Goal: Task Accomplishment & Management: Manage account settings

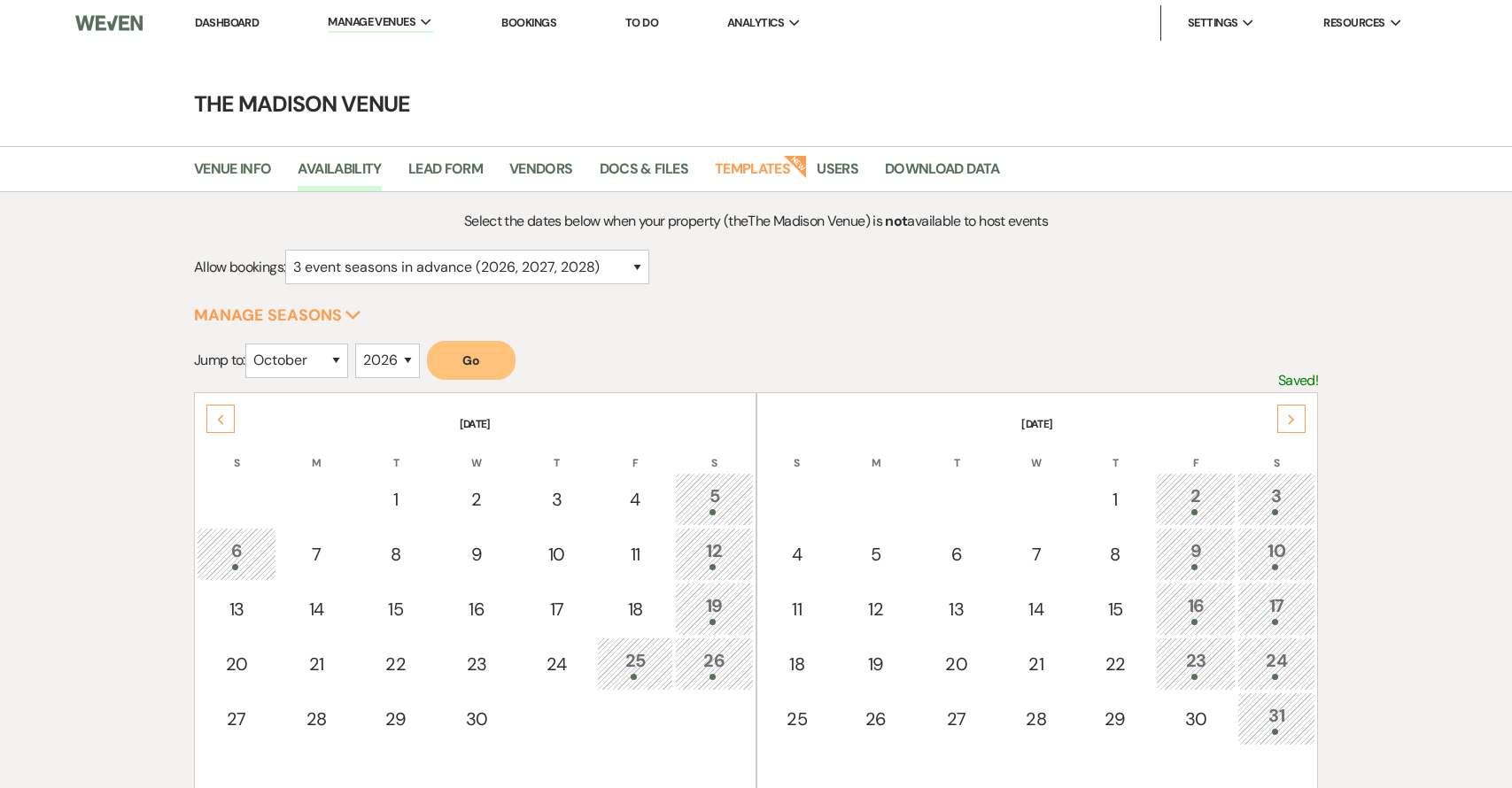
select select "3"
select select "10"
select select "2026"
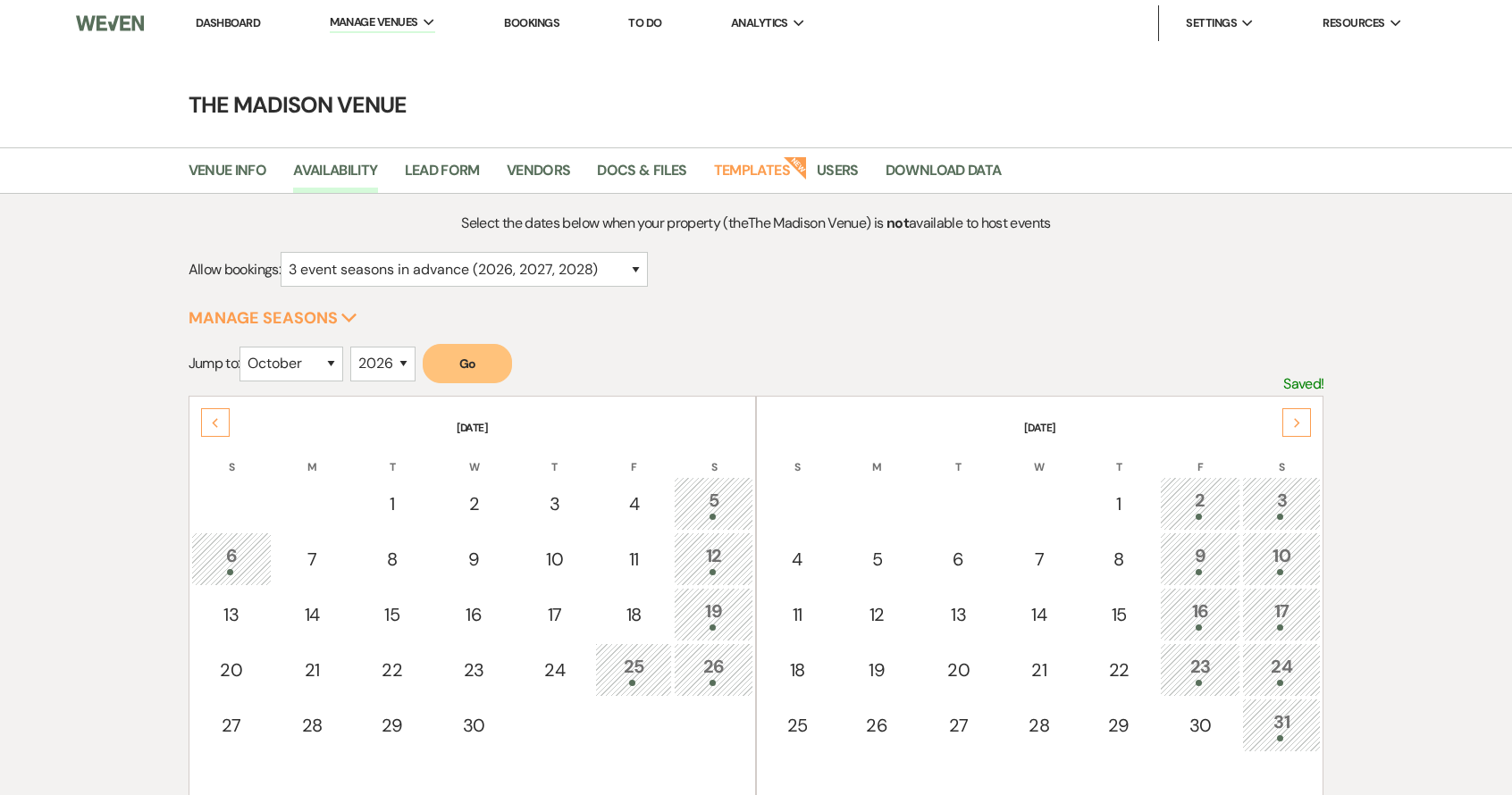
scroll to position [4, 0]
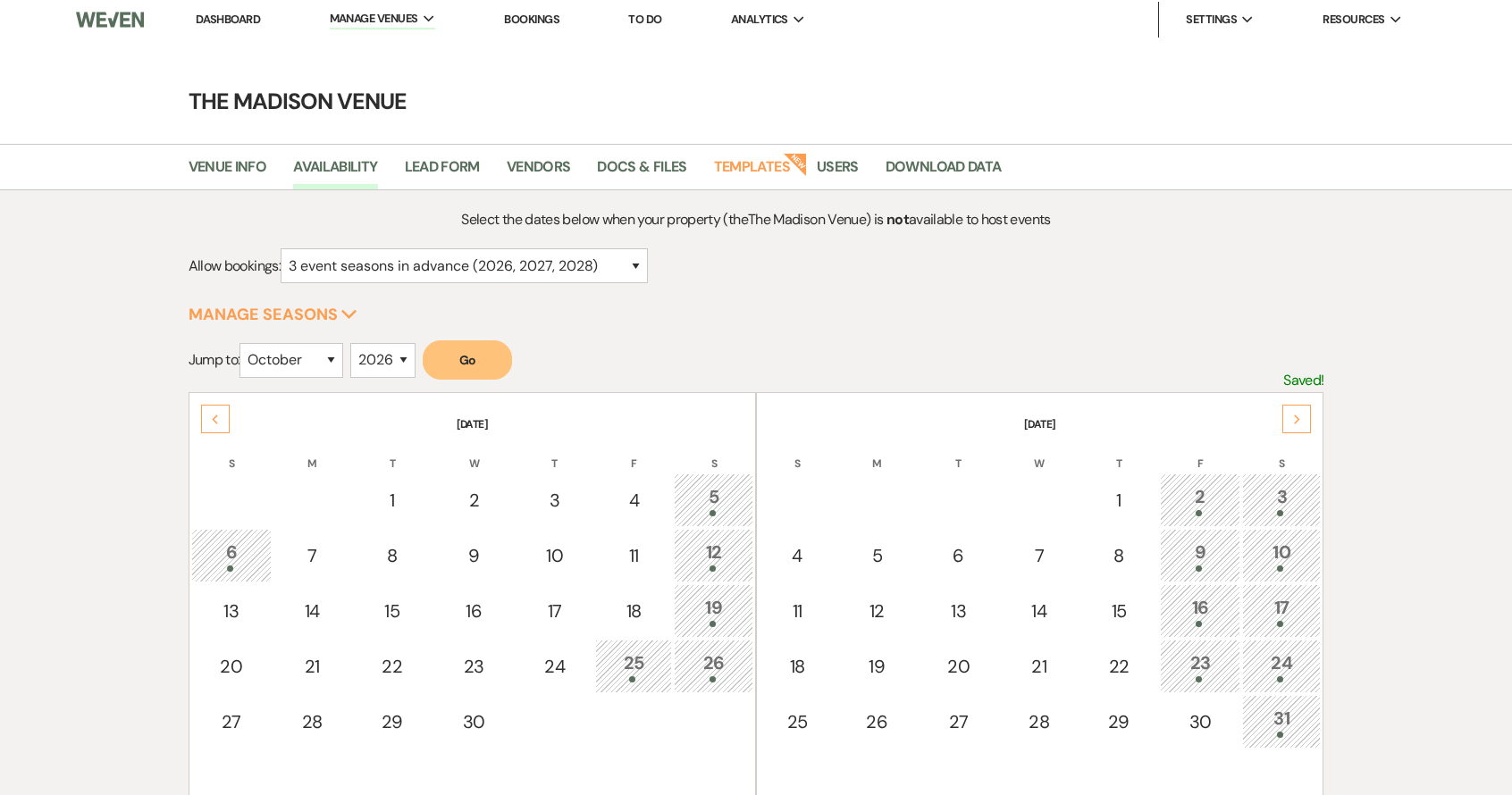
click at [225, 22] on link "Dashboard" at bounding box center [227, 19] width 65 height 15
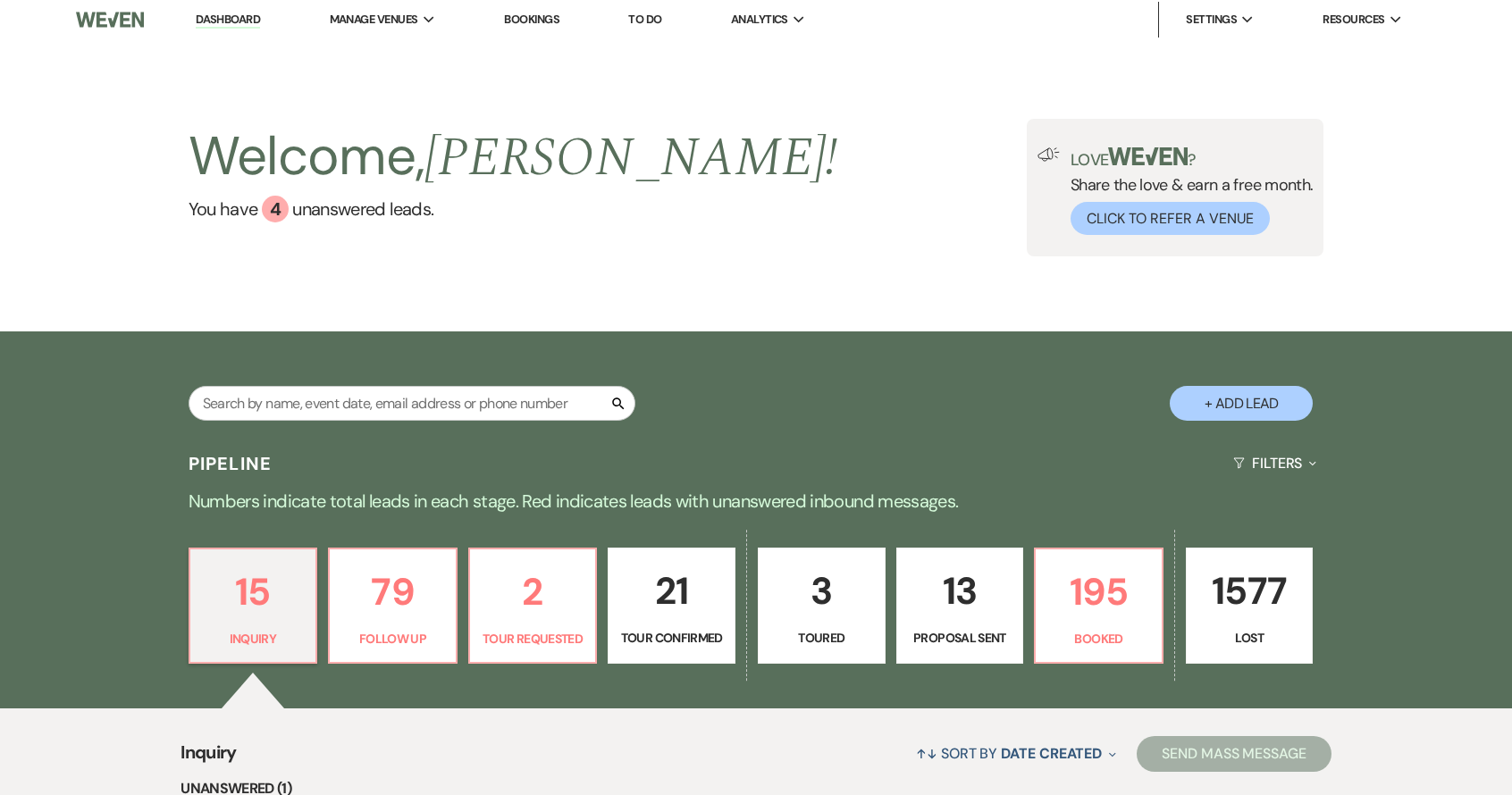
scroll to position [498, 0]
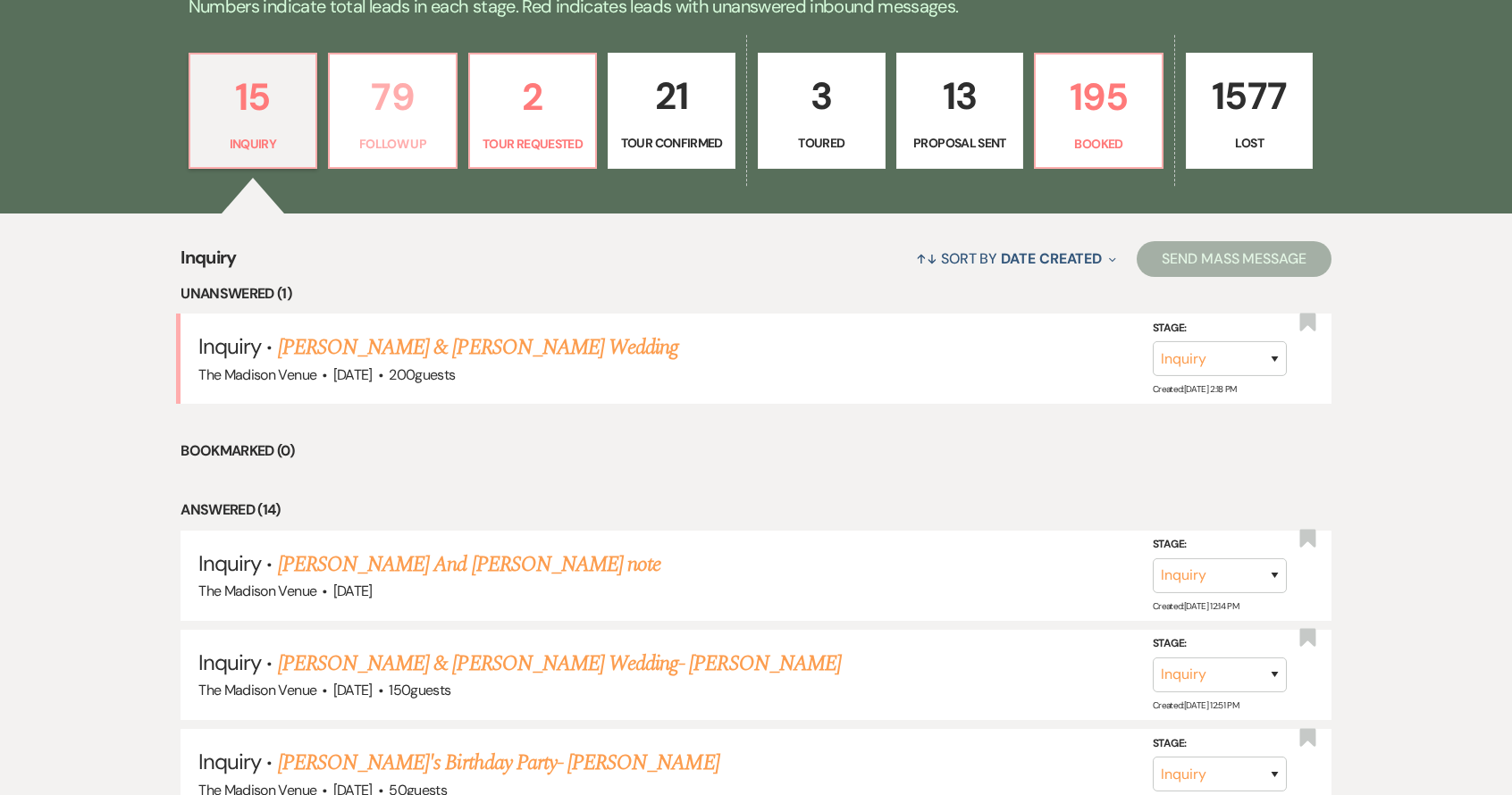
click at [358, 124] on p "79" at bounding box center [392, 97] width 105 height 60
select select "9"
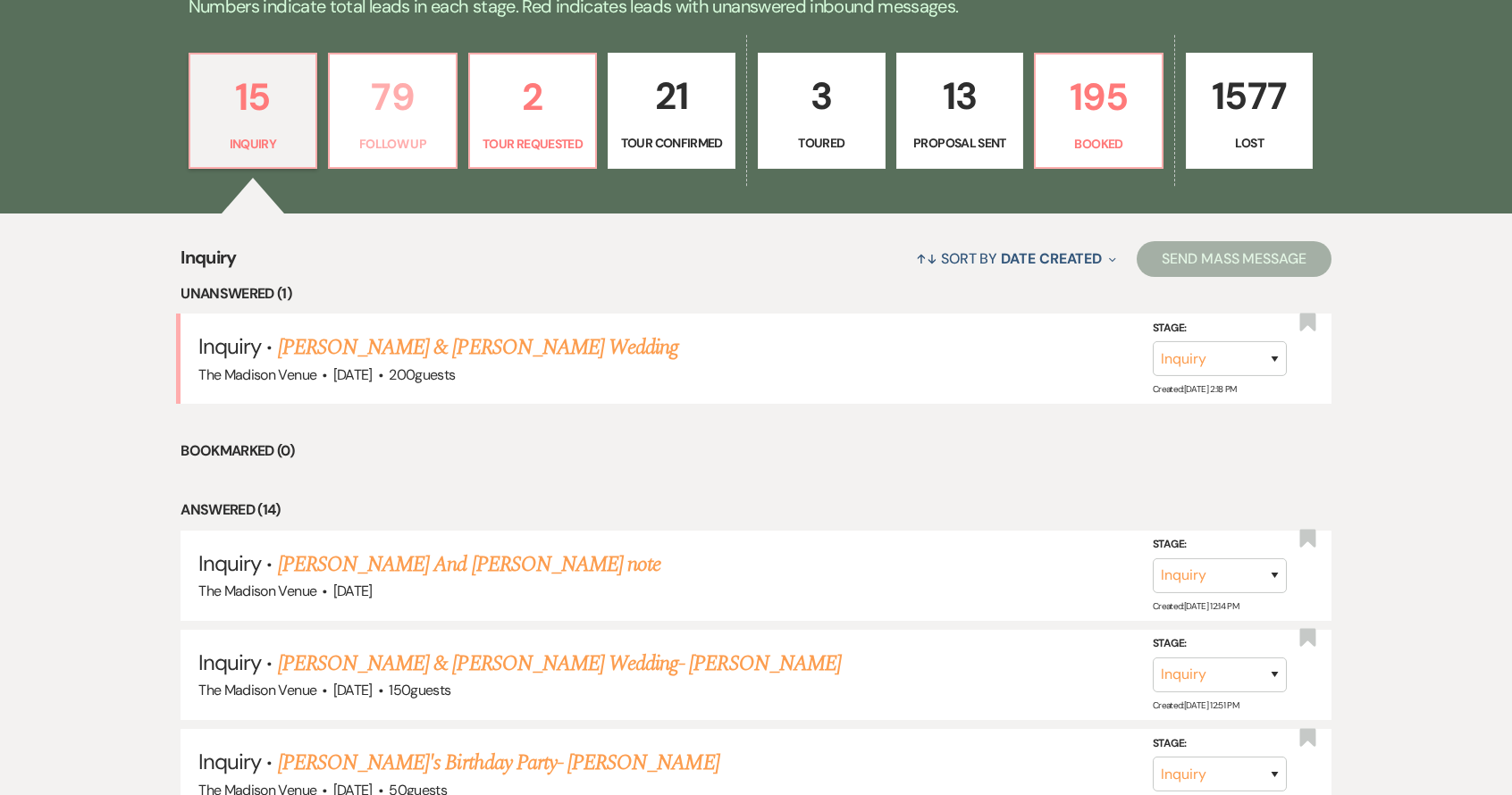
select select "9"
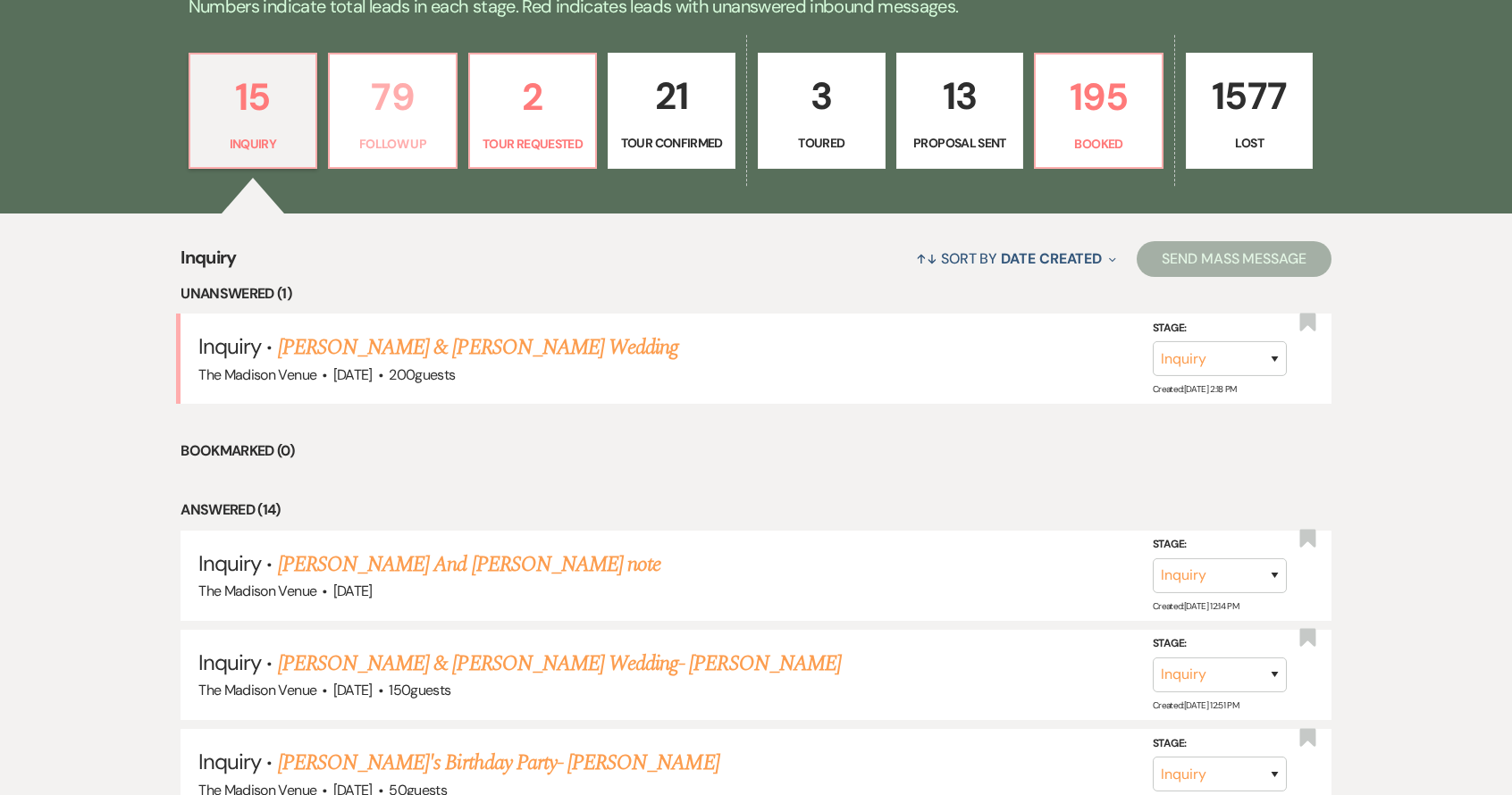
select select "9"
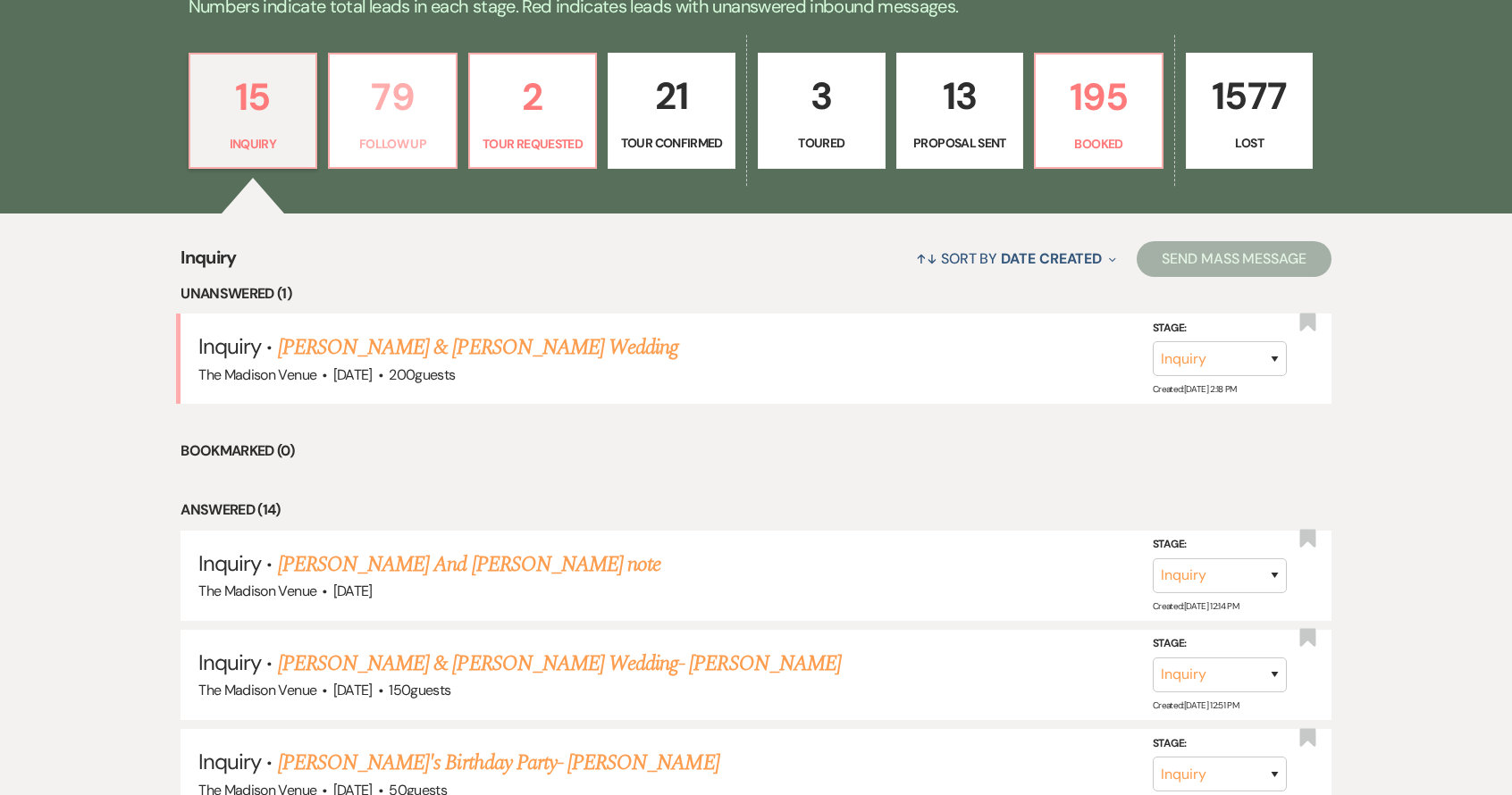
select select "9"
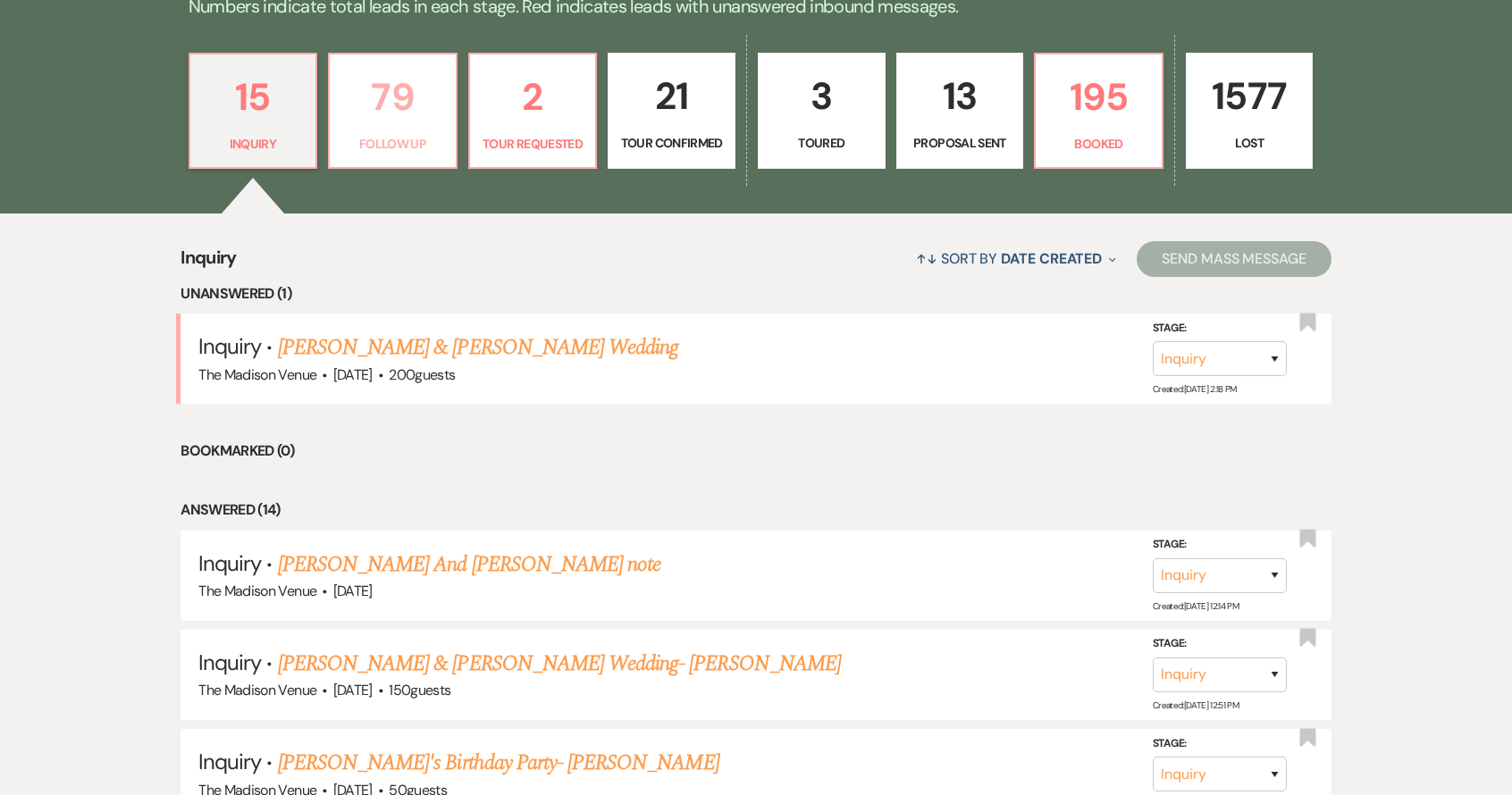
select select "9"
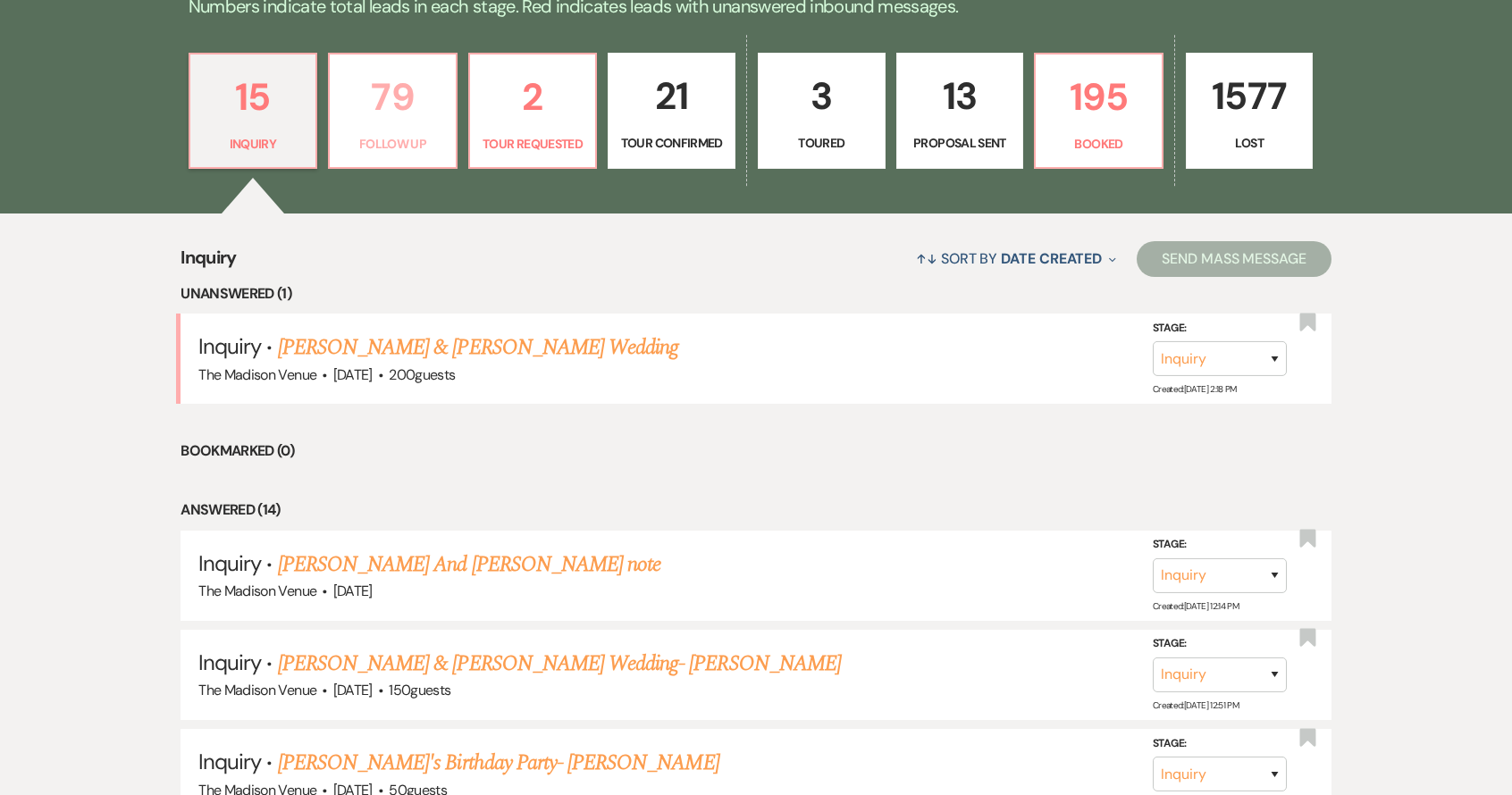
select select "9"
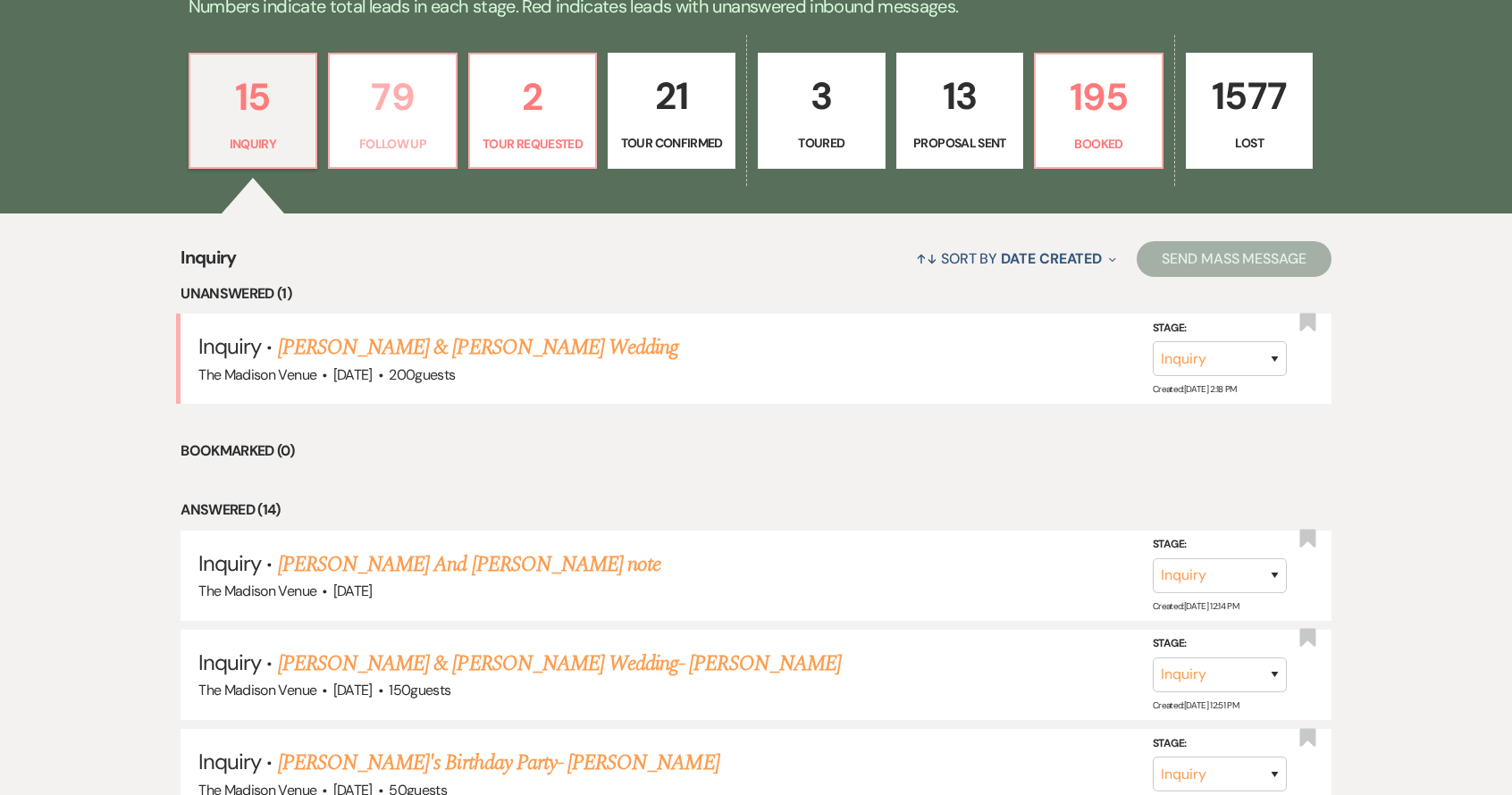
select select "9"
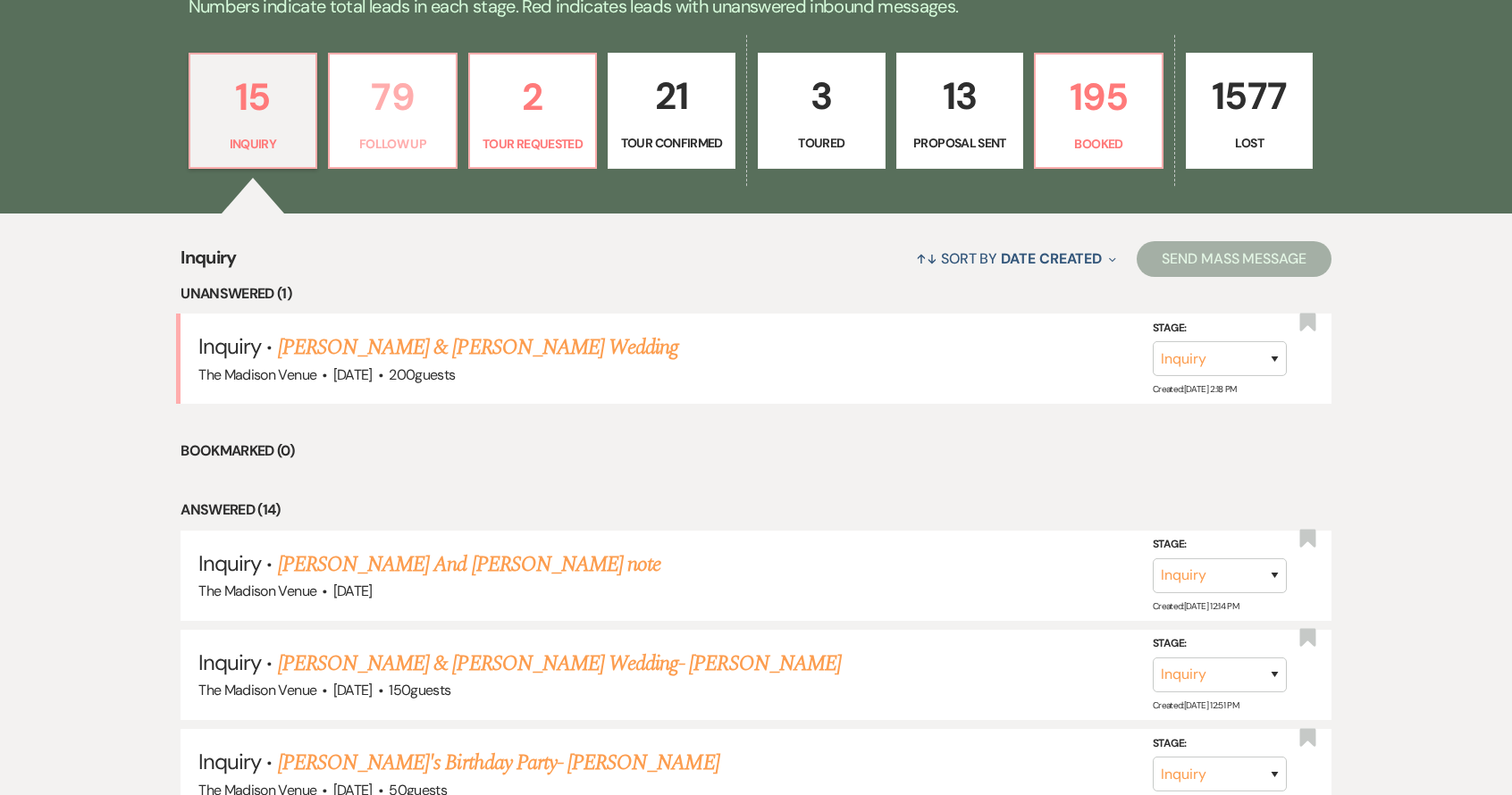
select select "9"
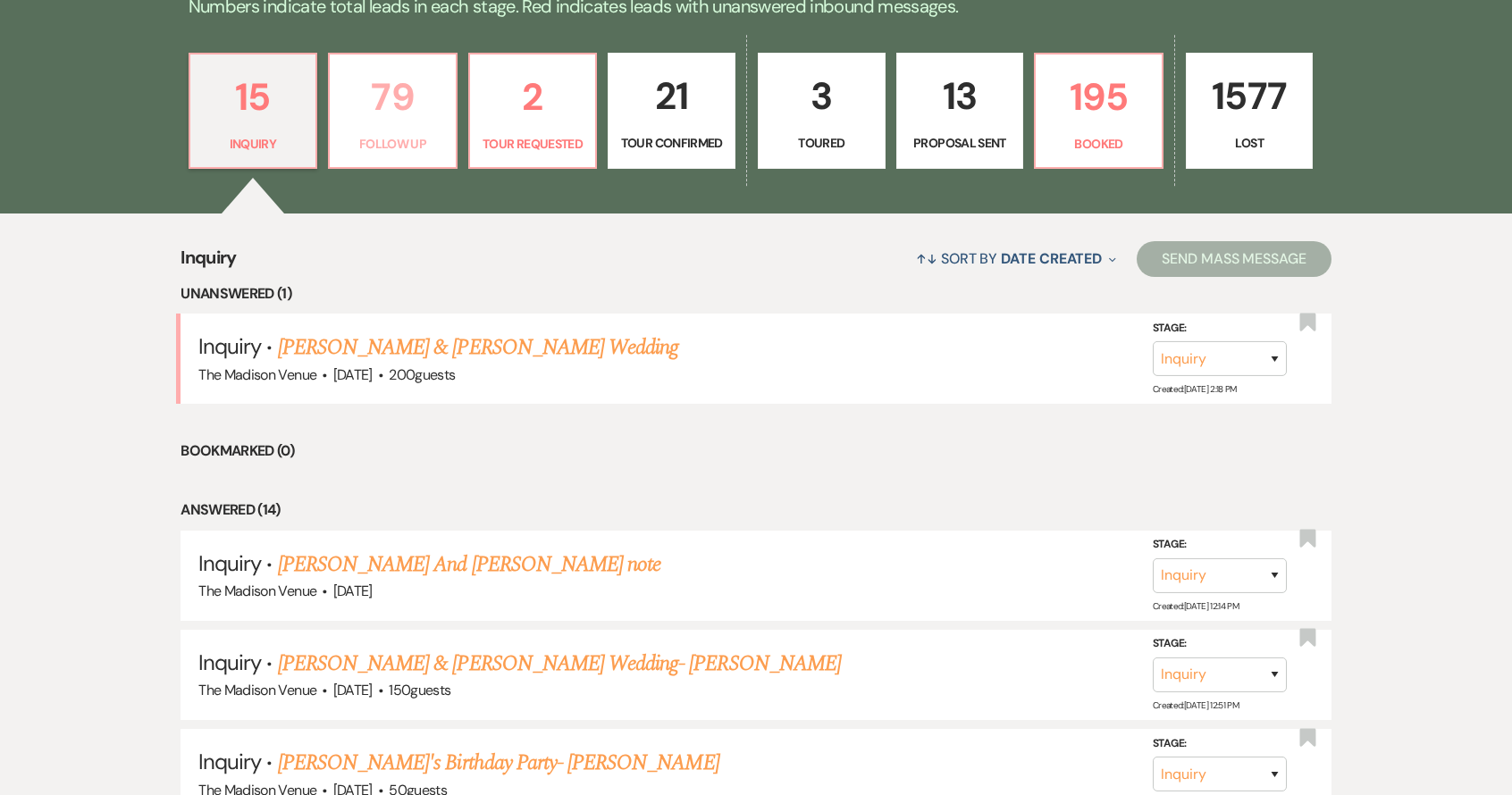
select select "9"
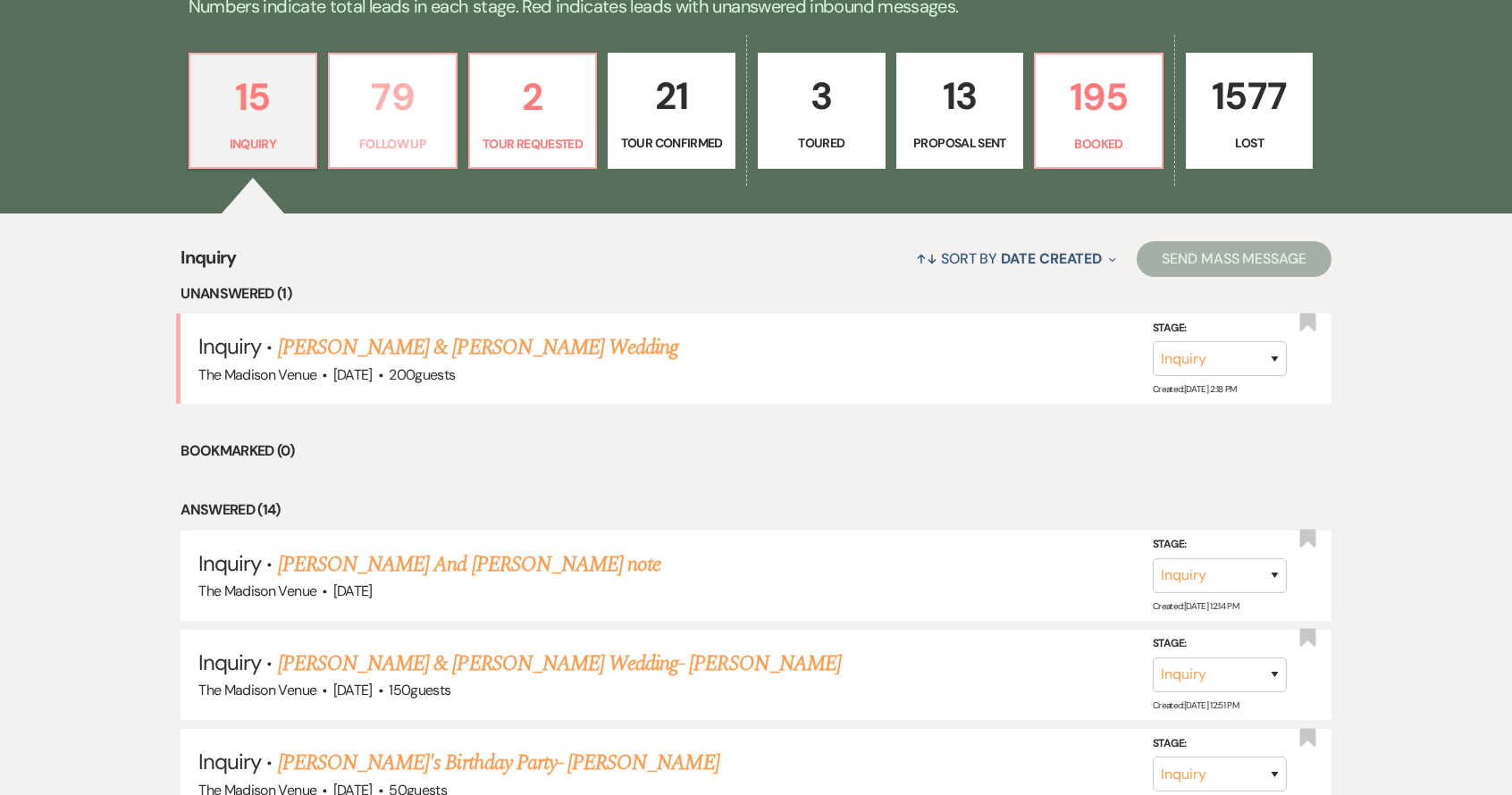
select select "9"
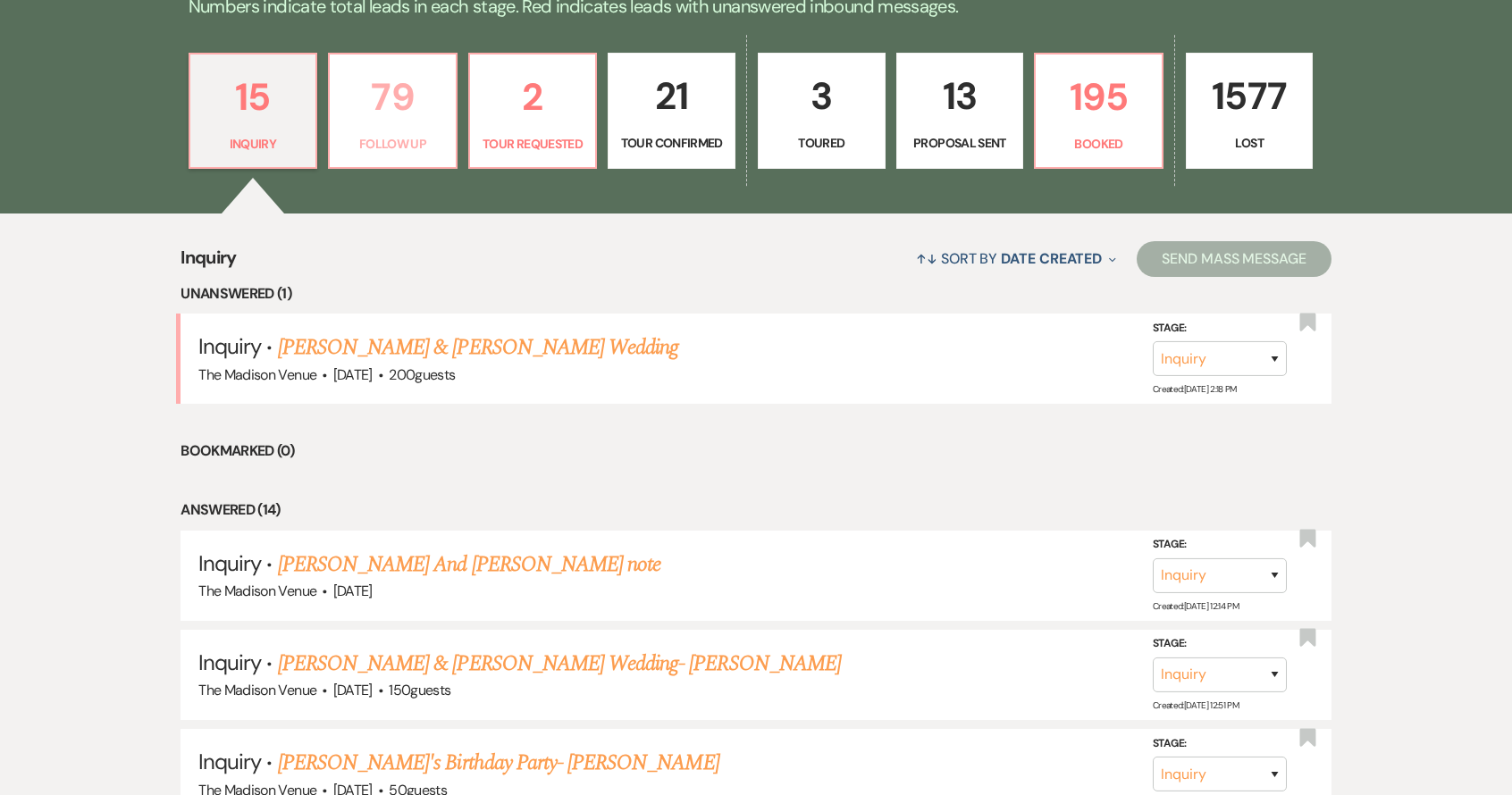
select select "9"
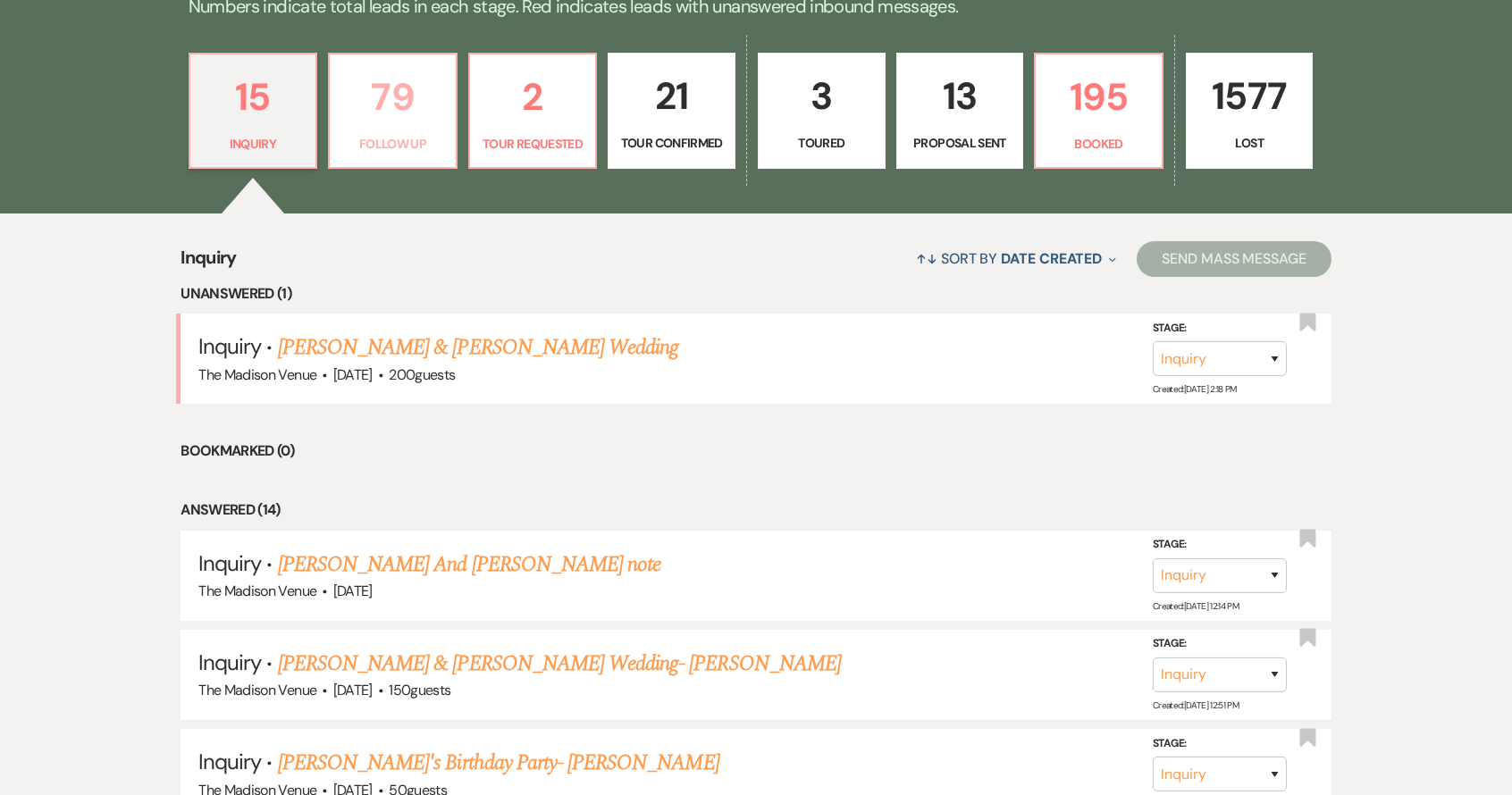
select select "9"
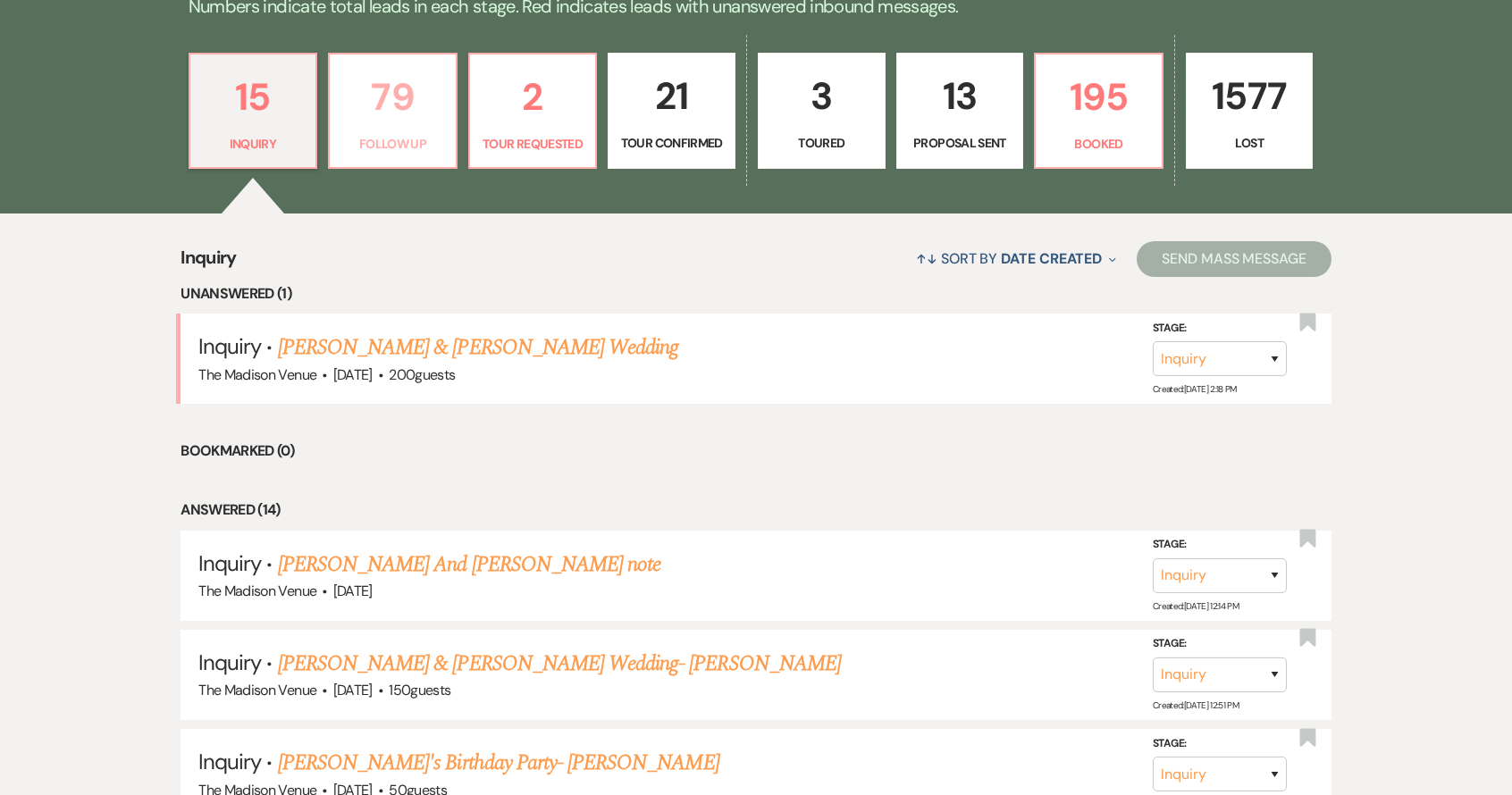
select select "9"
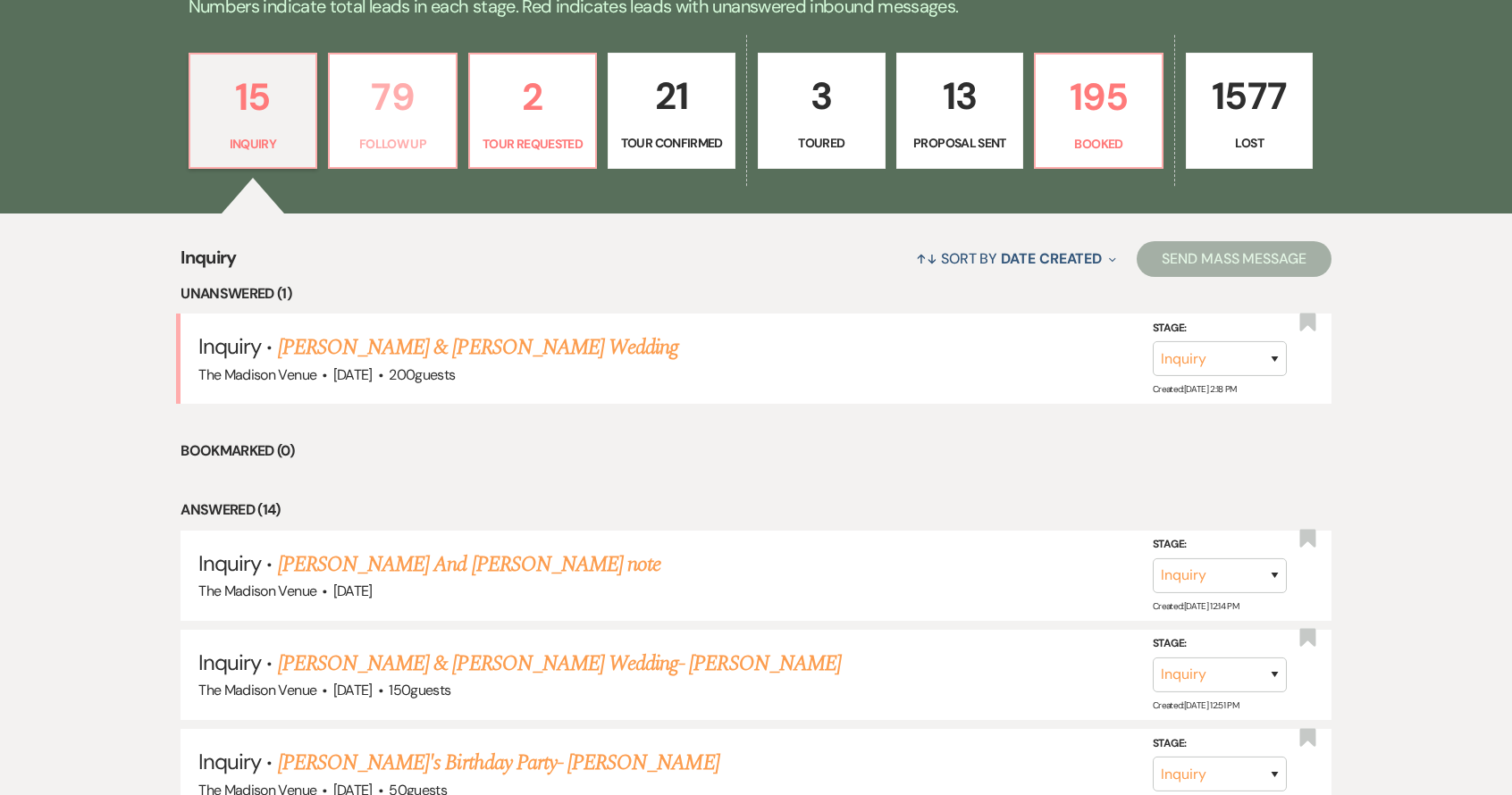
select select "9"
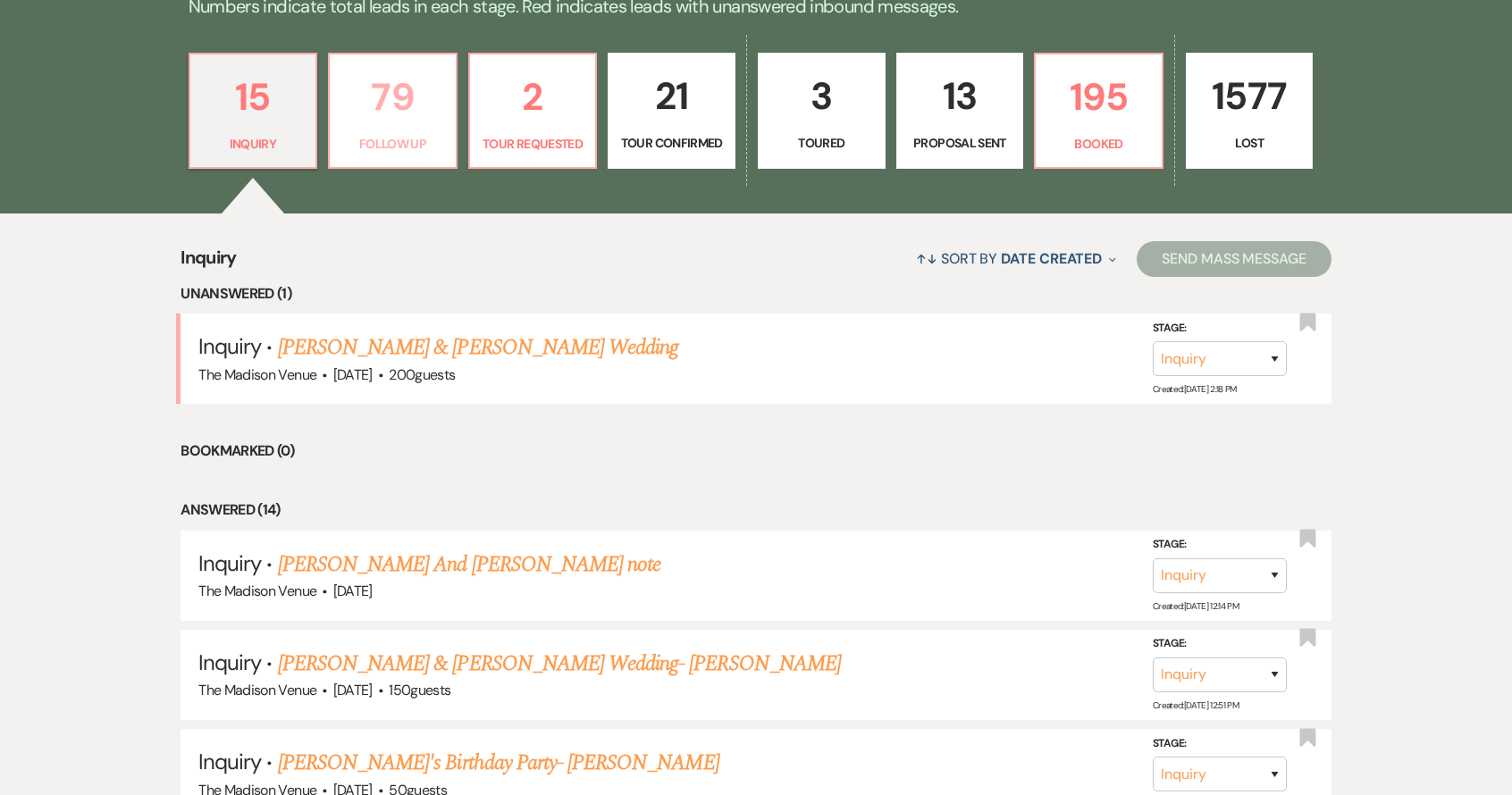
select select "9"
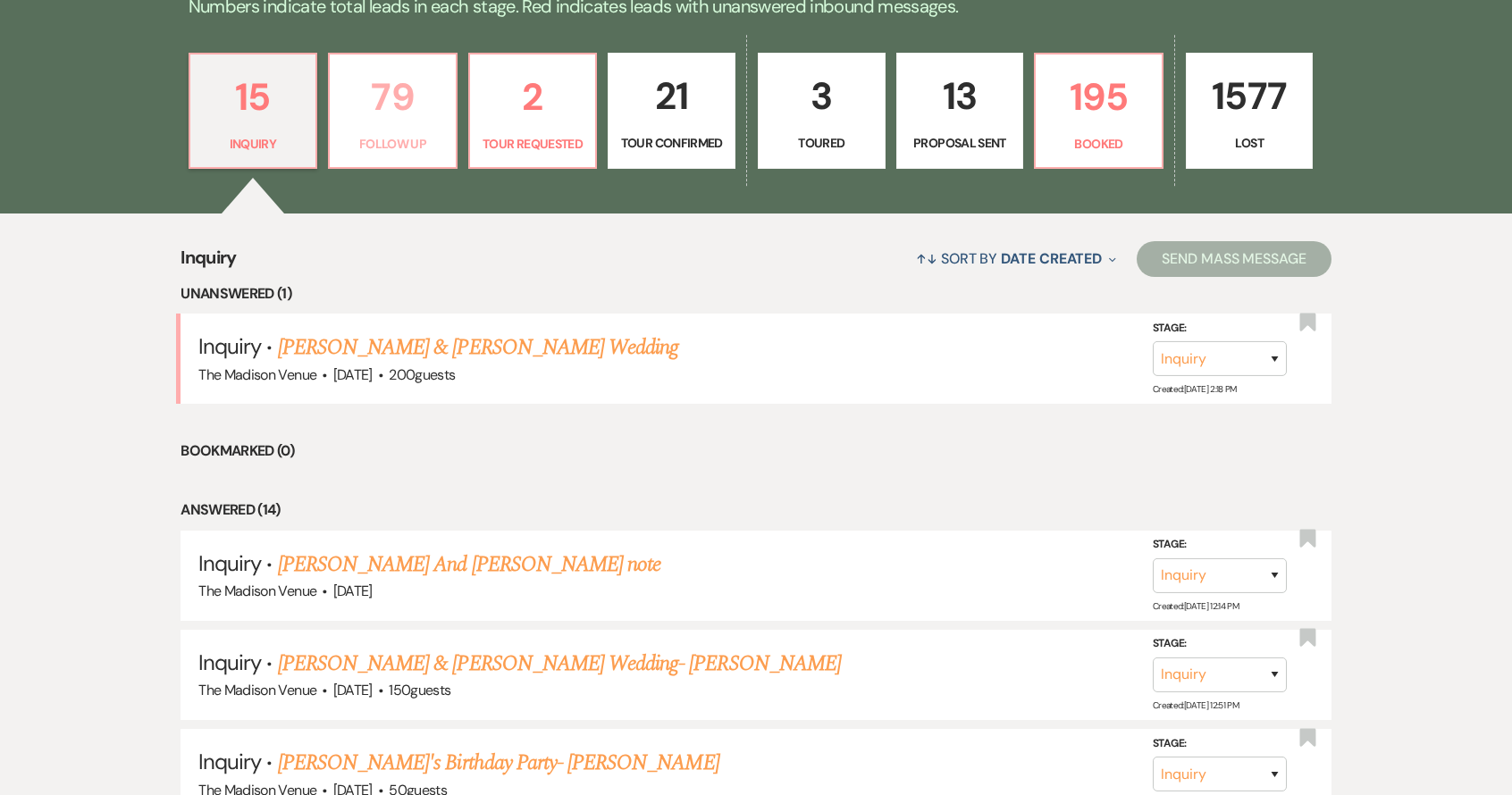
select select "9"
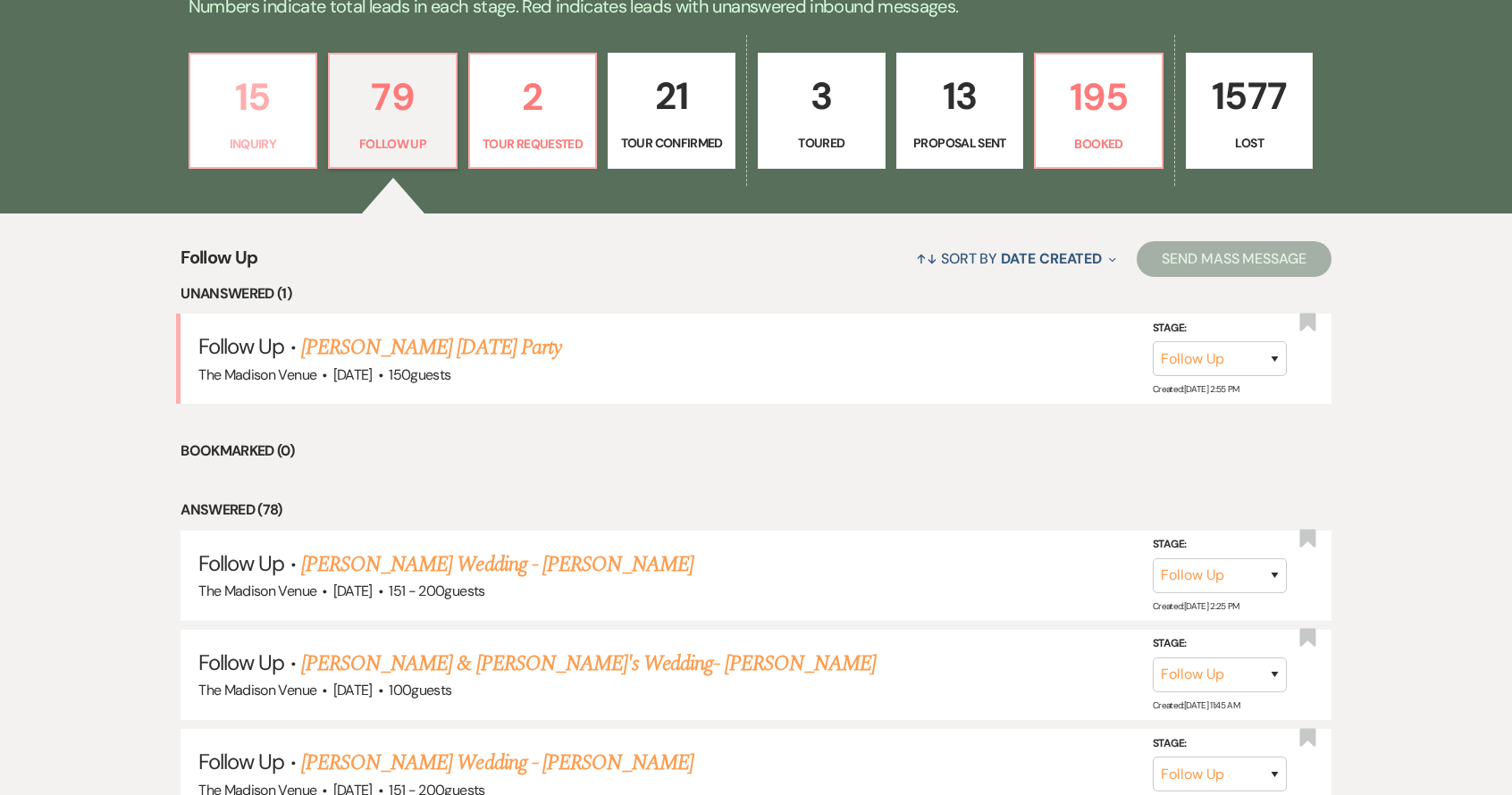
click at [223, 72] on p "15" at bounding box center [253, 97] width 105 height 60
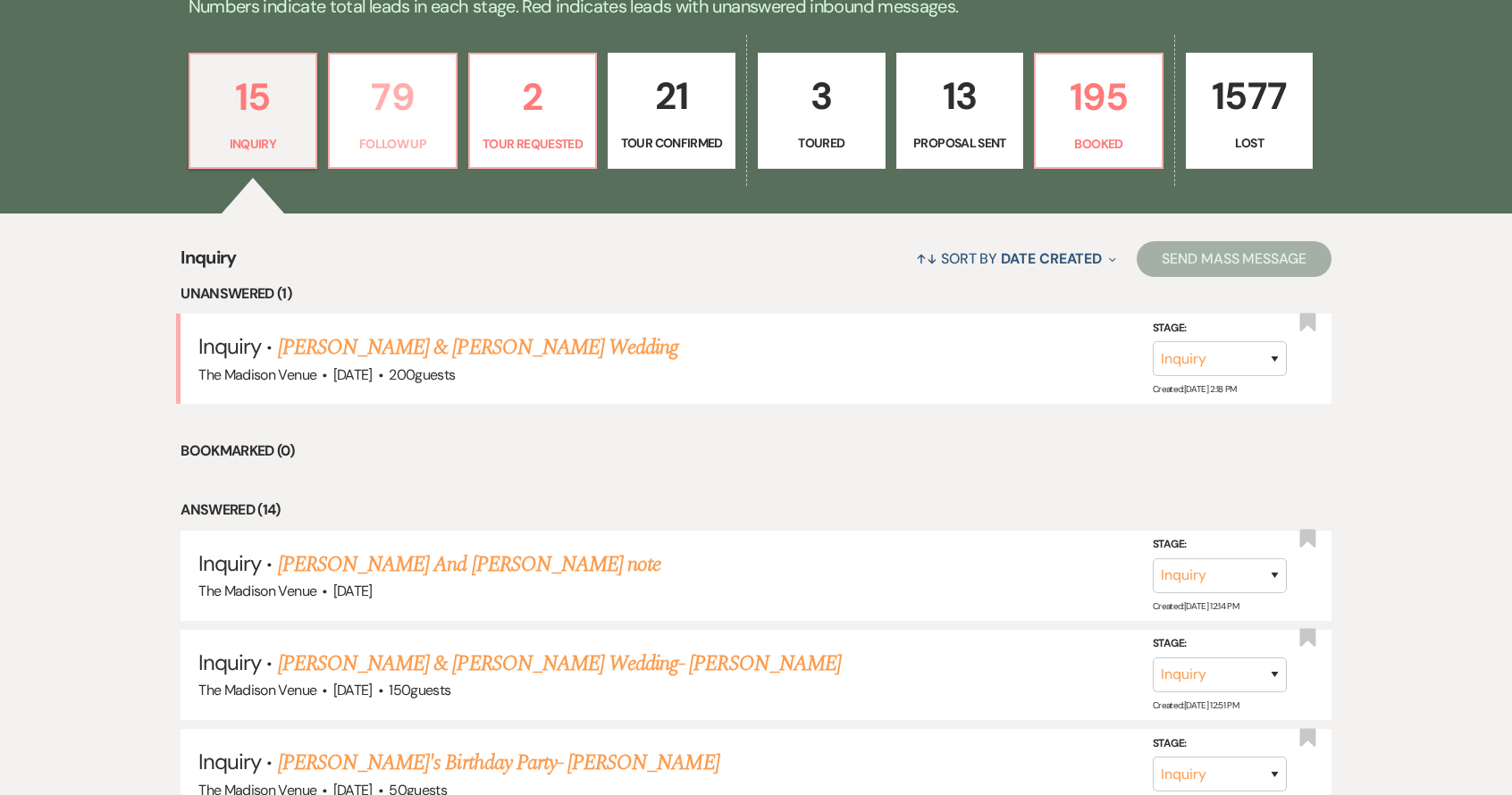
click at [400, 116] on p "79" at bounding box center [392, 97] width 105 height 60
select select "9"
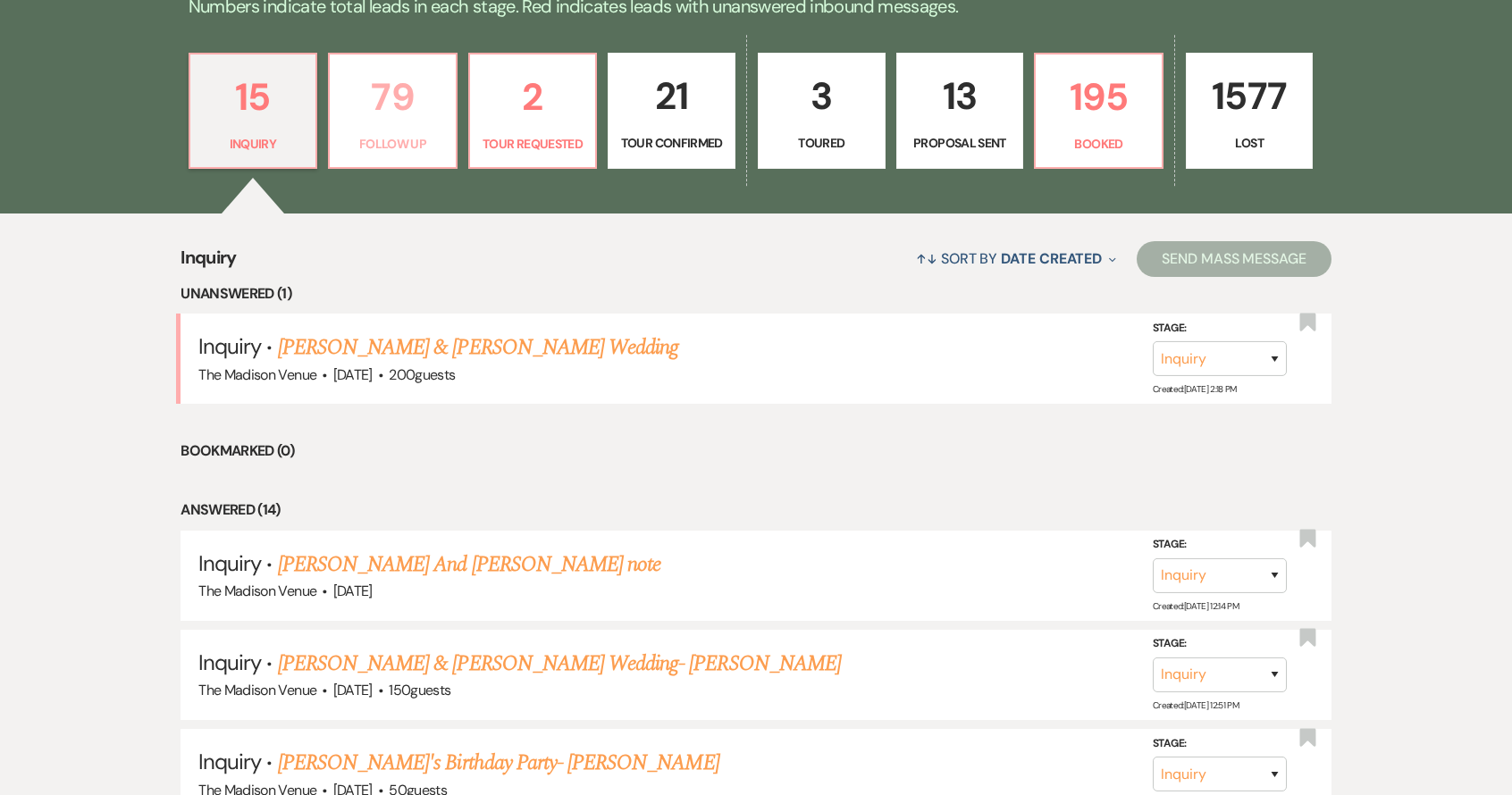
select select "9"
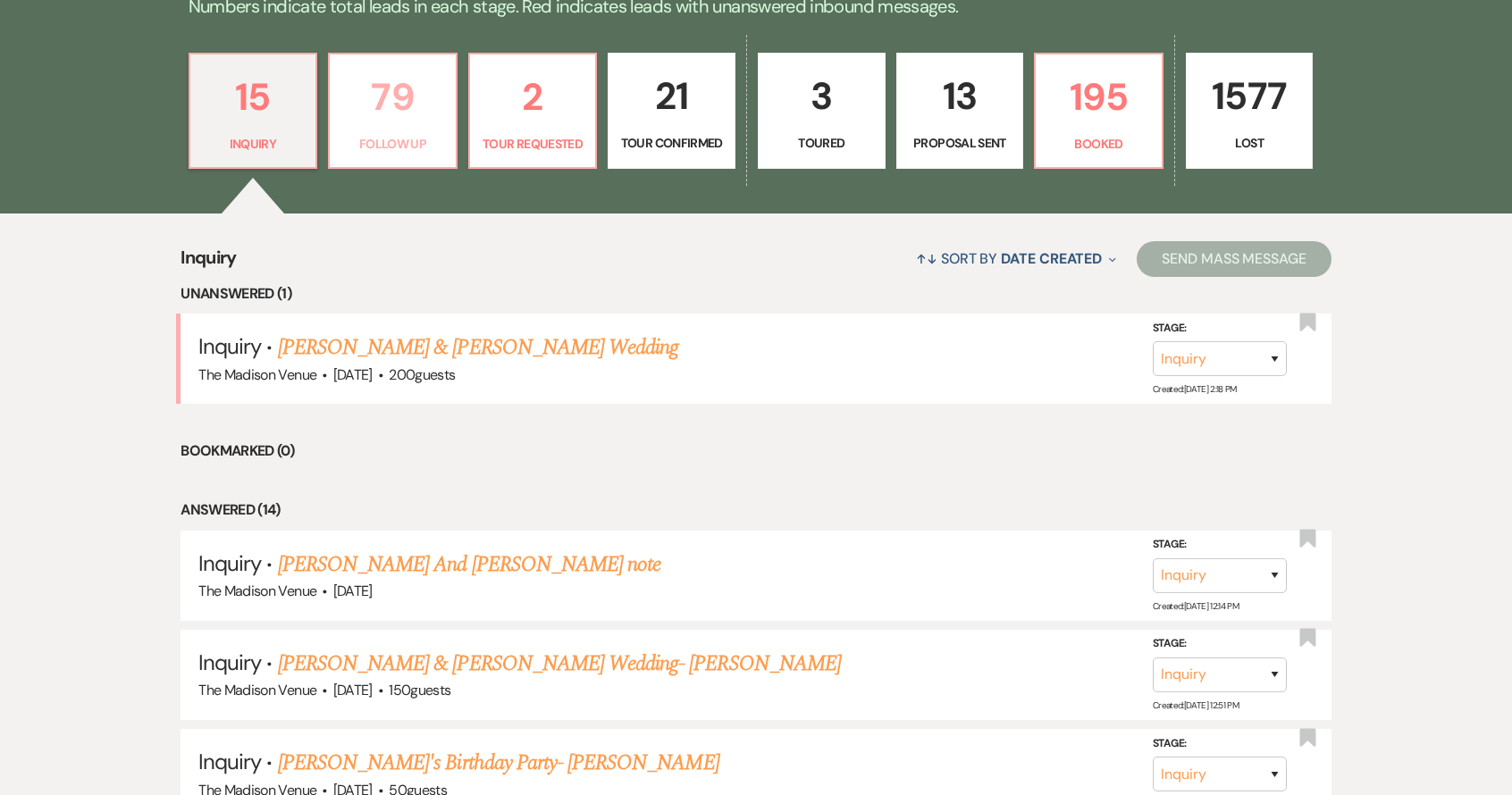
select select "9"
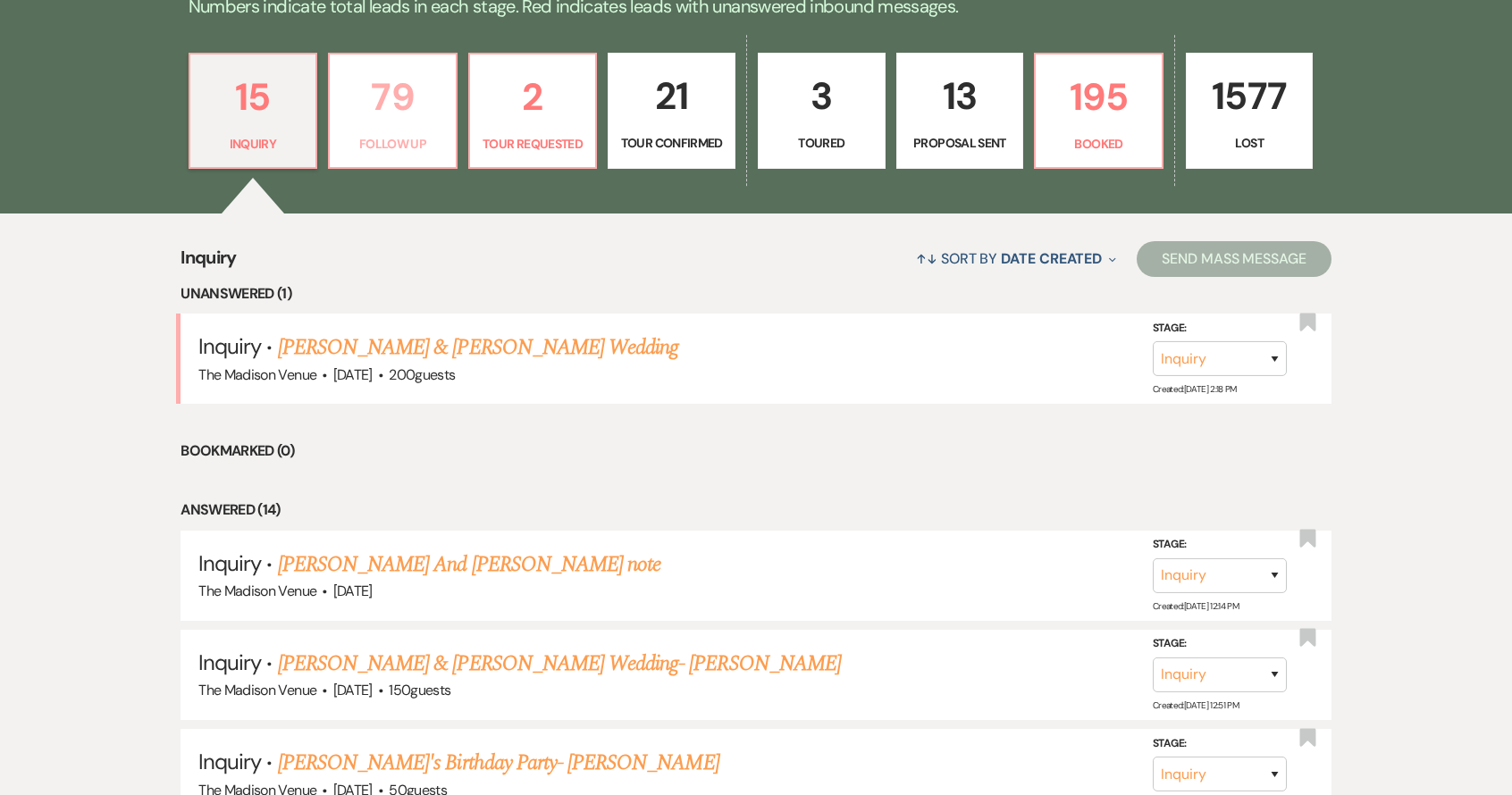
select select "9"
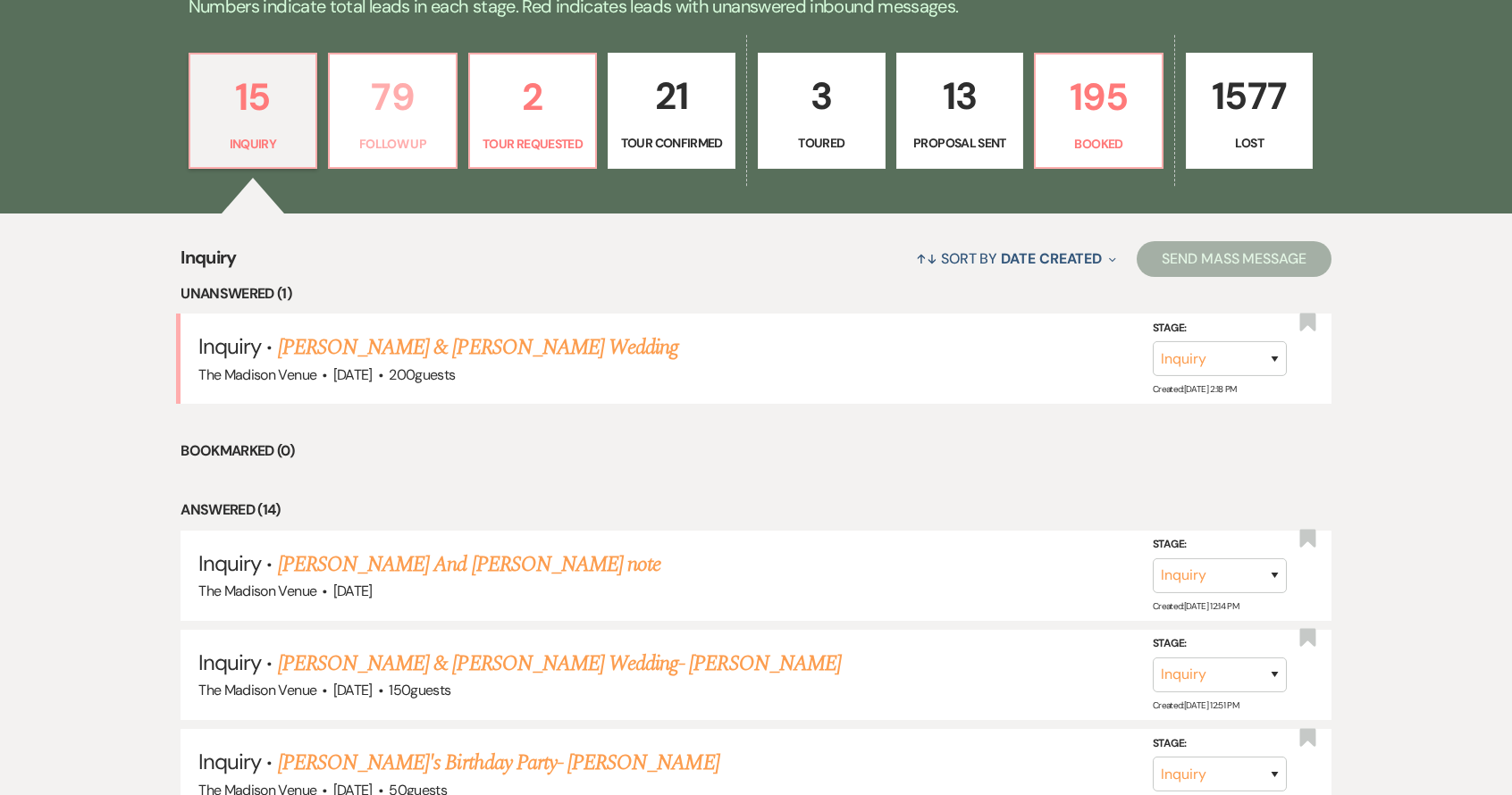
select select "9"
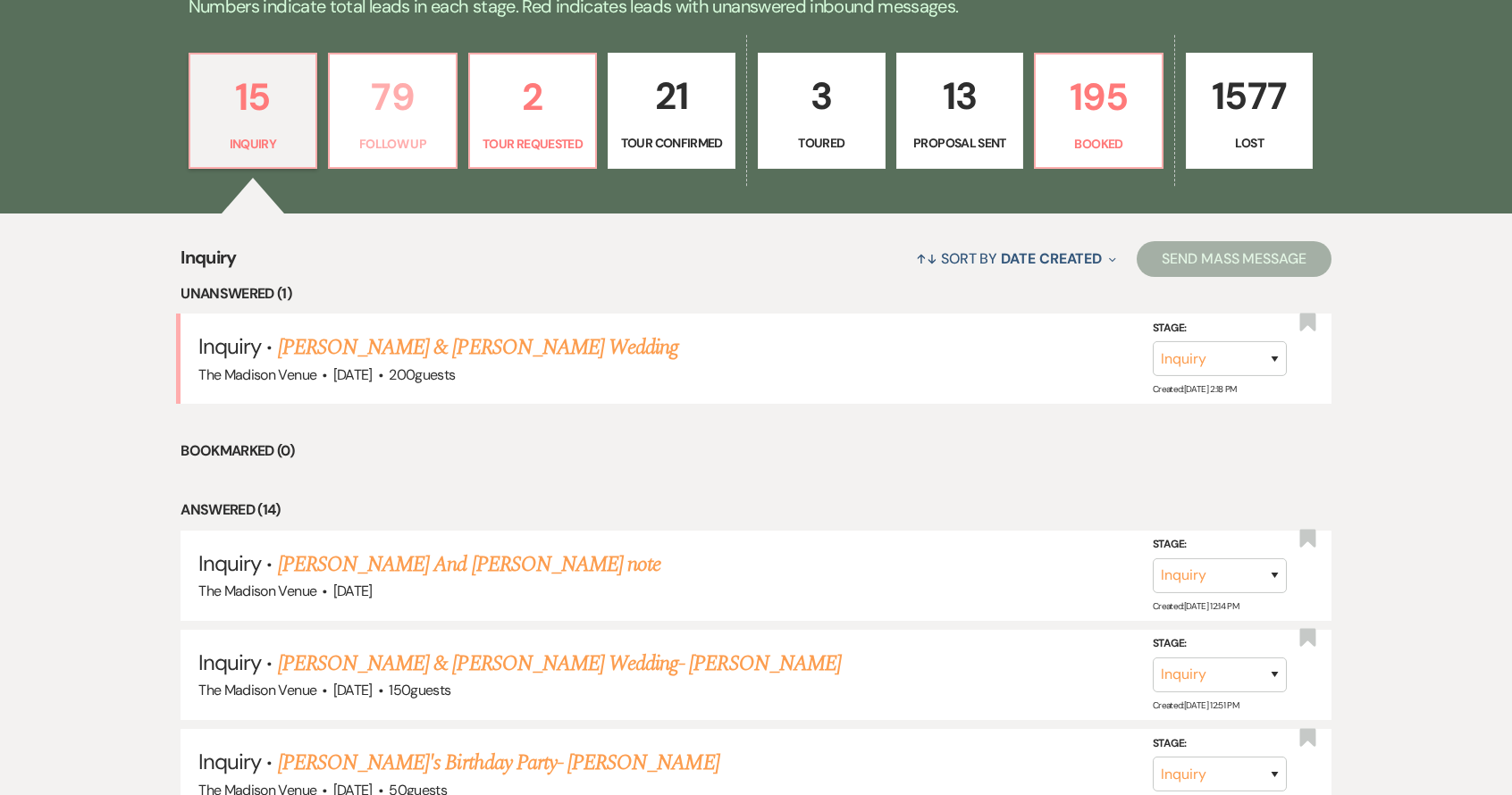
select select "9"
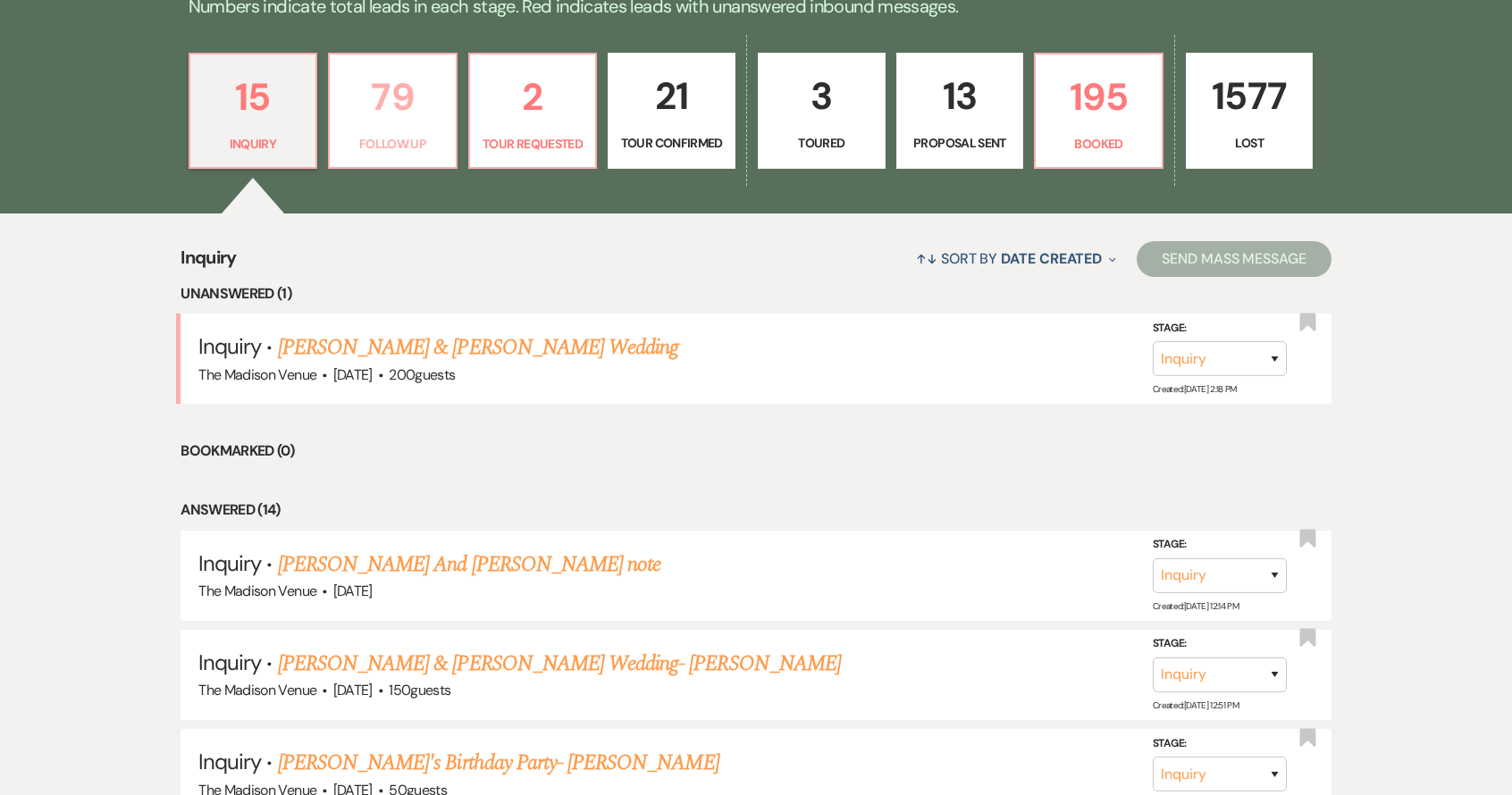
select select "9"
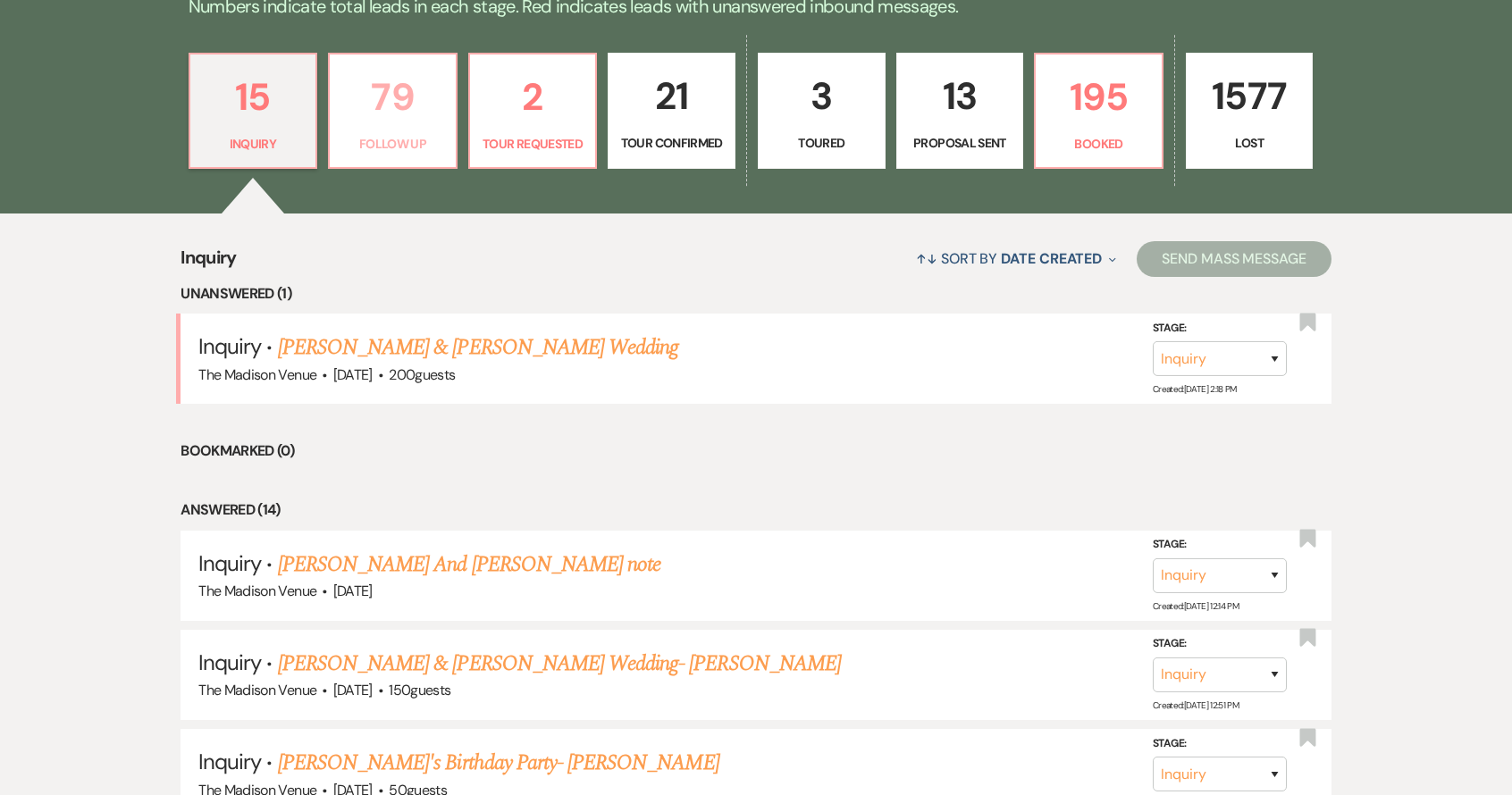
select select "9"
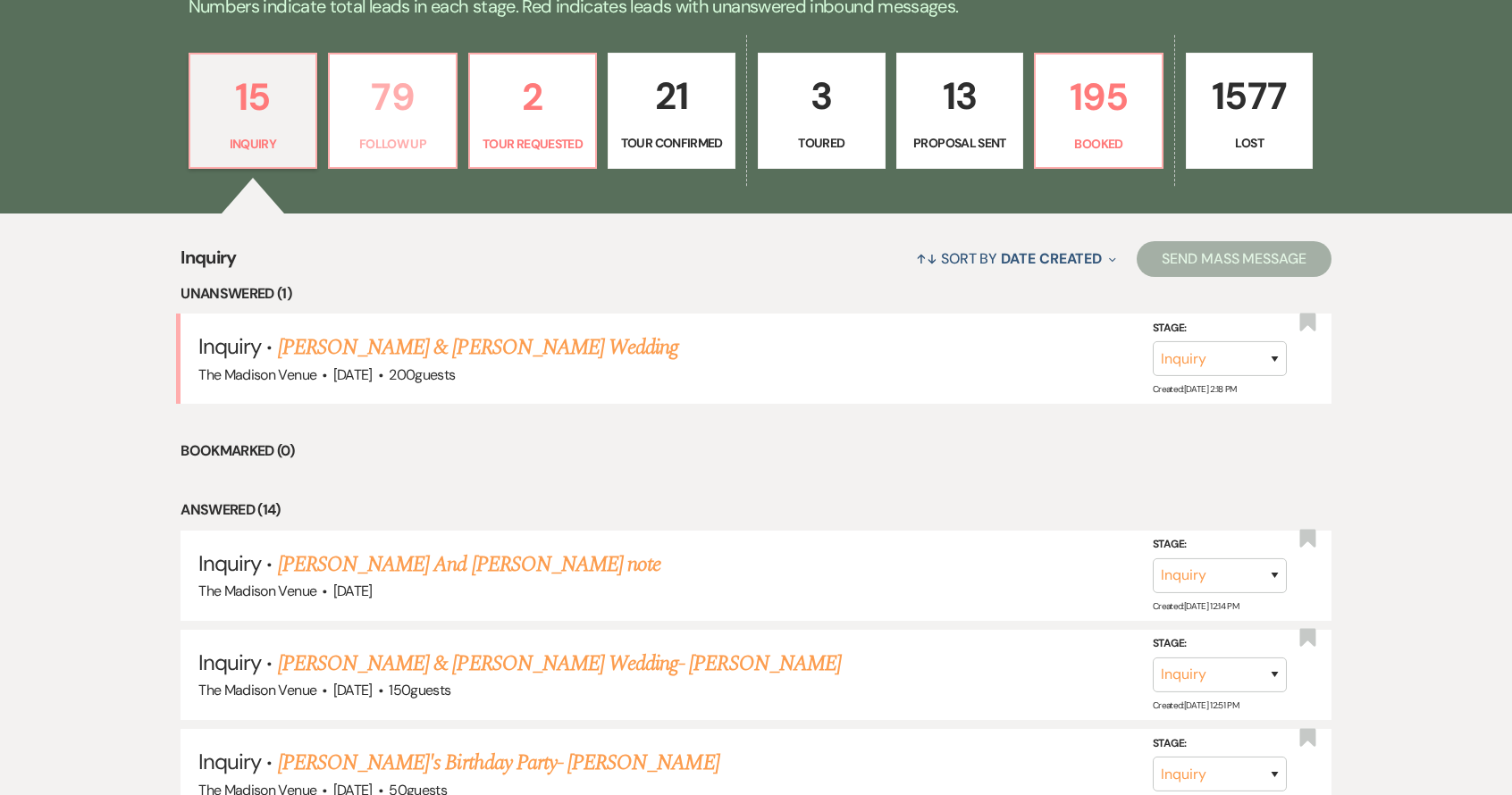
select select "9"
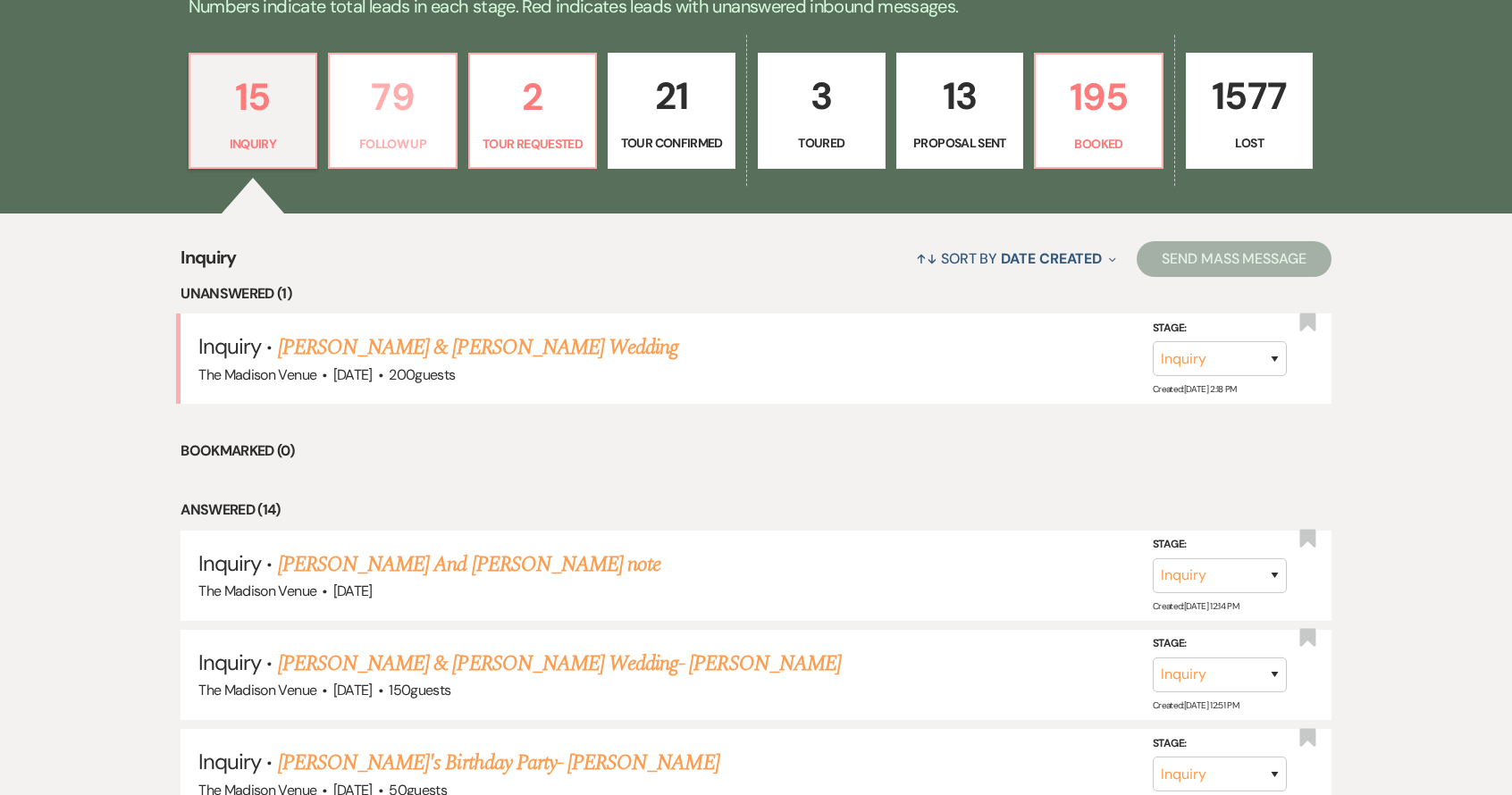
select select "9"
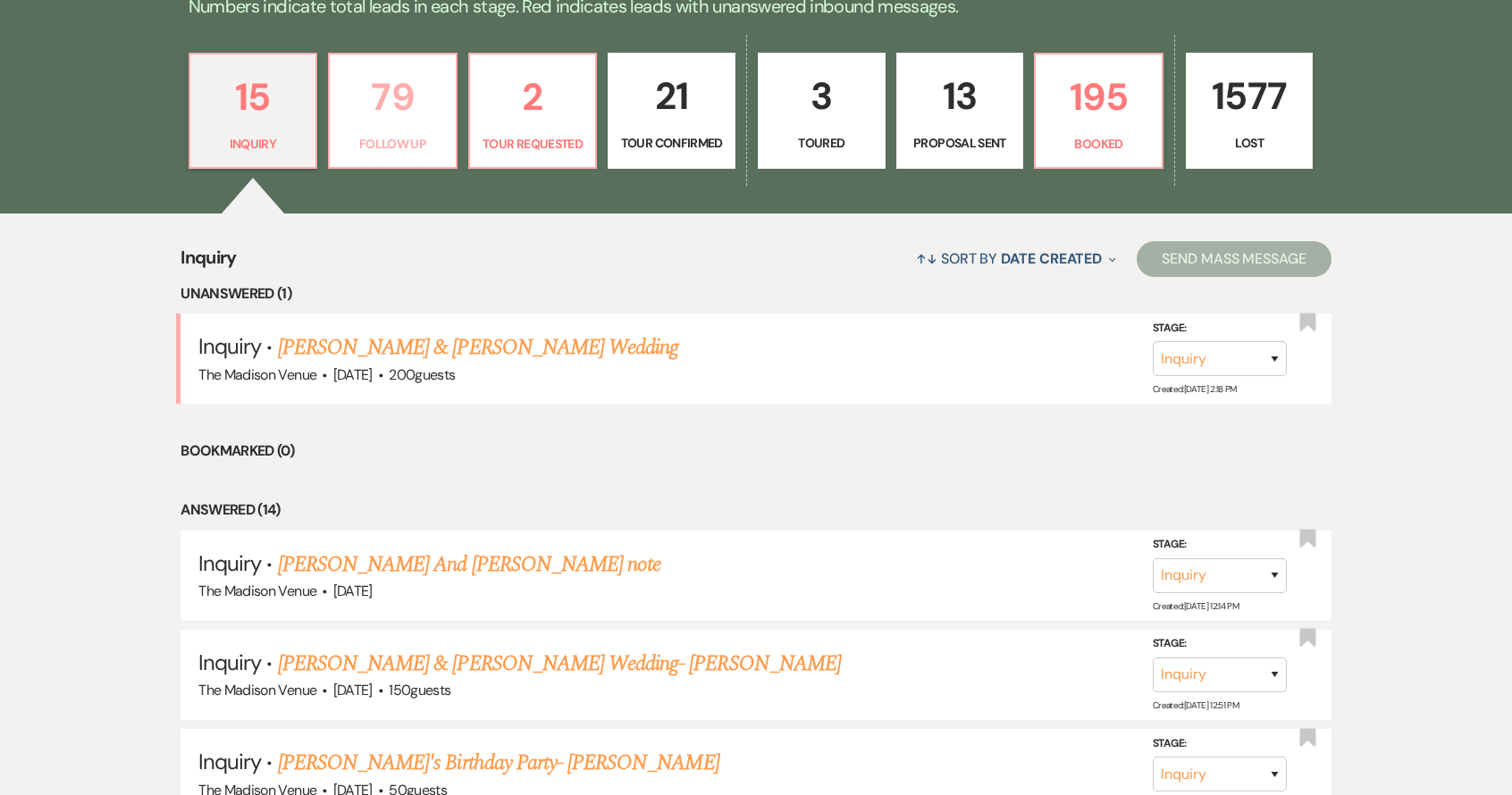
select select "9"
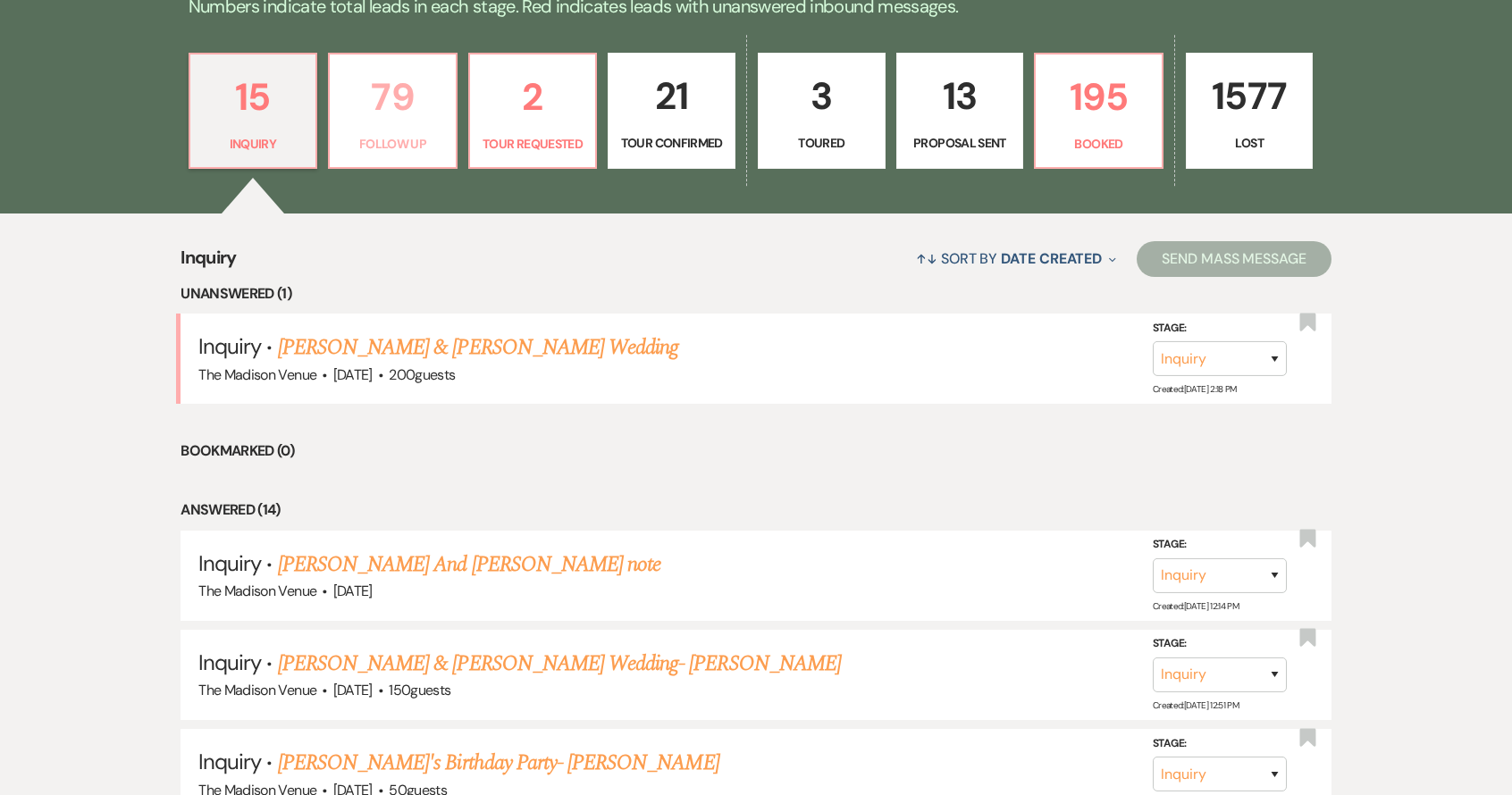
select select "9"
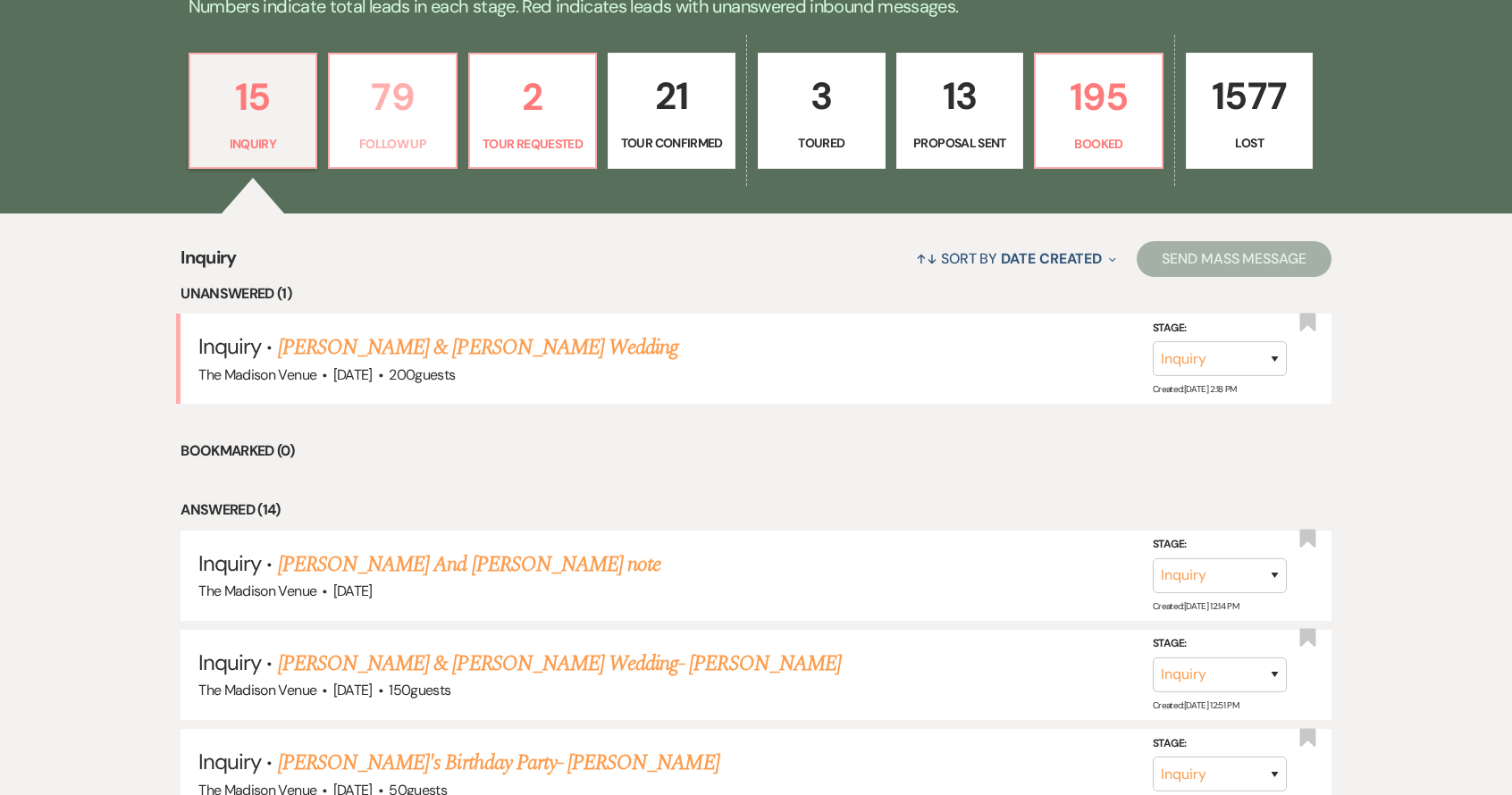
select select "9"
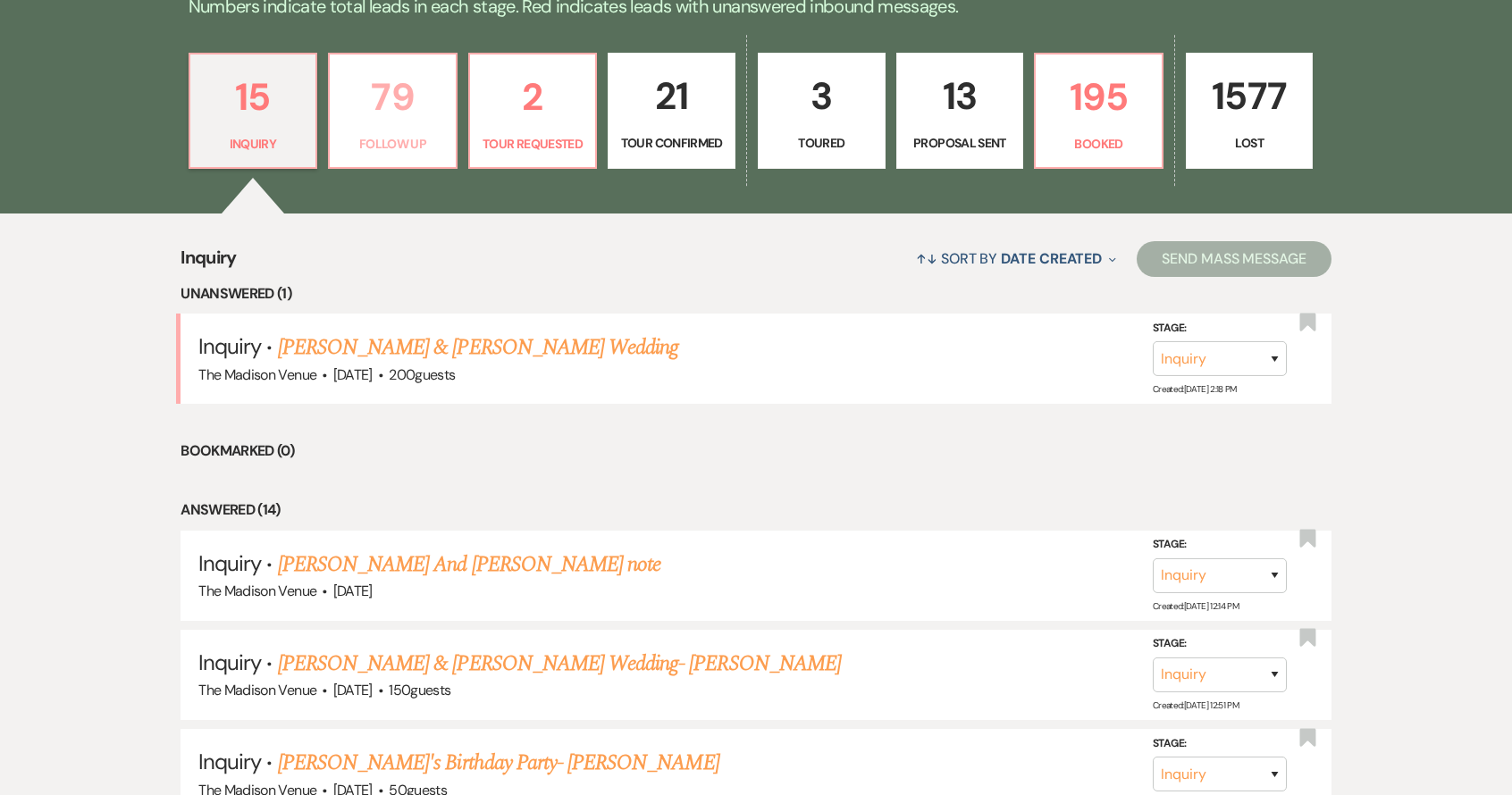
select select "9"
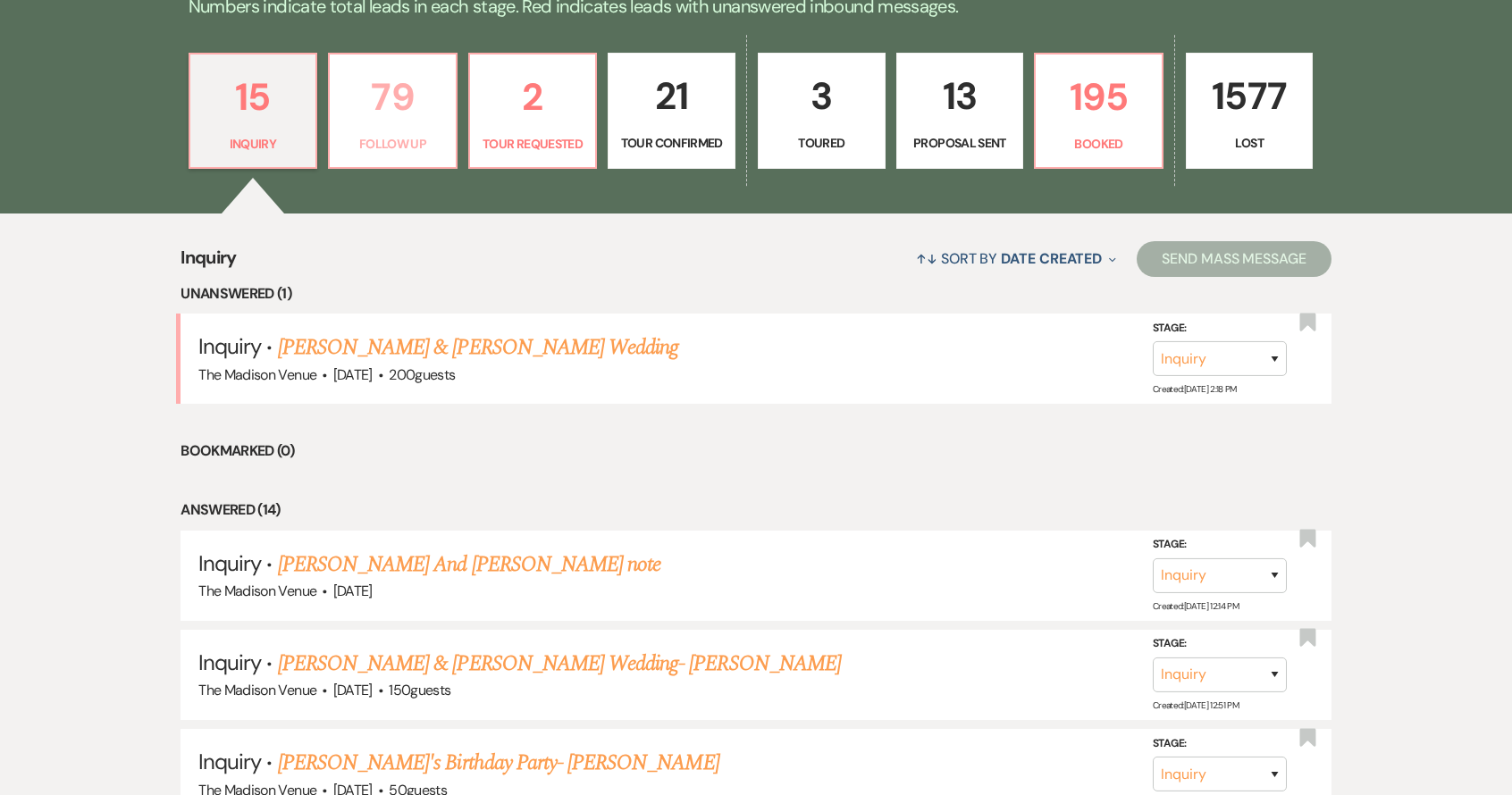
select select "9"
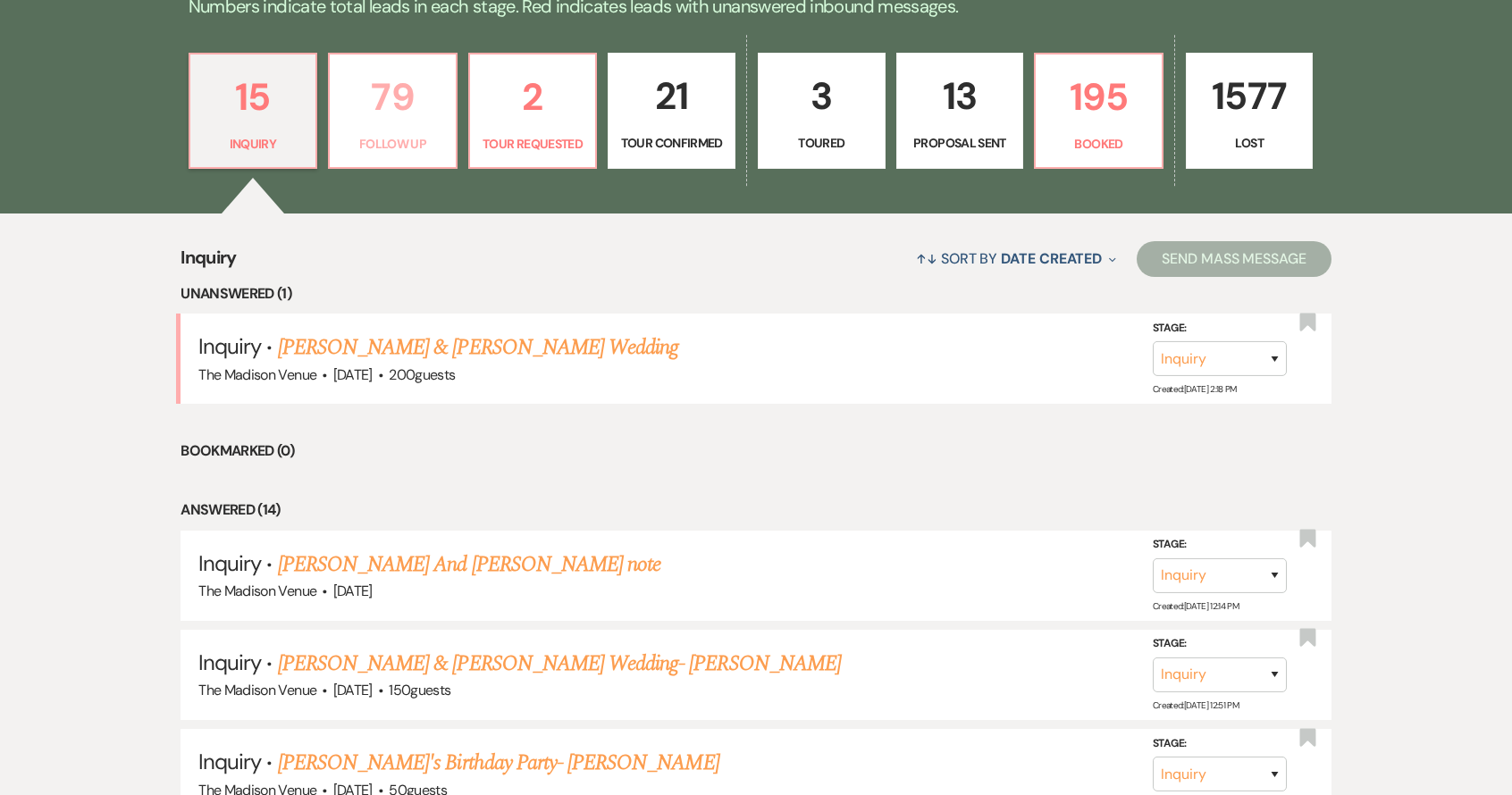
select select "9"
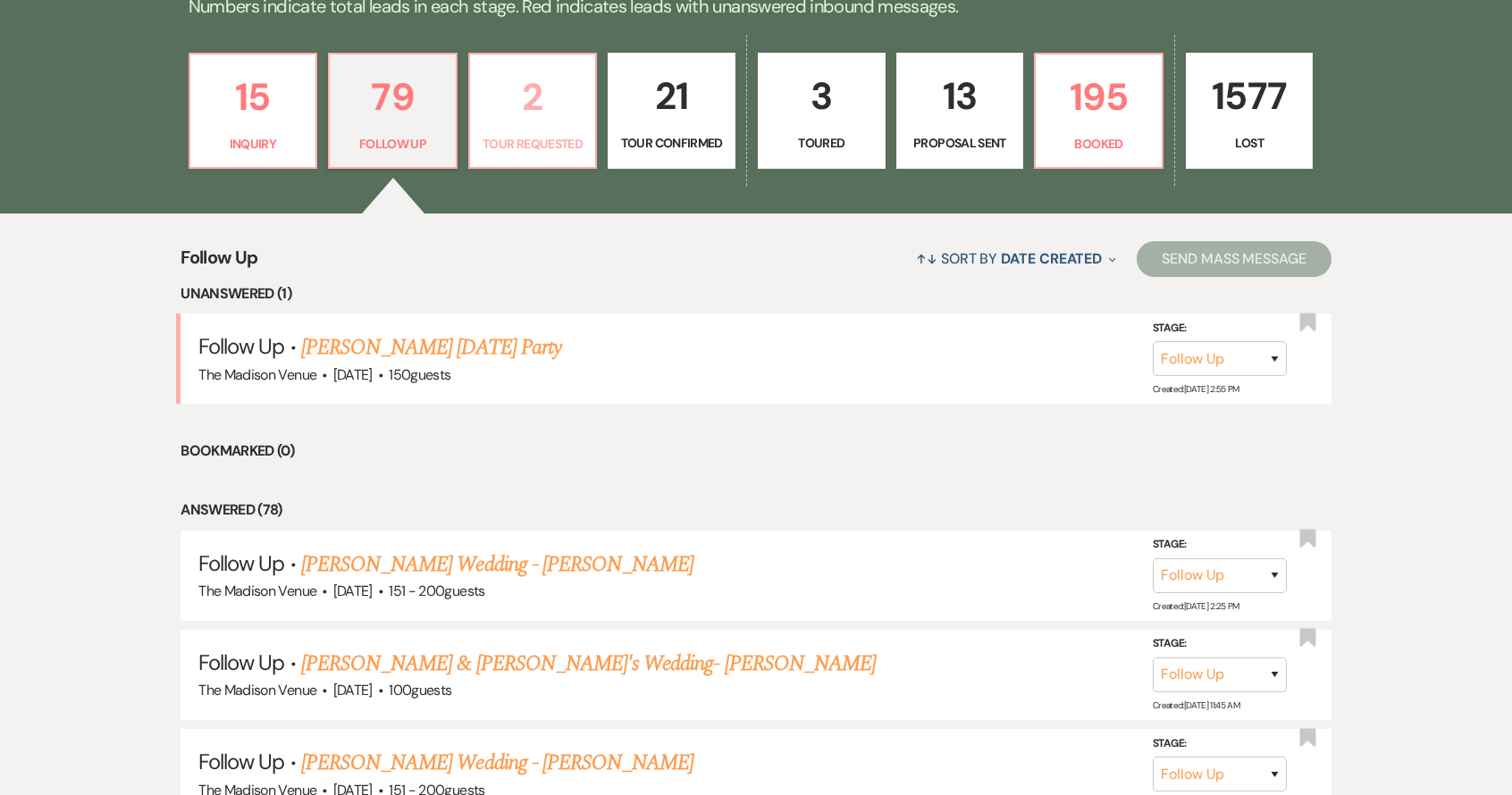
click at [563, 106] on p "2" at bounding box center [532, 97] width 105 height 60
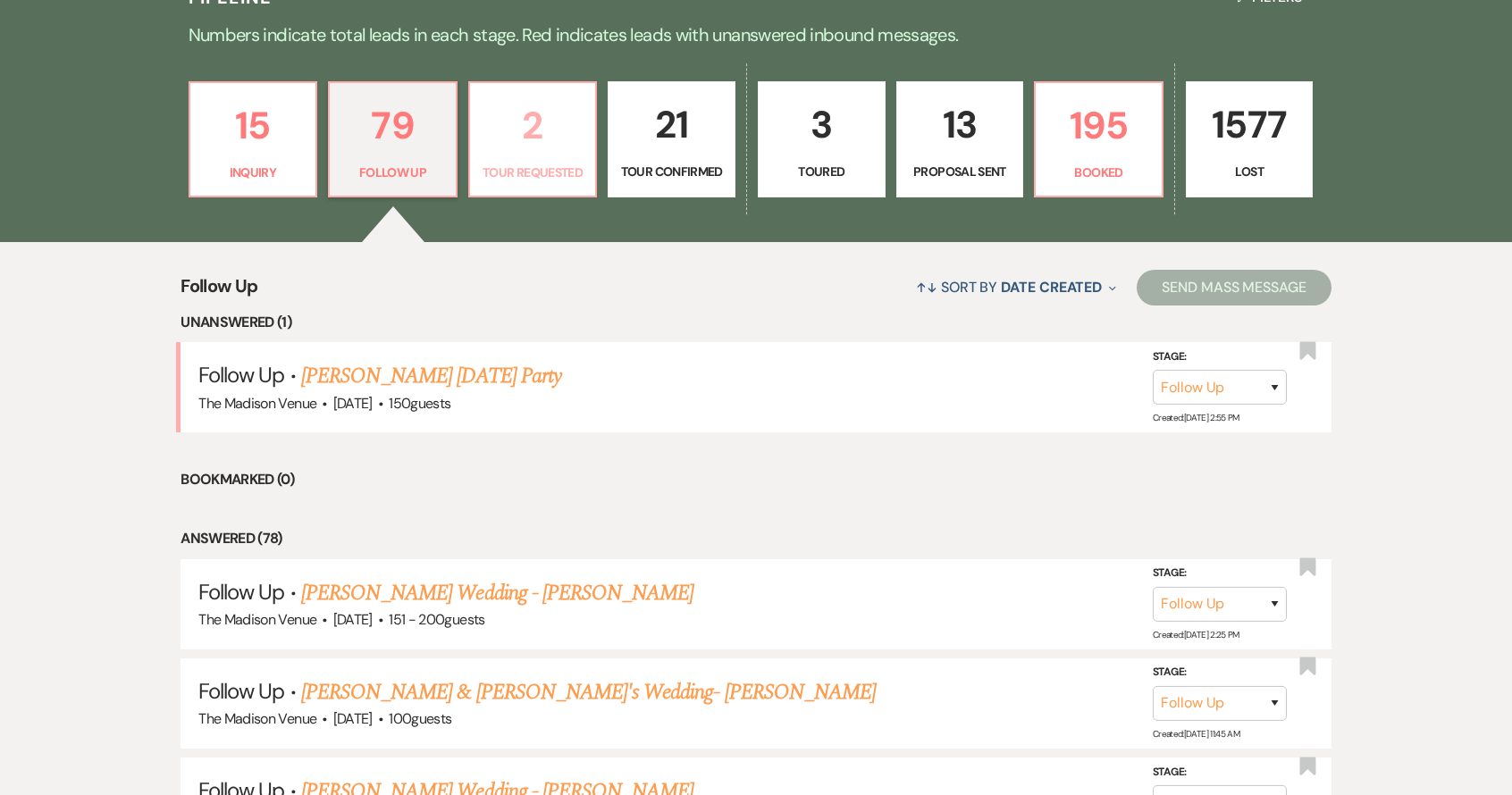
select select "2"
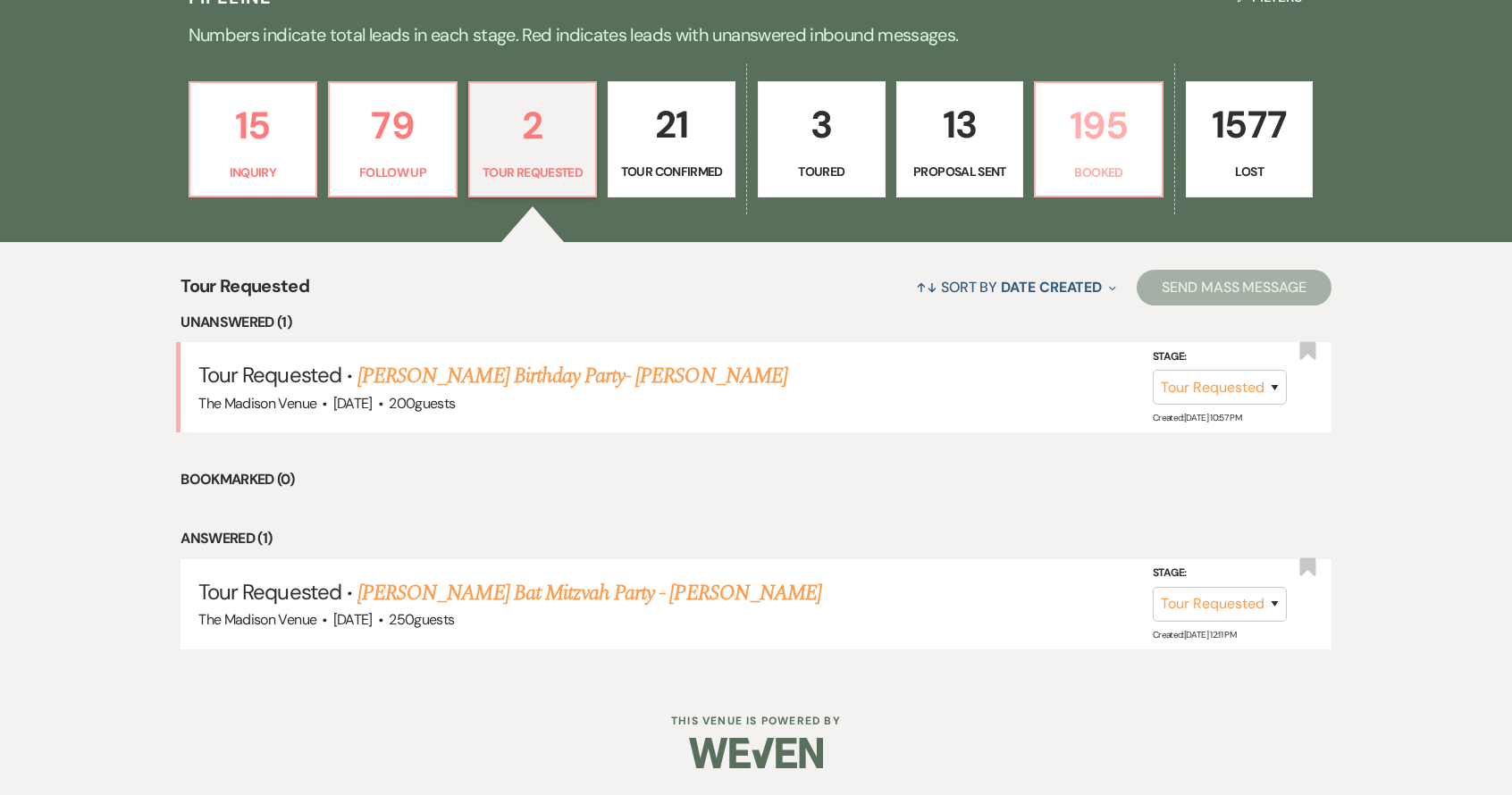
click at [1072, 146] on p "195" at bounding box center [1098, 126] width 105 height 60
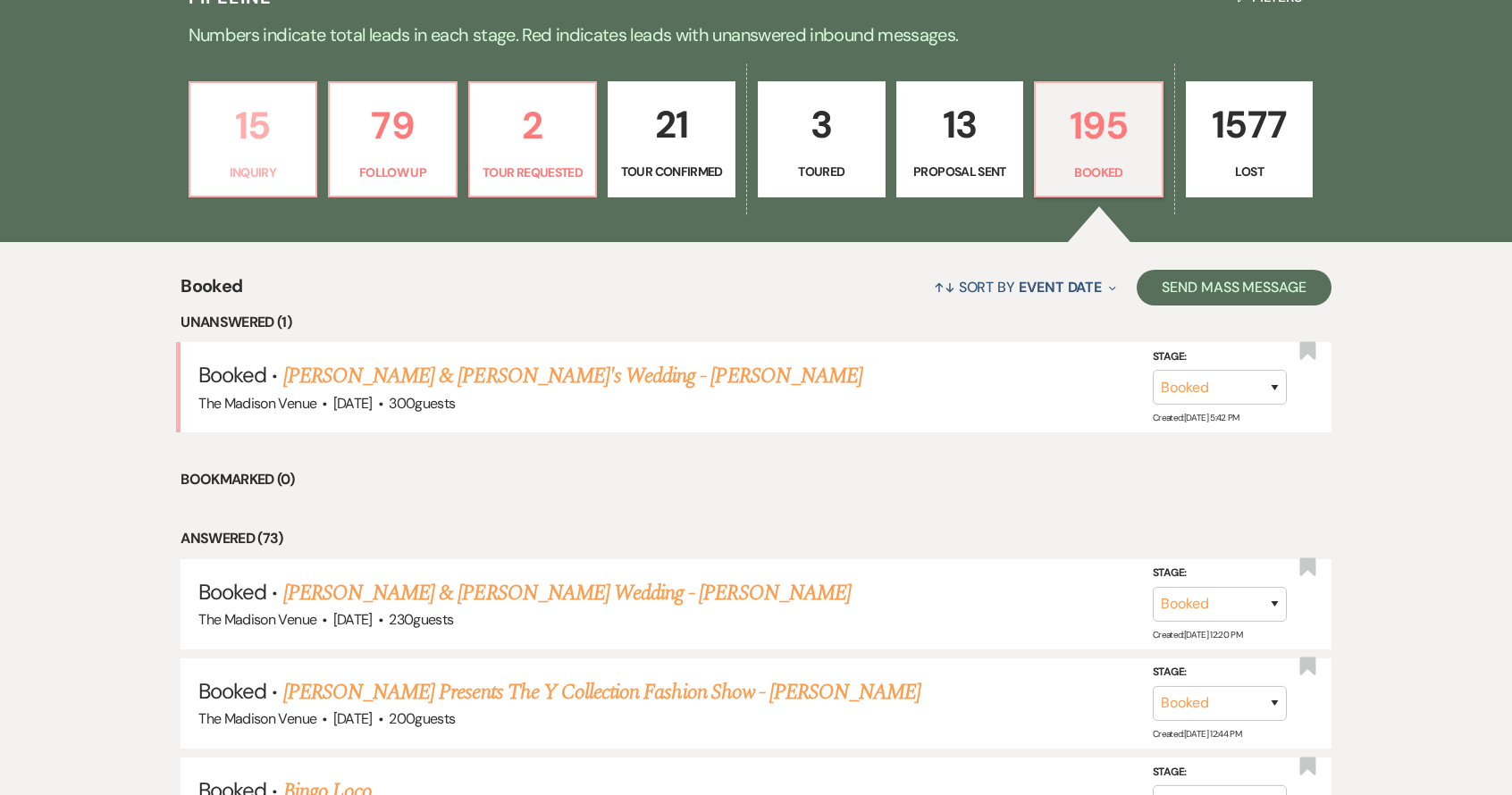
click at [290, 172] on p "Inquiry" at bounding box center [253, 173] width 105 height 20
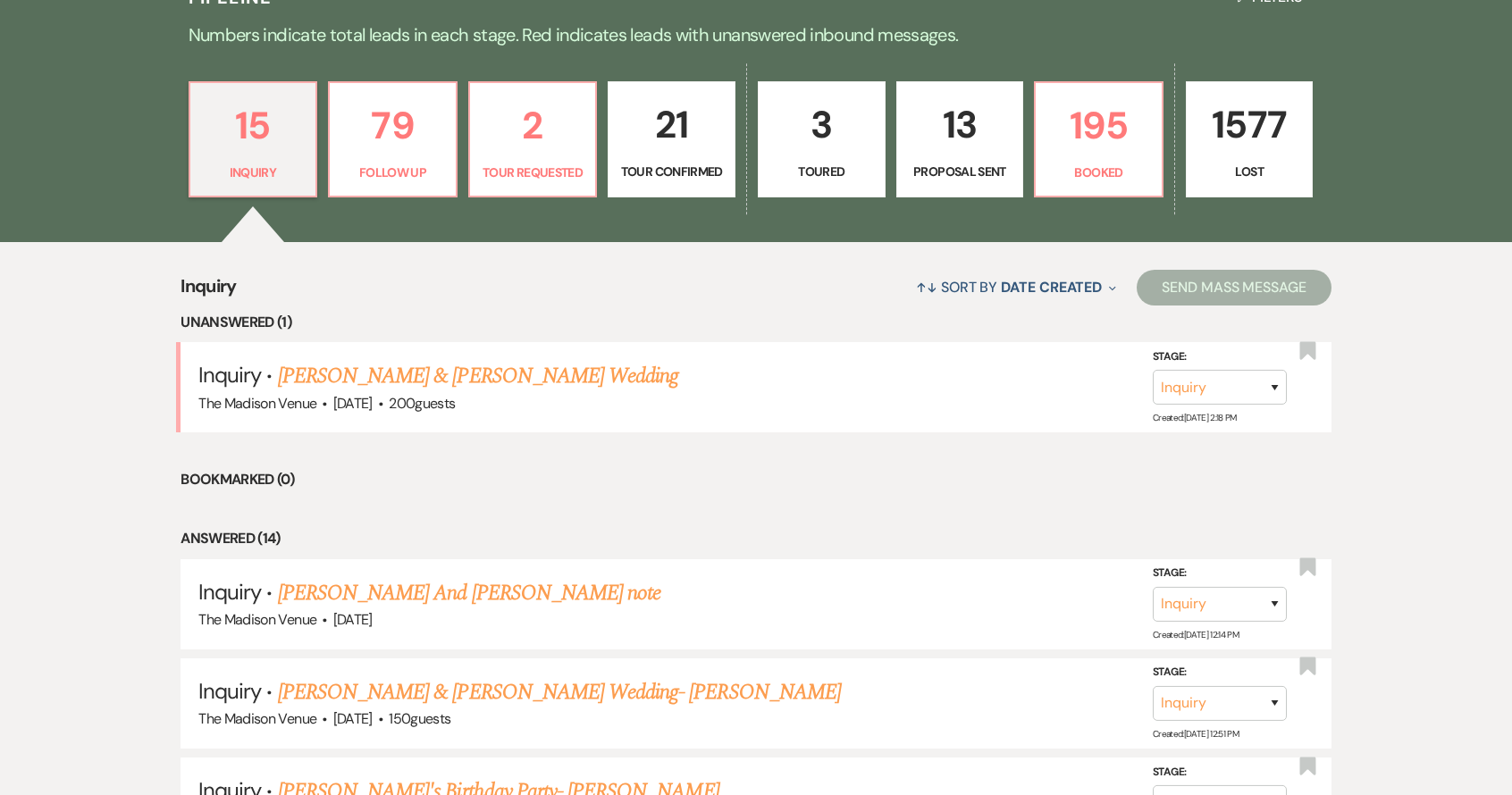
click at [392, 381] on link "Nick Anello & Nick Anello's Wedding" at bounding box center [478, 376] width 400 height 32
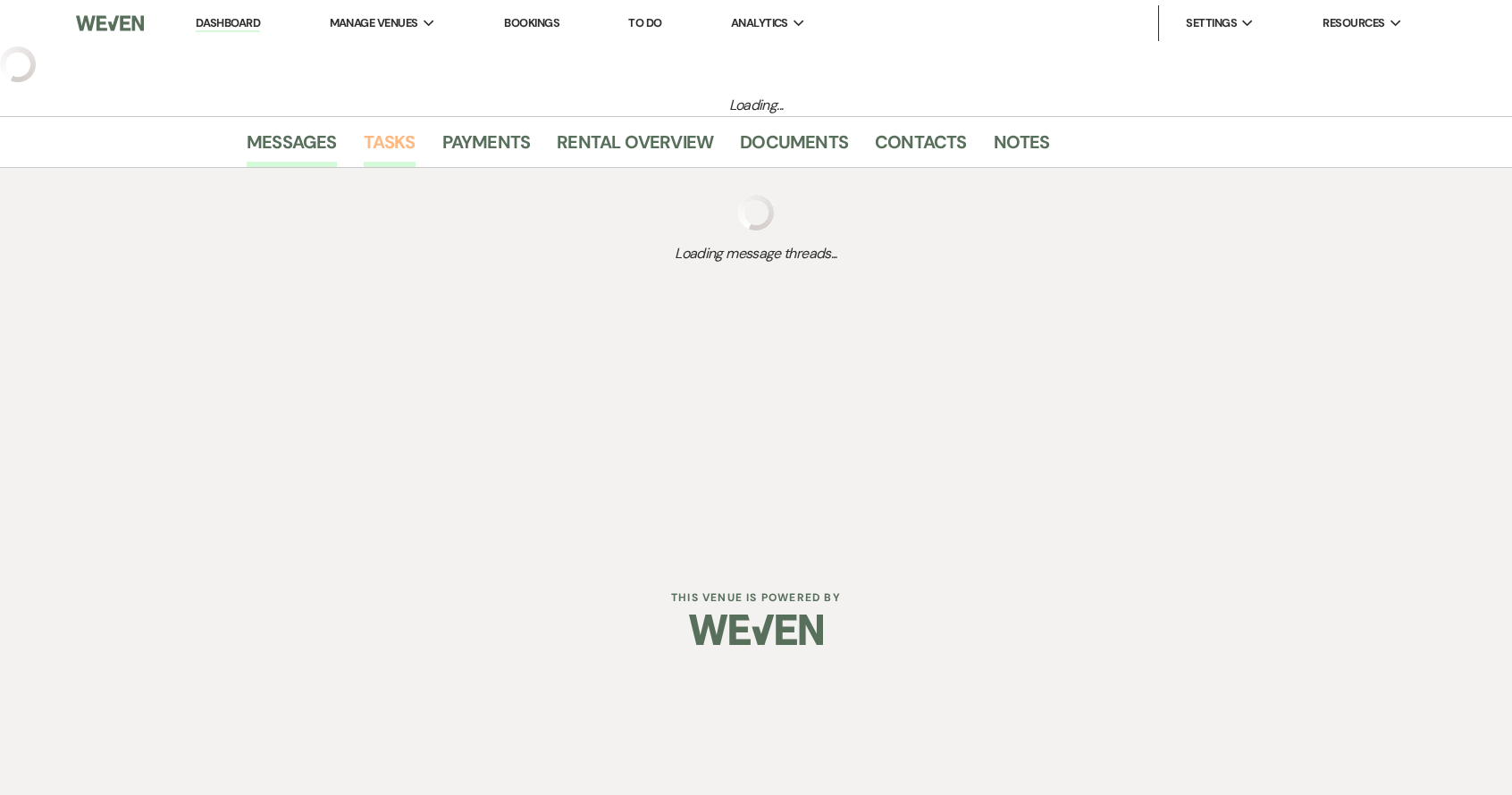
select select "5"
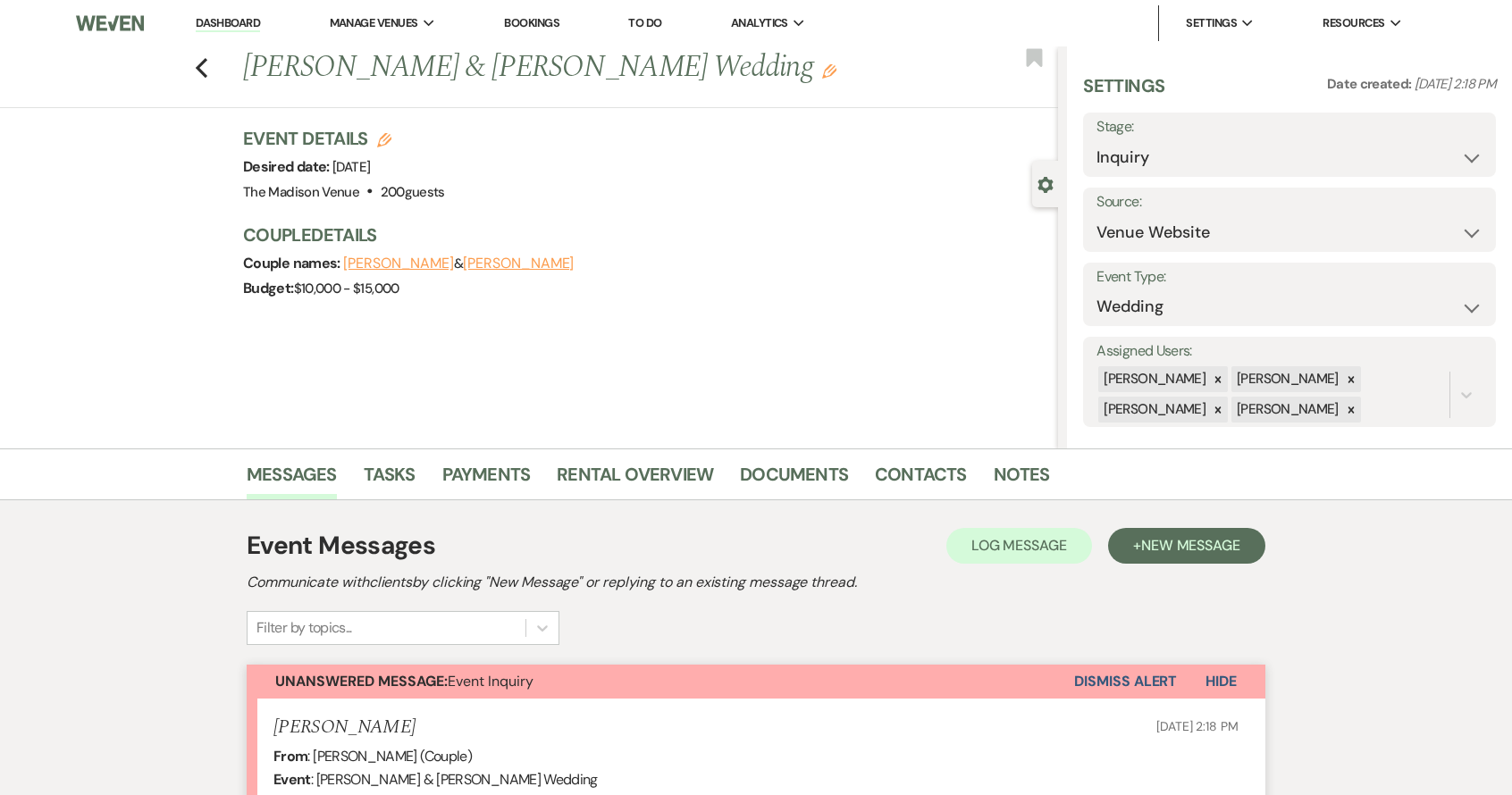
click at [217, 67] on div "Previous Nick Anello & Nick Anello's Wedding Edit Bookmark" at bounding box center [524, 77] width 1067 height 62
click at [208, 65] on icon "Previous" at bounding box center [201, 68] width 14 height 22
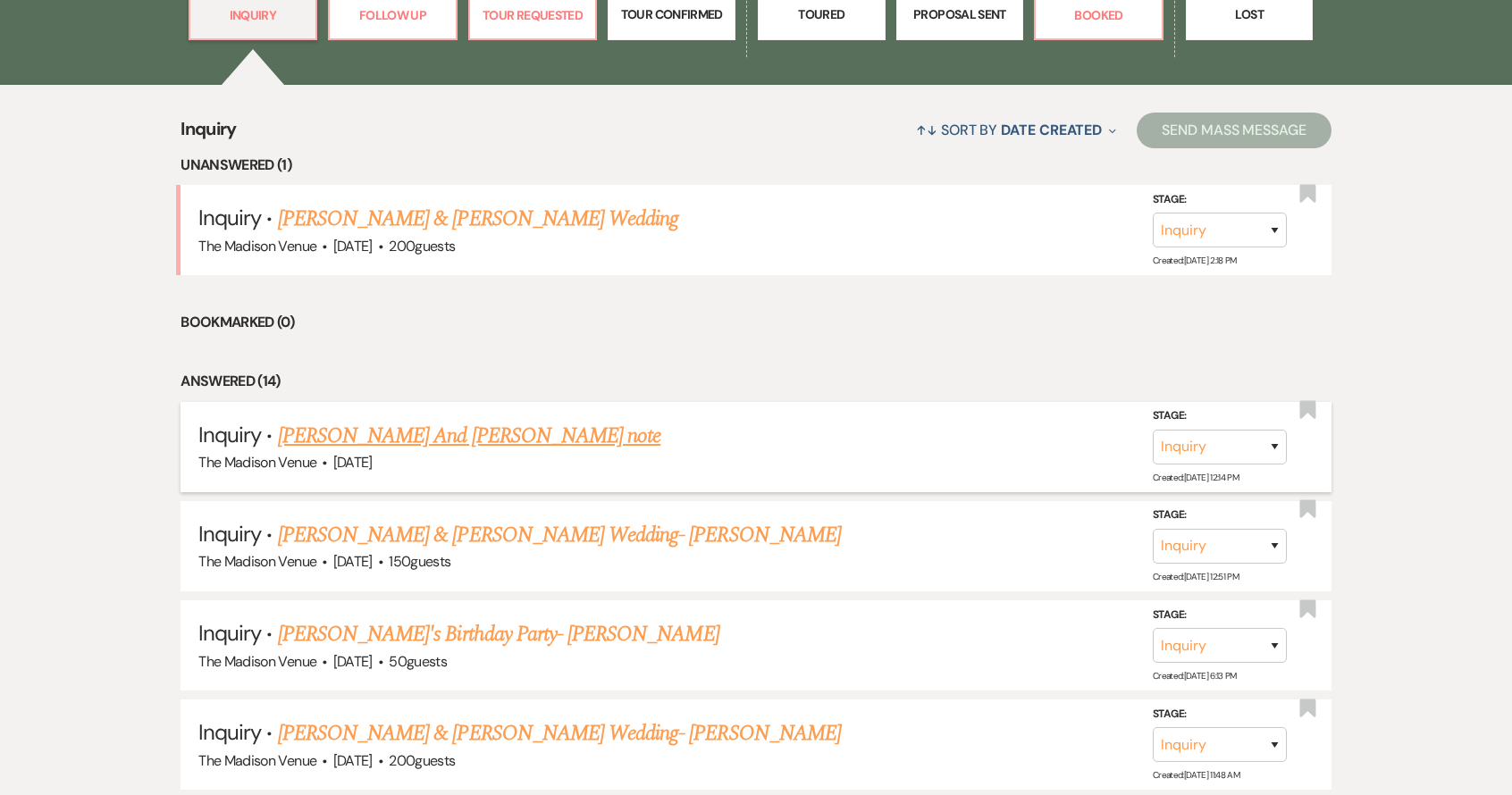
scroll to position [629, 0]
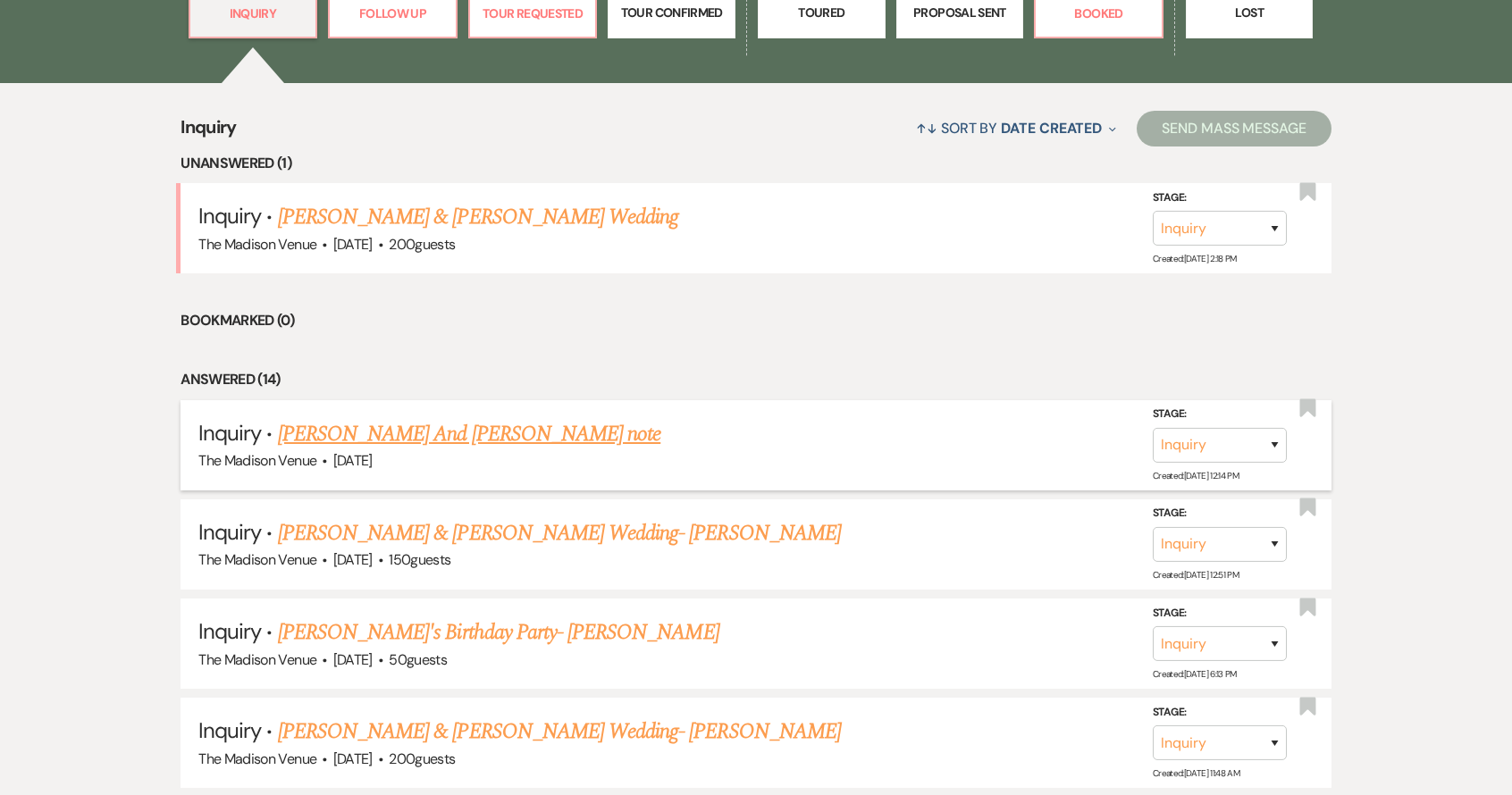
click at [393, 437] on link "Mike And Gaye Kopan's note" at bounding box center [469, 434] width 382 height 32
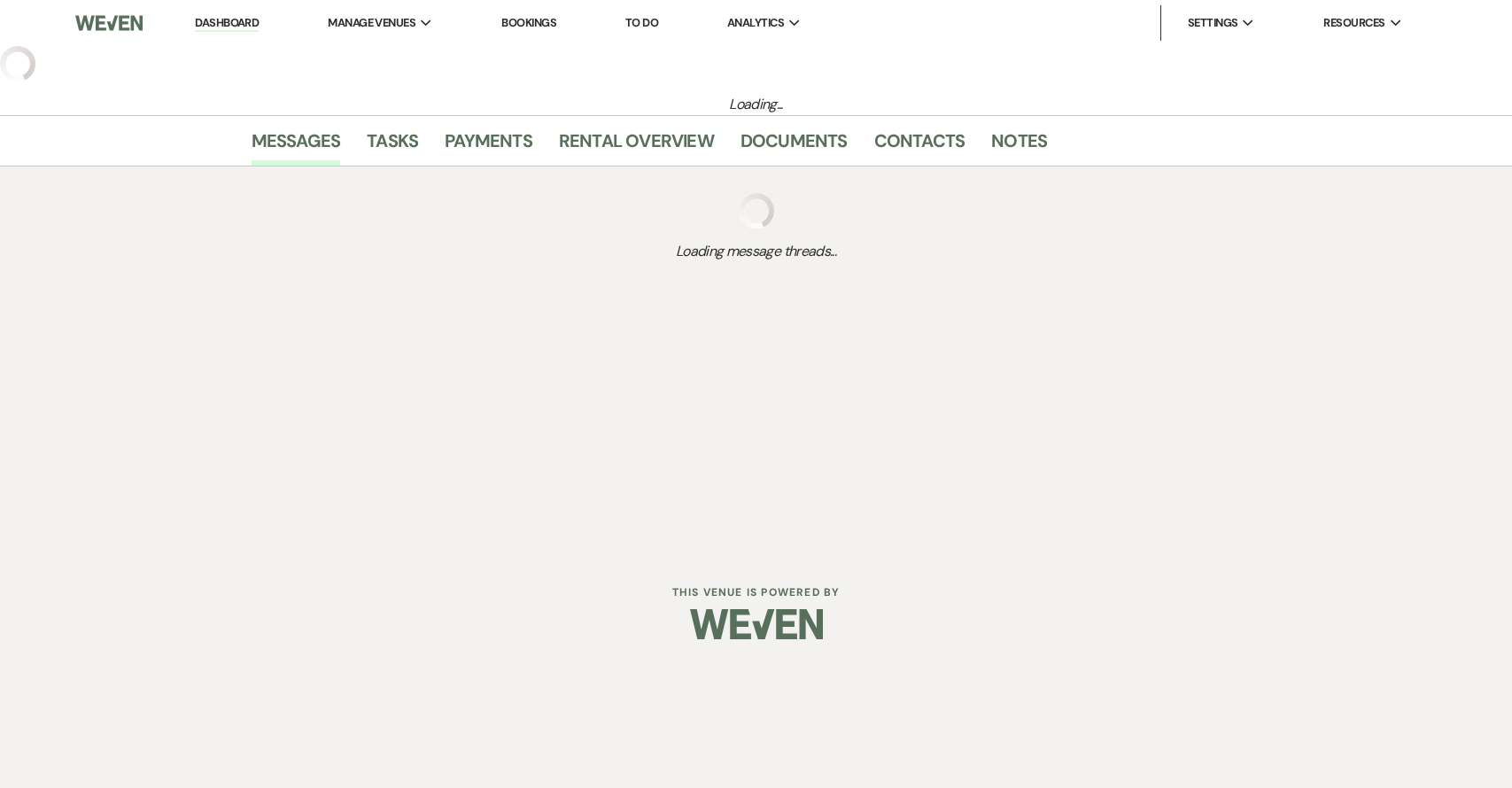
select select "5"
select select "13"
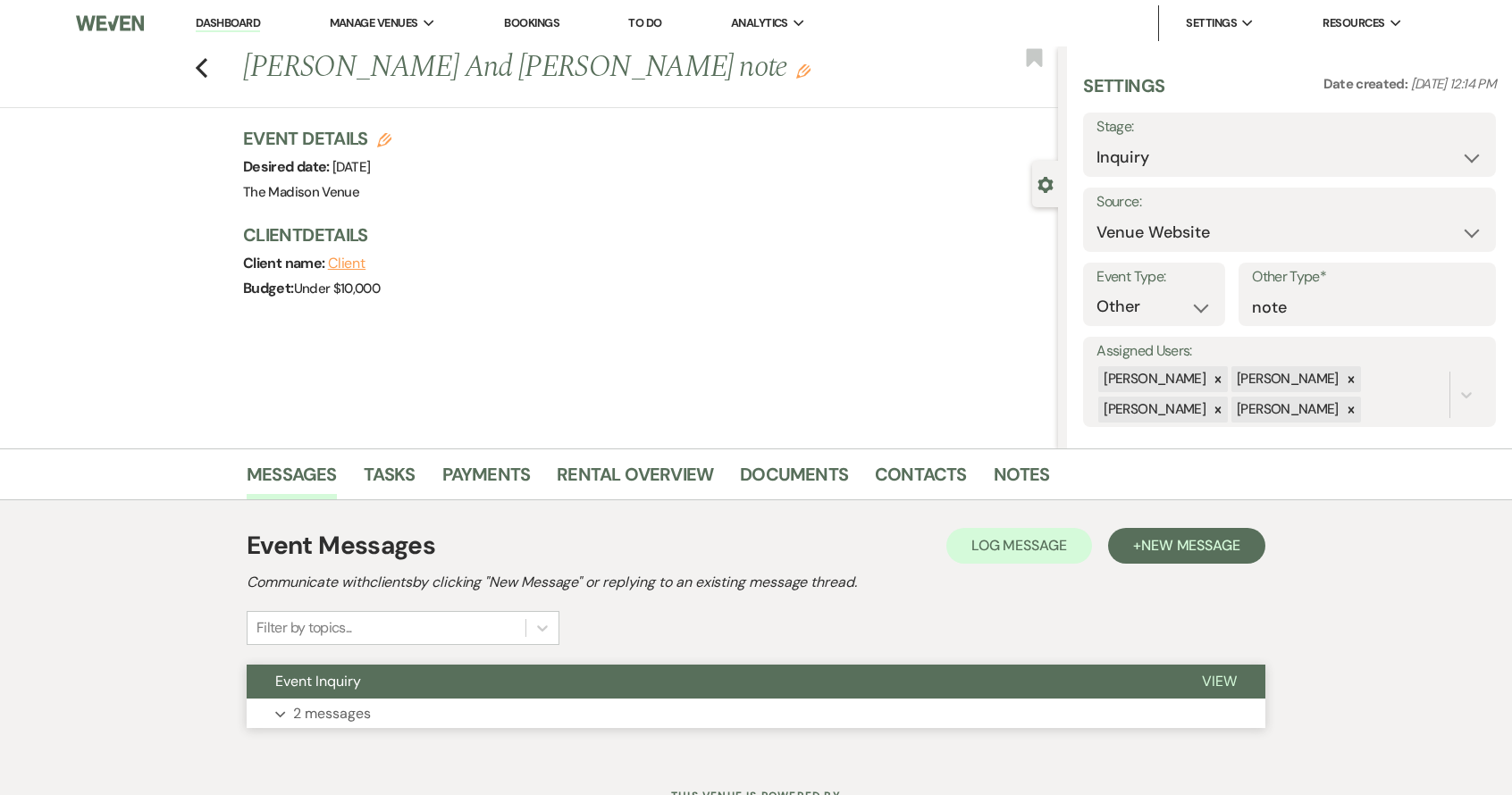
click at [781, 679] on button "Event Inquiry" at bounding box center [710, 681] width 927 height 34
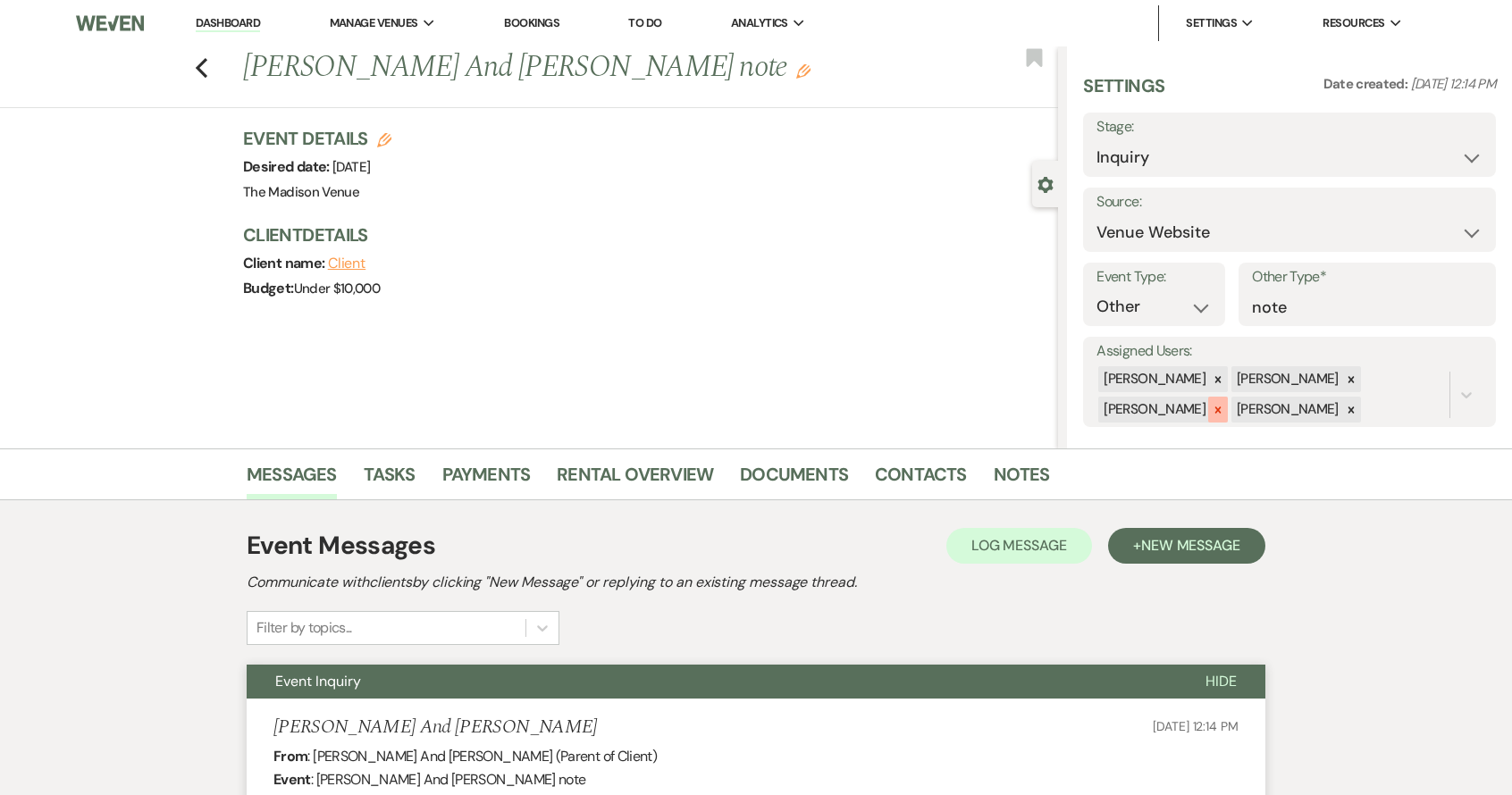
click at [1215, 409] on icon at bounding box center [1218, 410] width 13 height 13
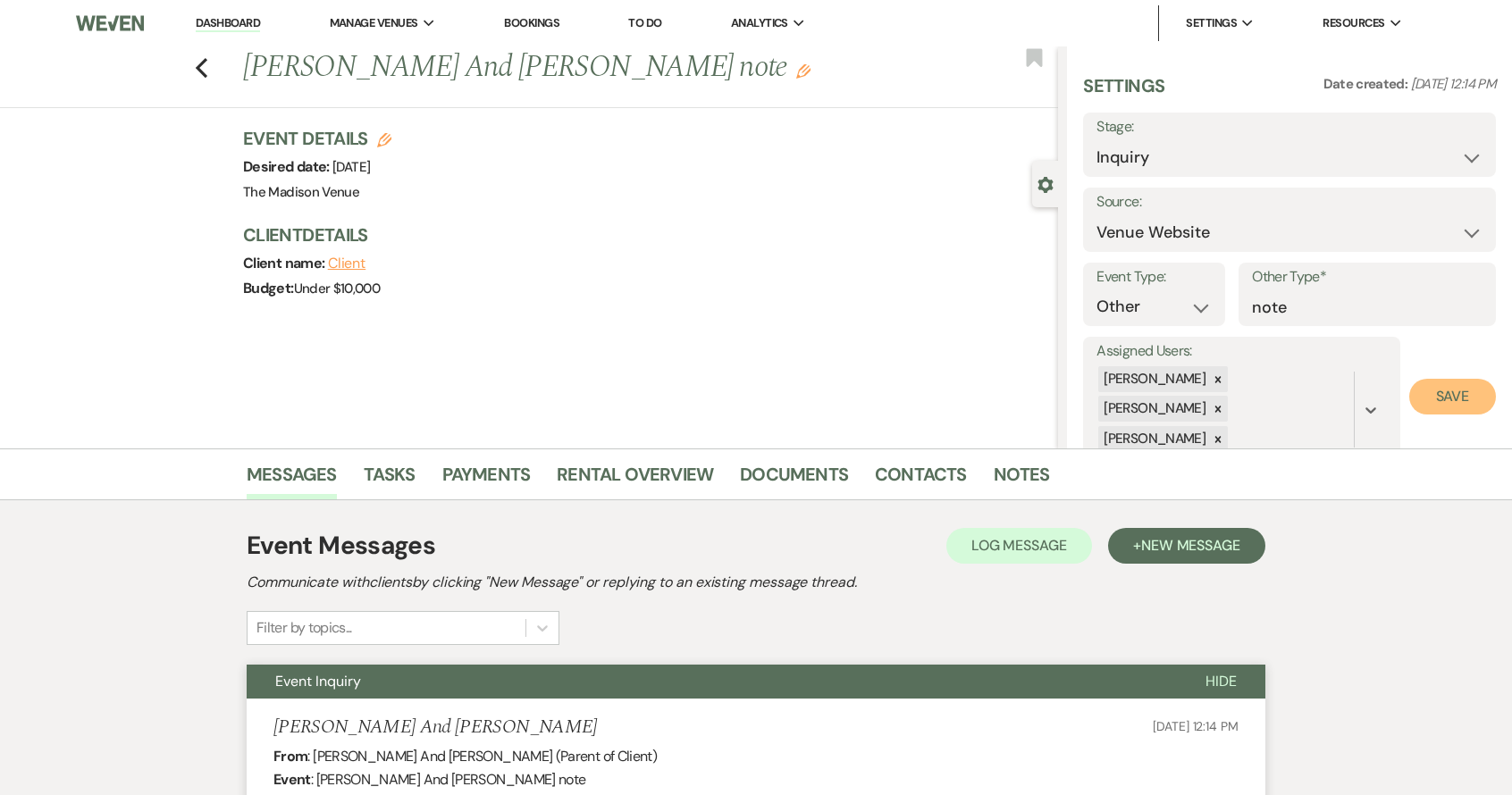
click at [1425, 378] on button "Save" at bounding box center [1452, 396] width 86 height 35
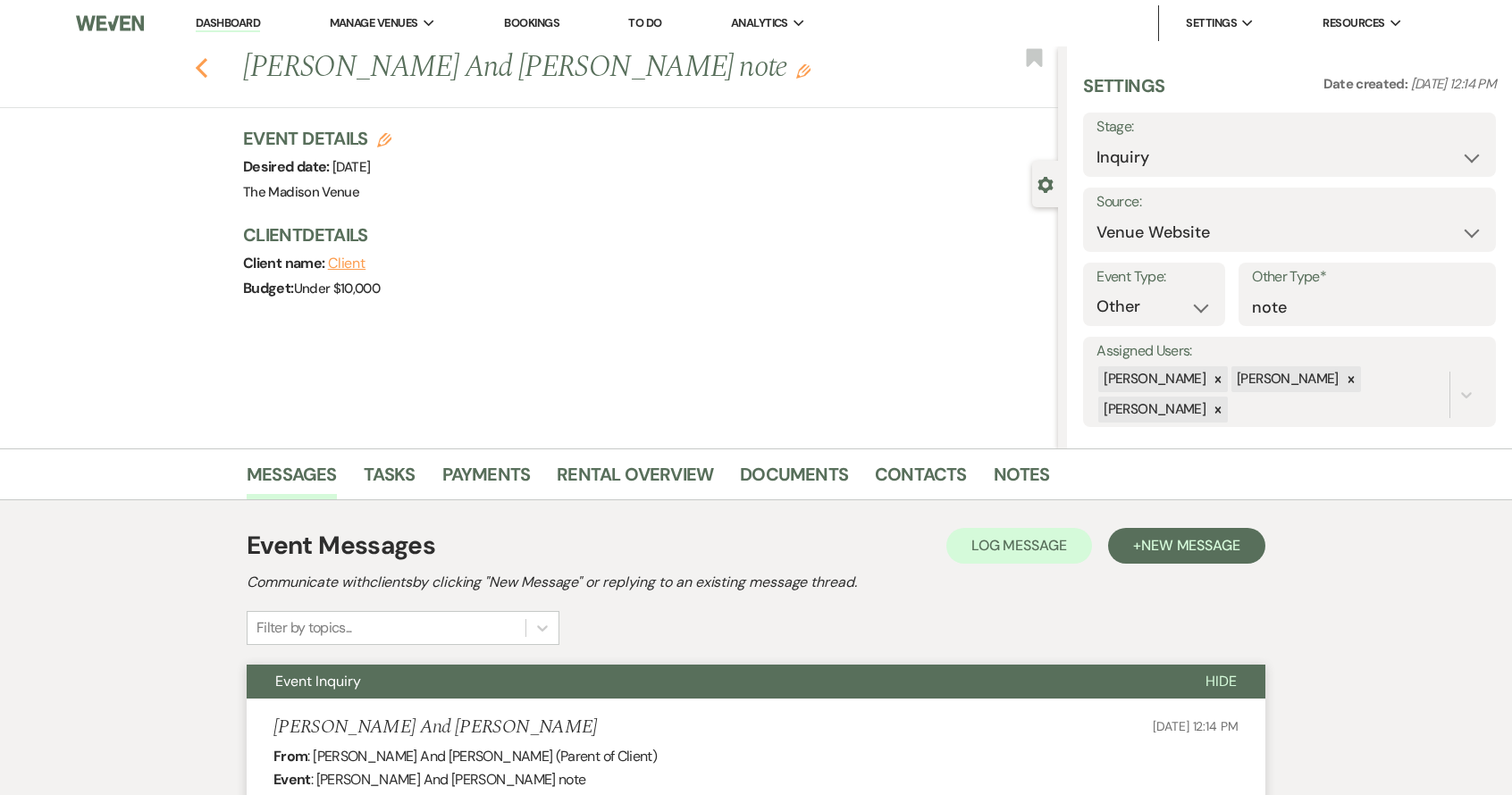
click at [203, 67] on use "button" at bounding box center [201, 68] width 12 height 20
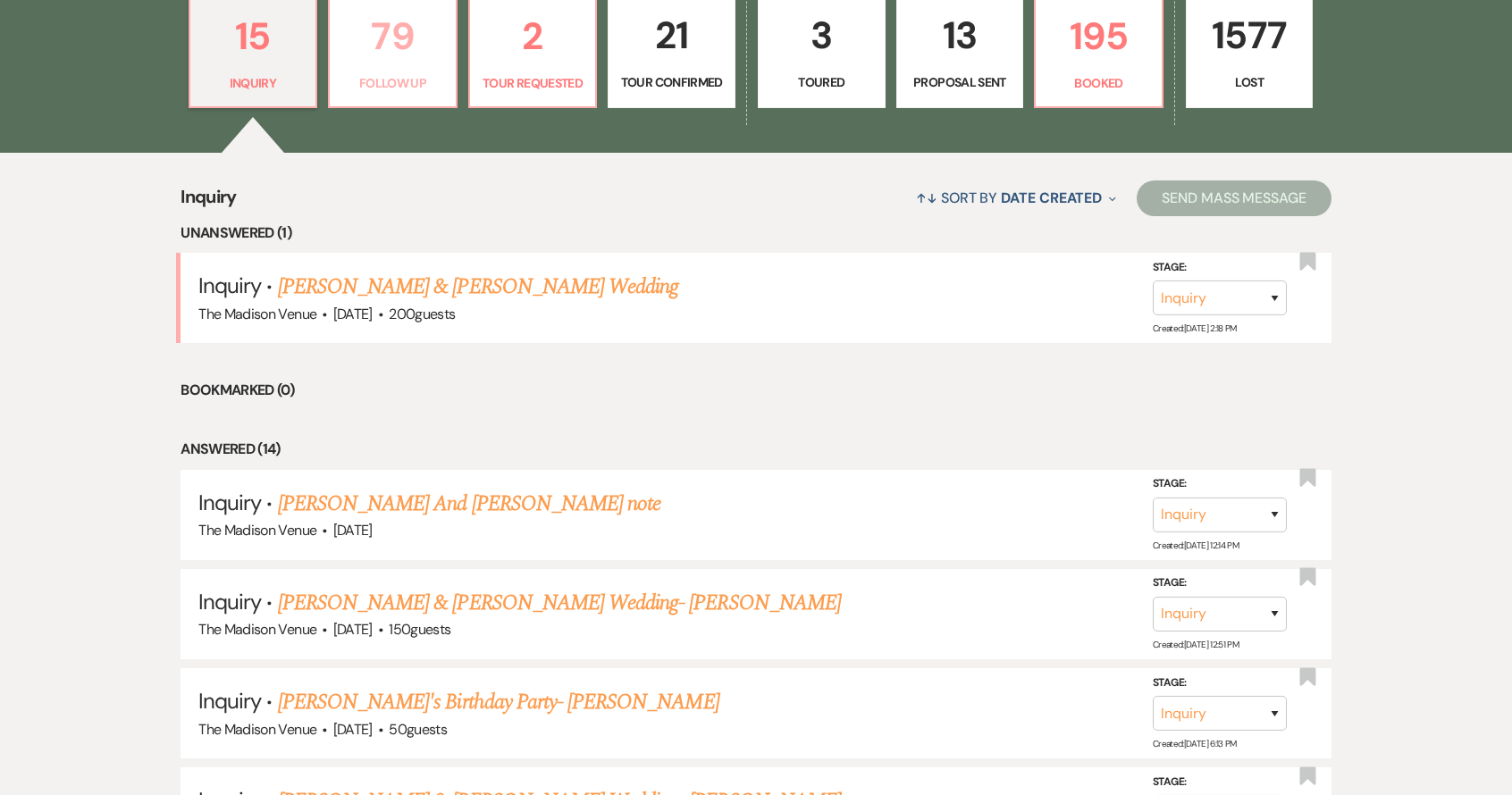
click at [400, 51] on p "79" at bounding box center [392, 36] width 105 height 60
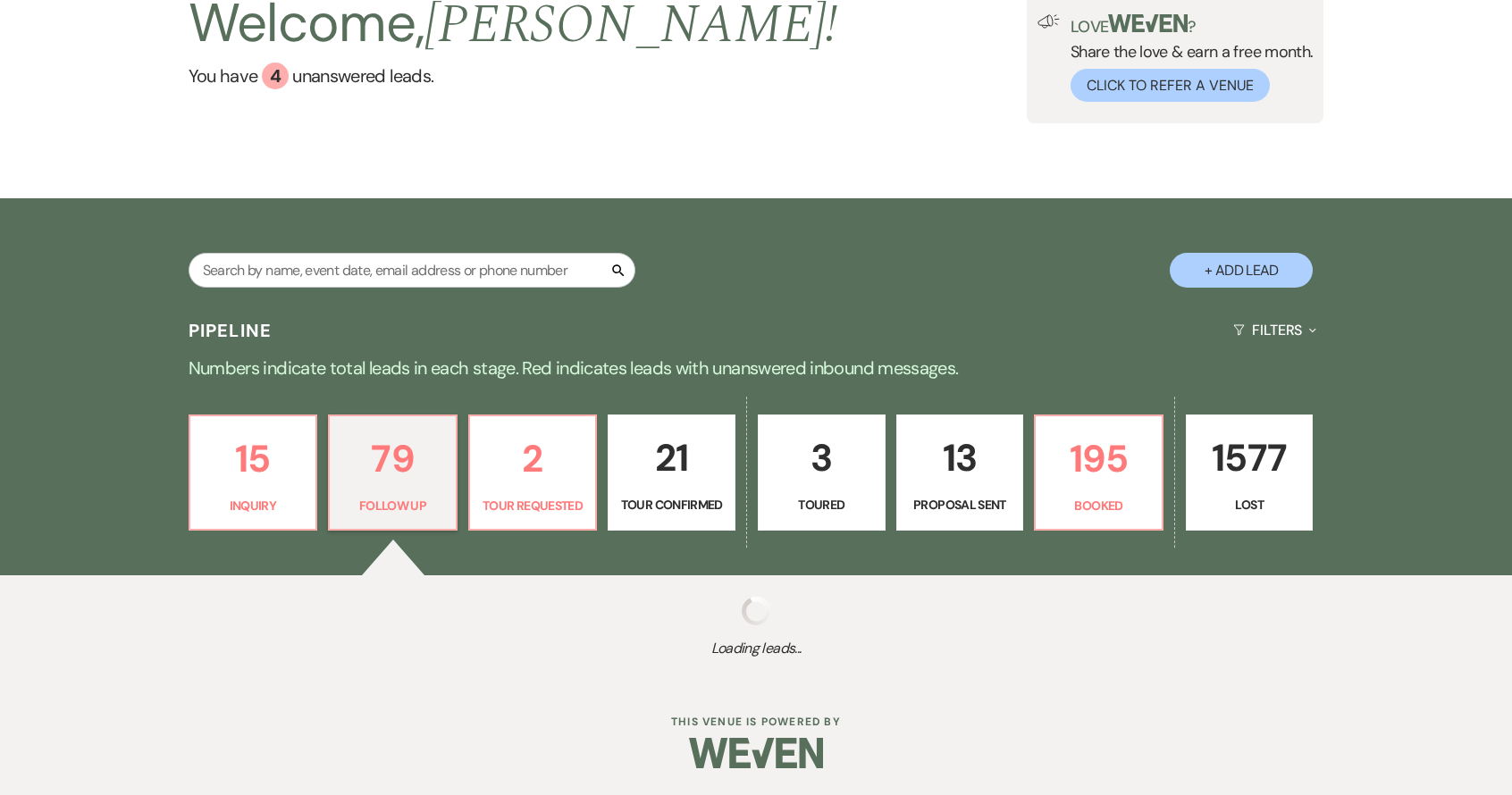
select select "9"
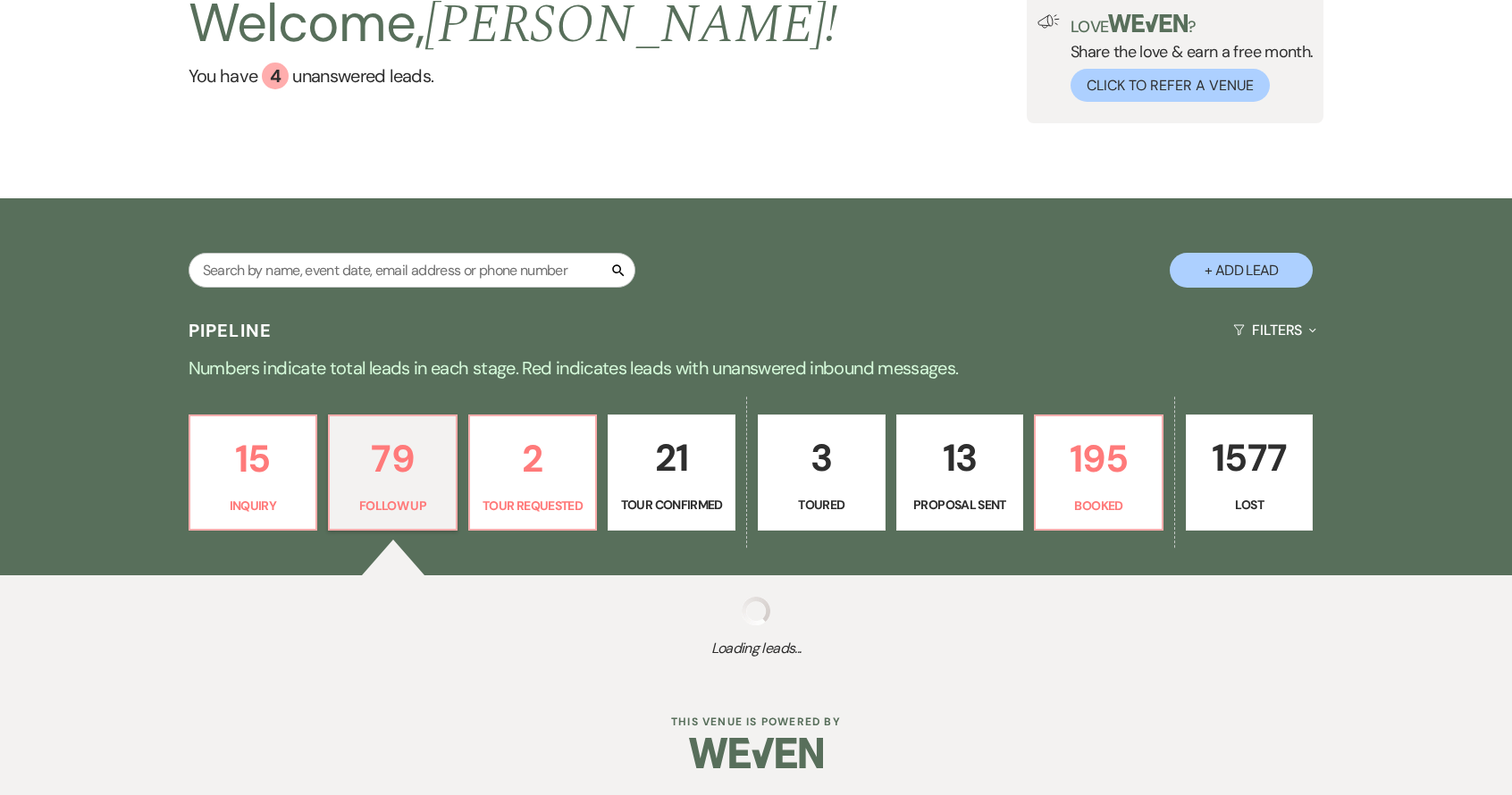
select select "9"
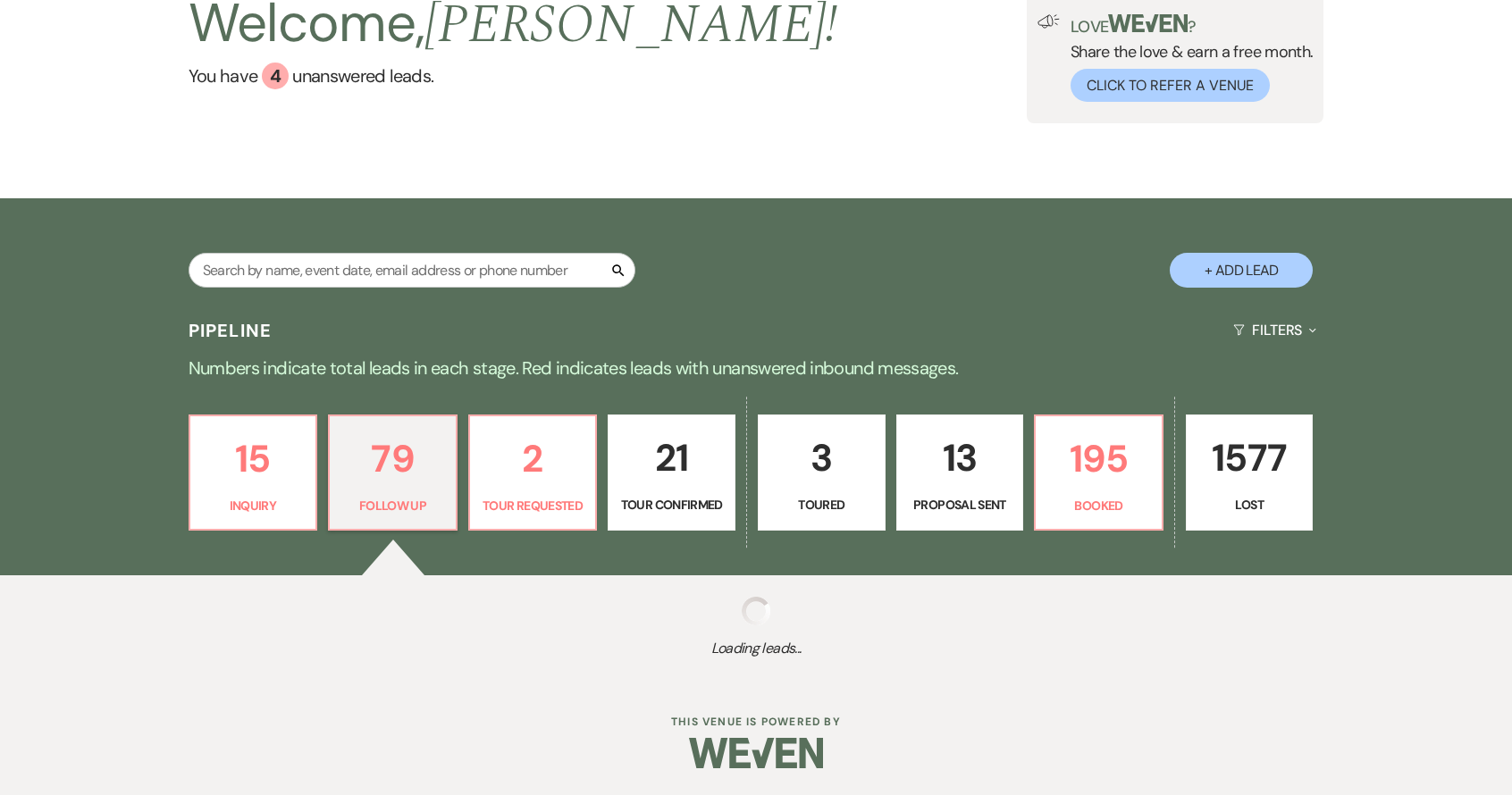
select select "9"
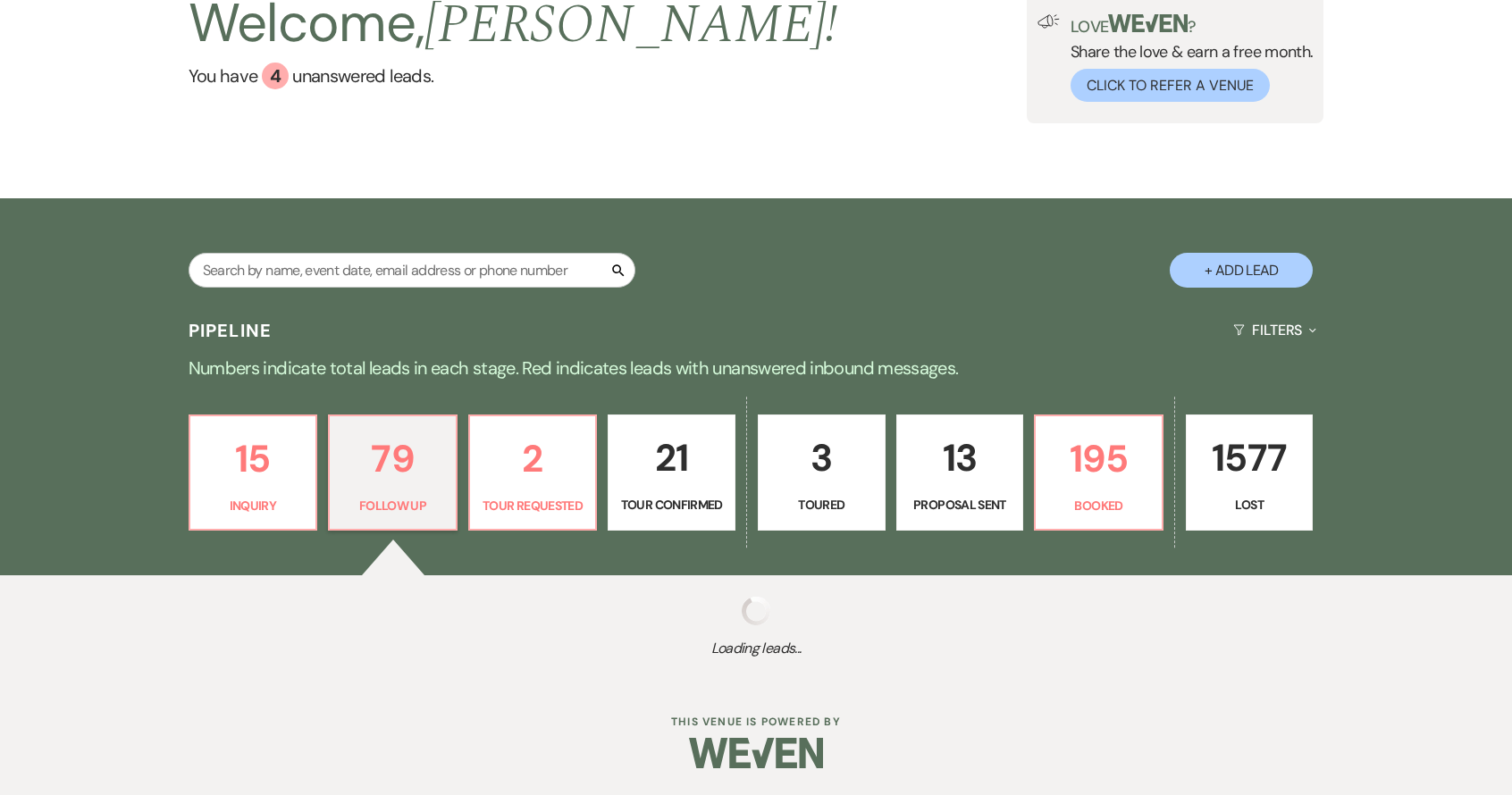
select select "9"
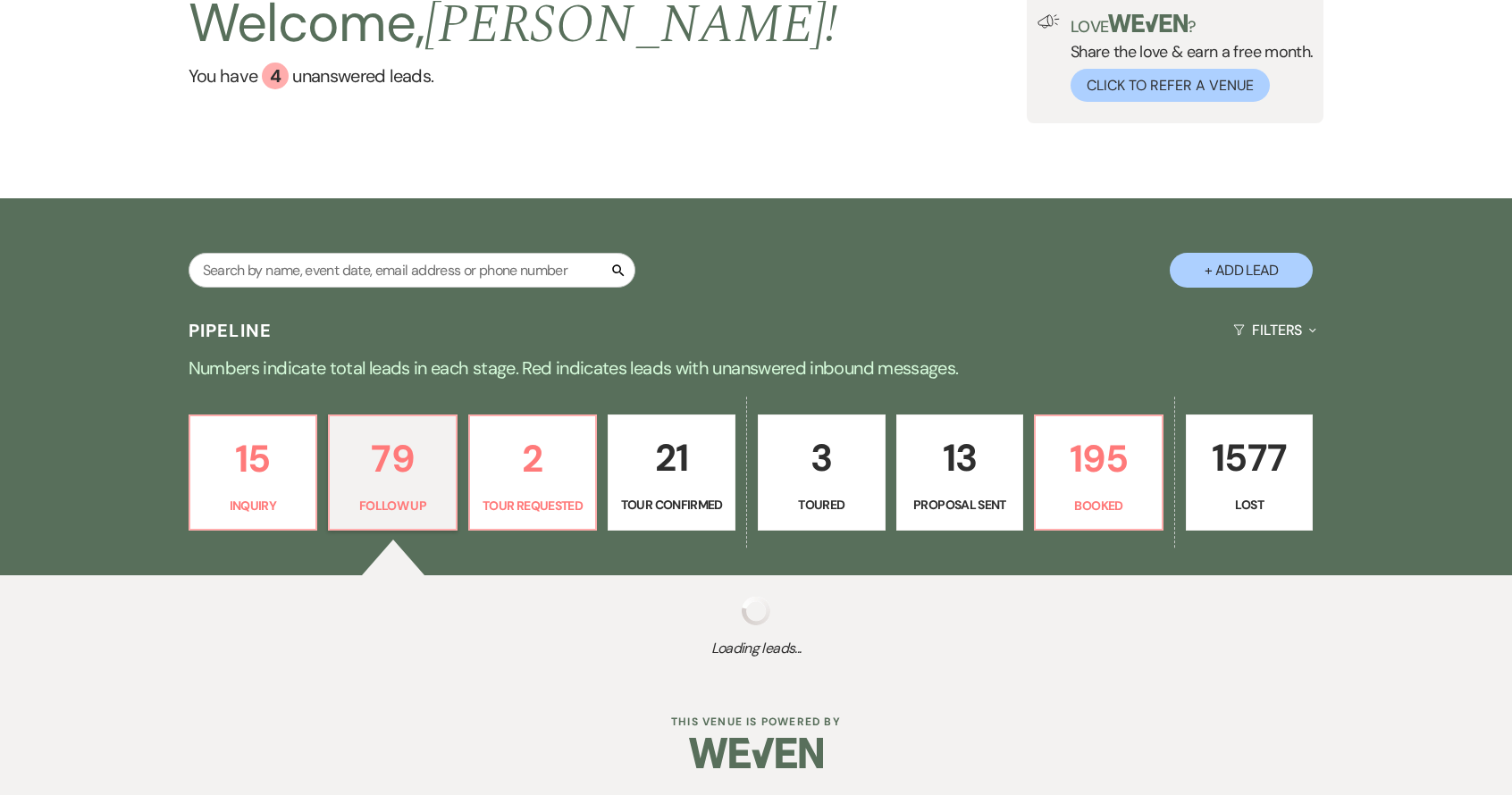
select select "9"
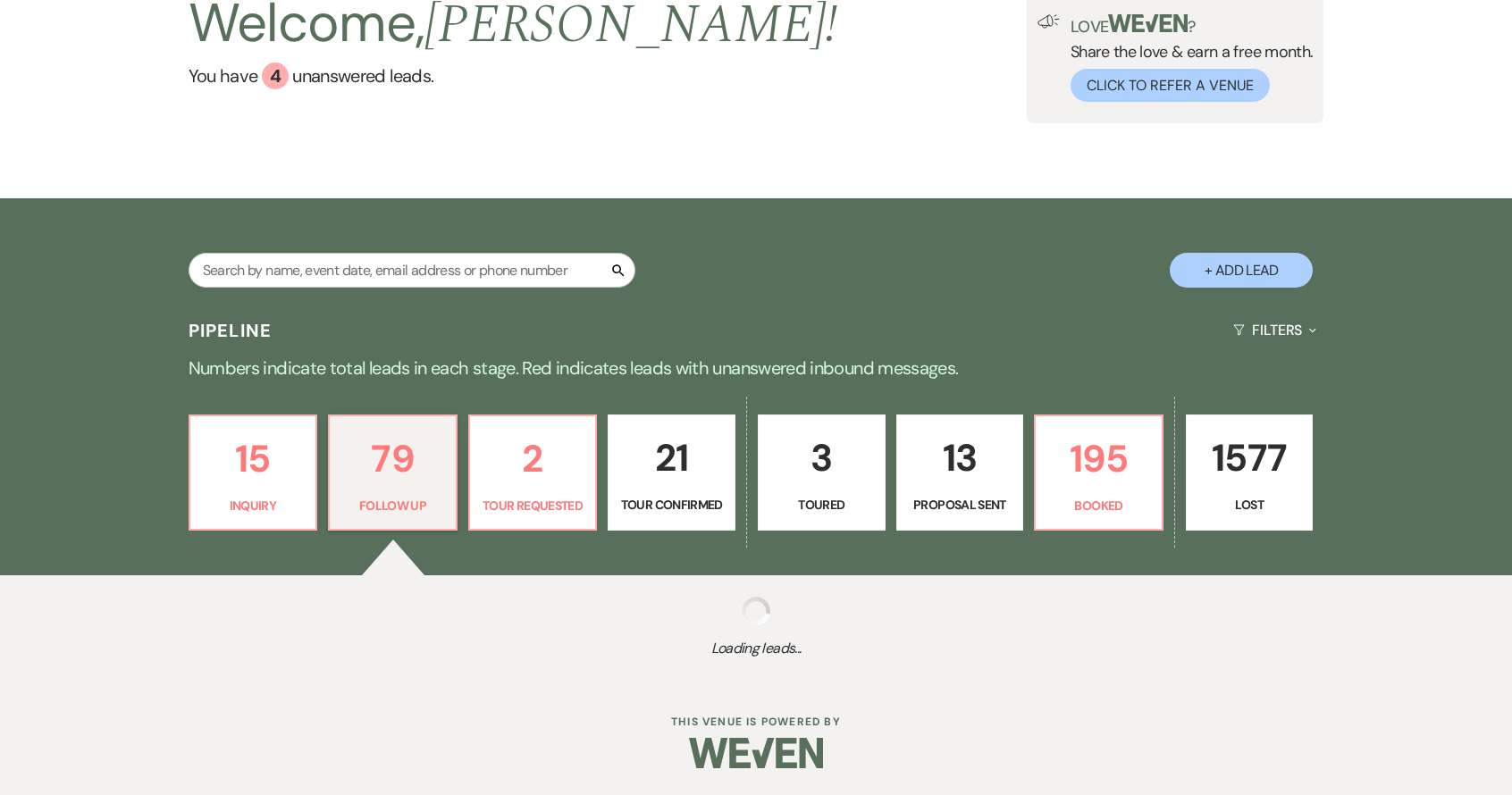
select select "9"
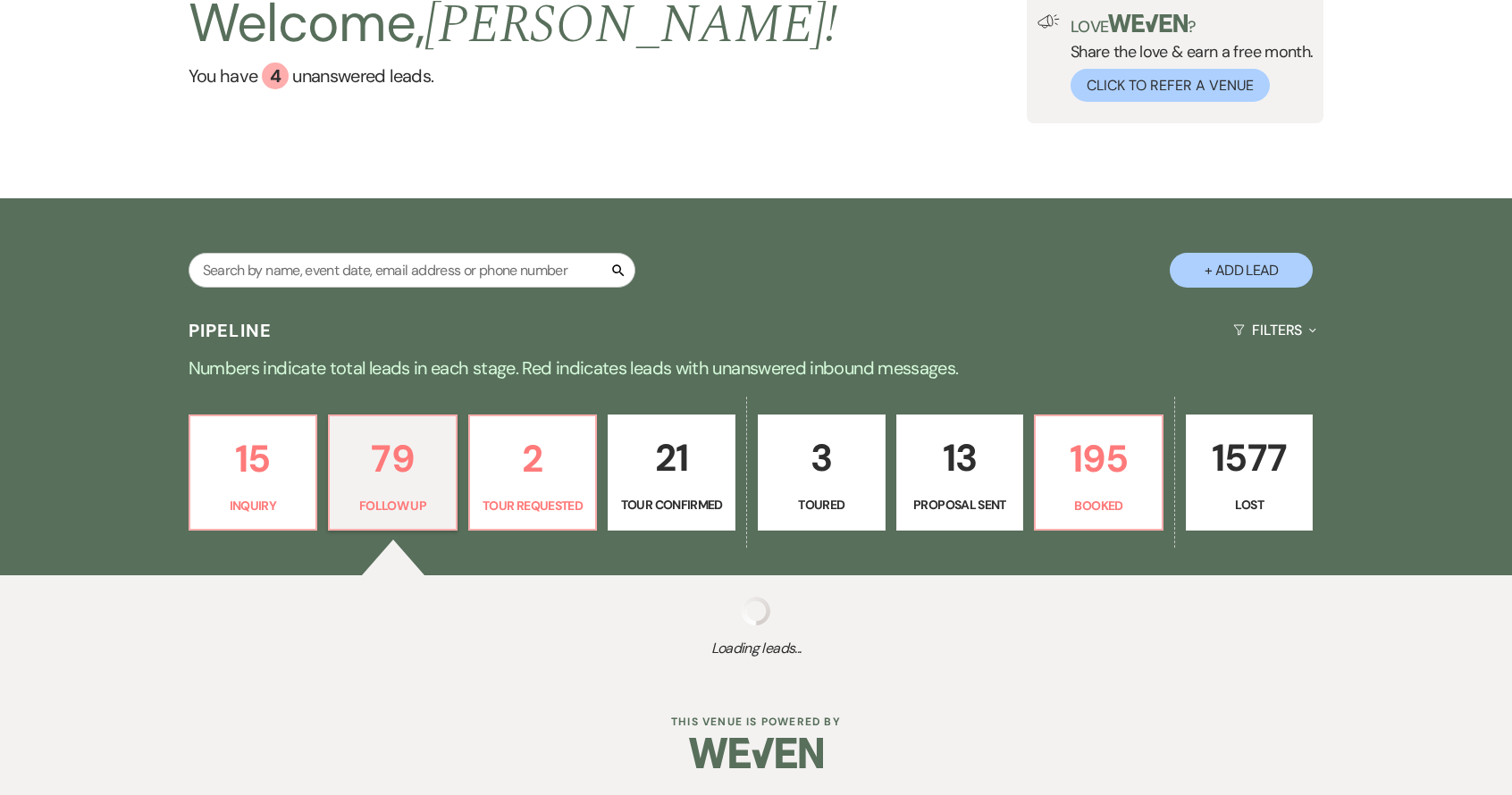
select select "9"
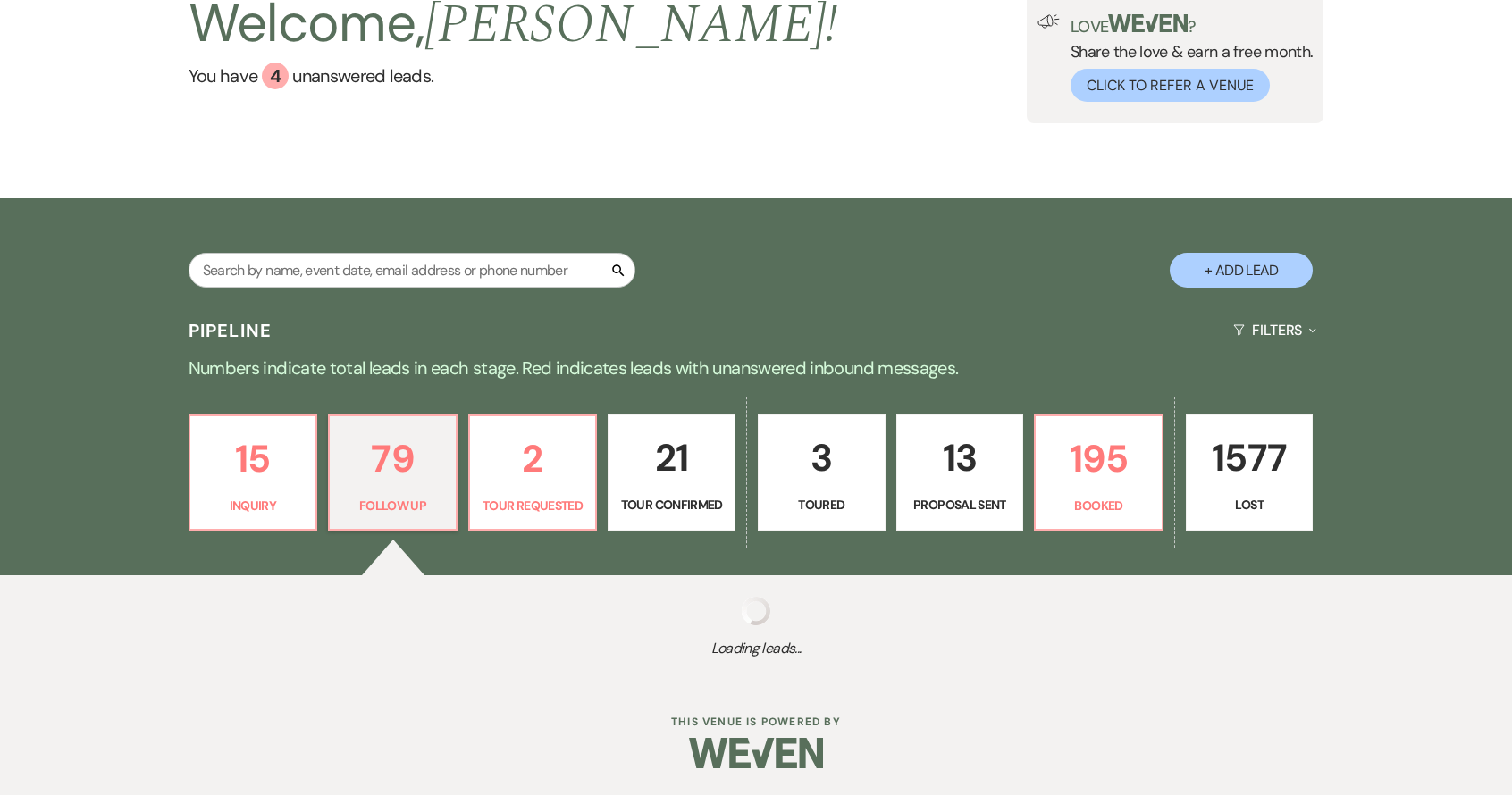
select select "9"
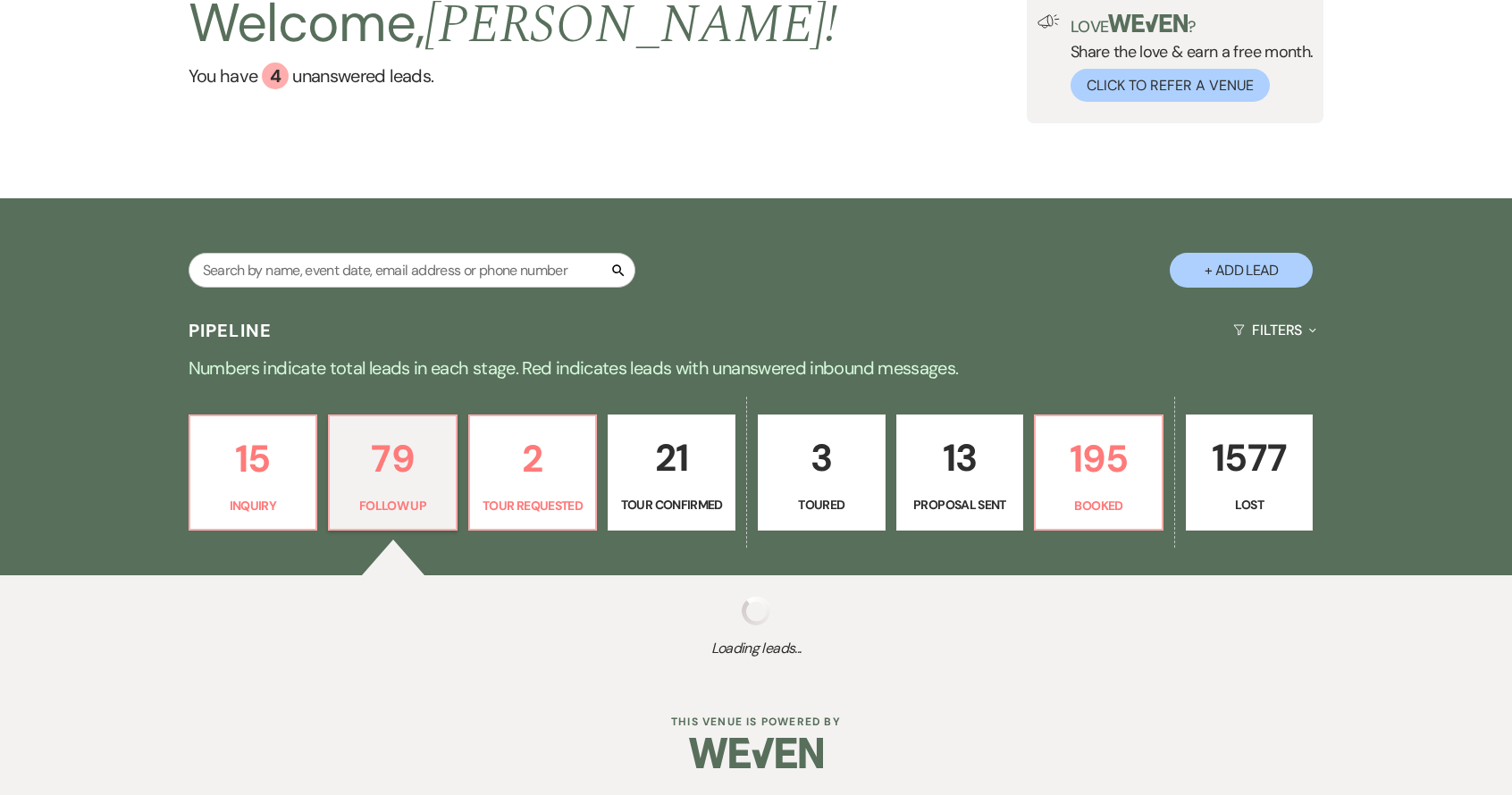
select select "9"
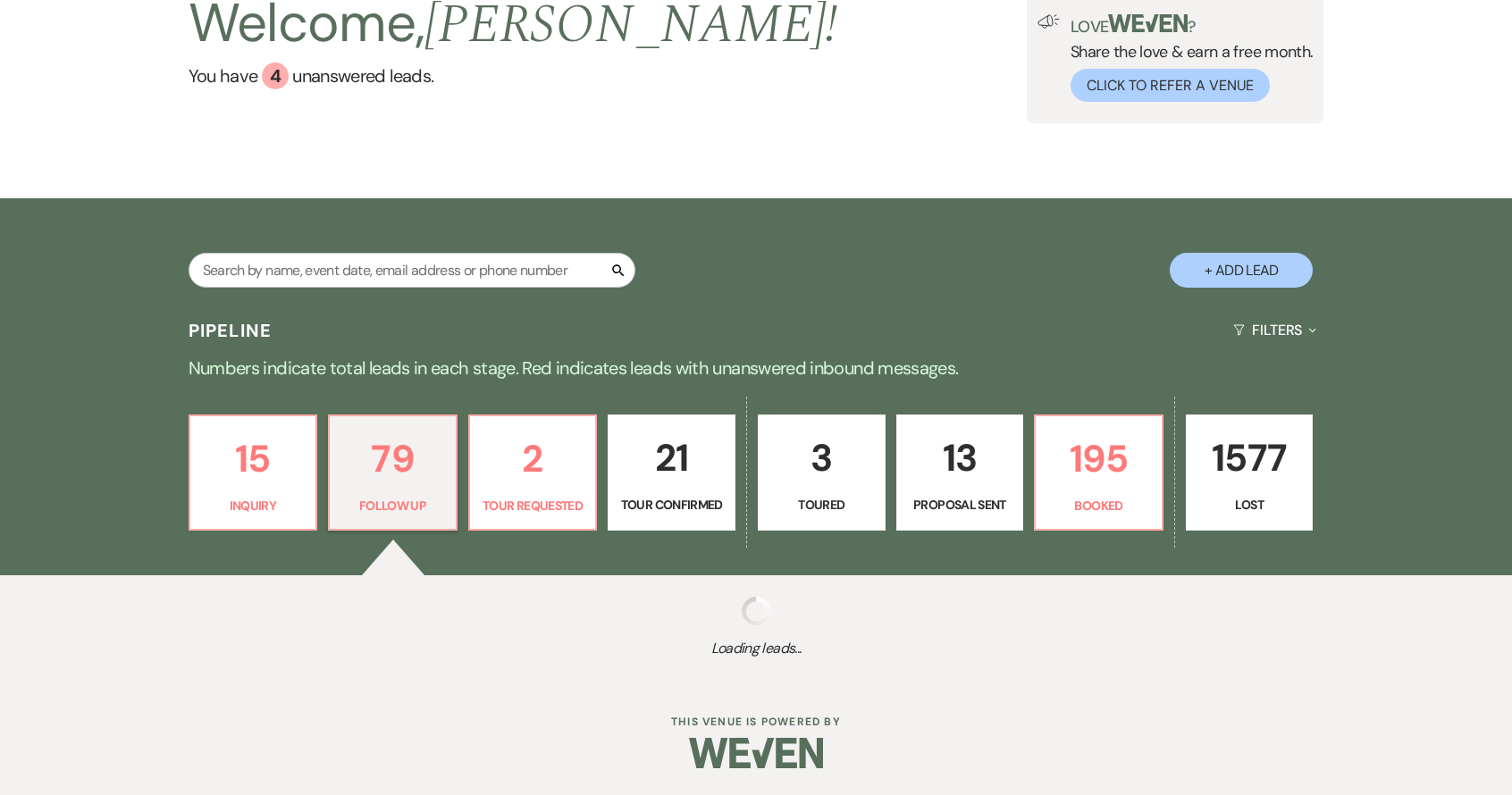
select select "9"
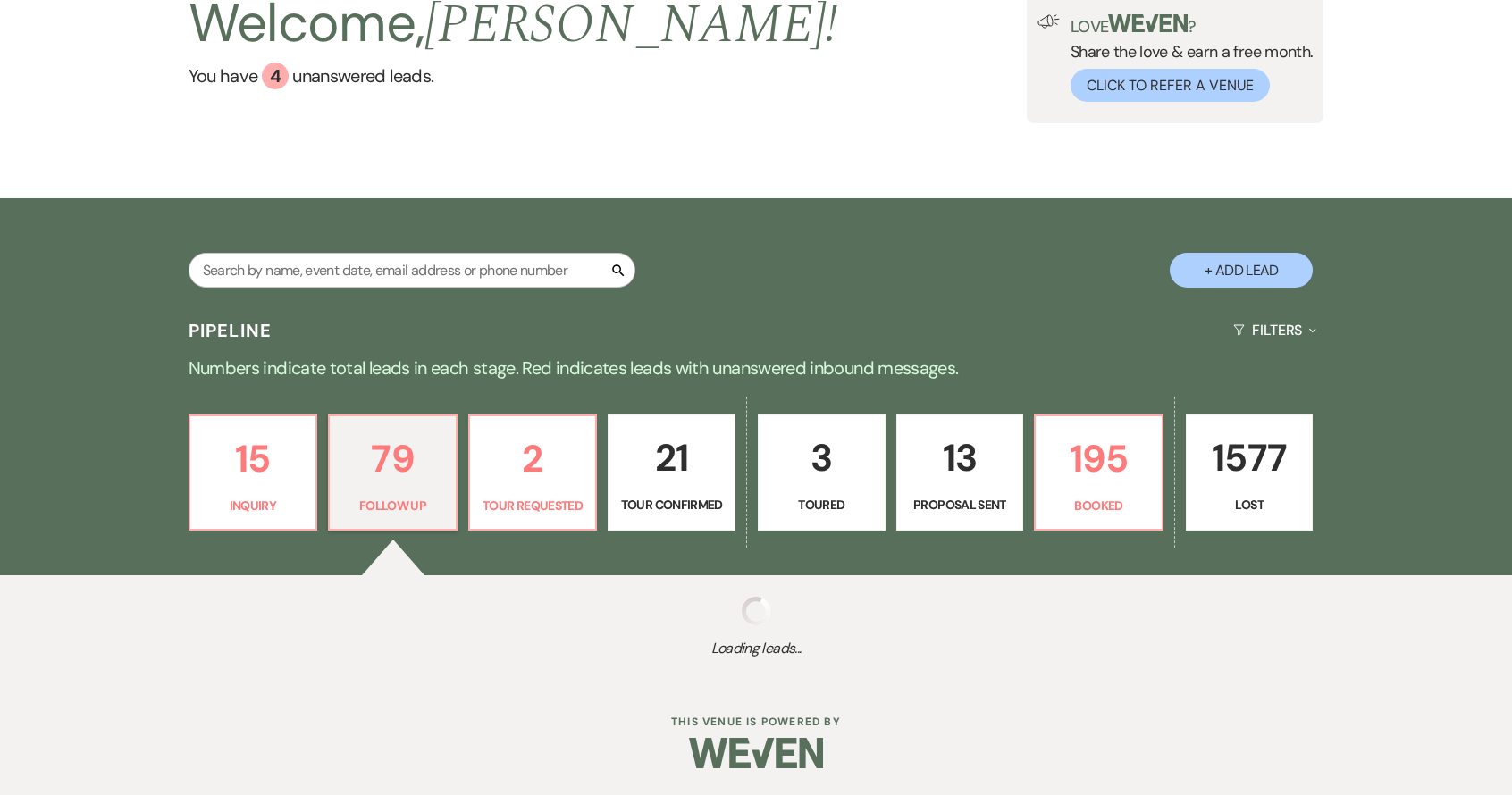
select select "9"
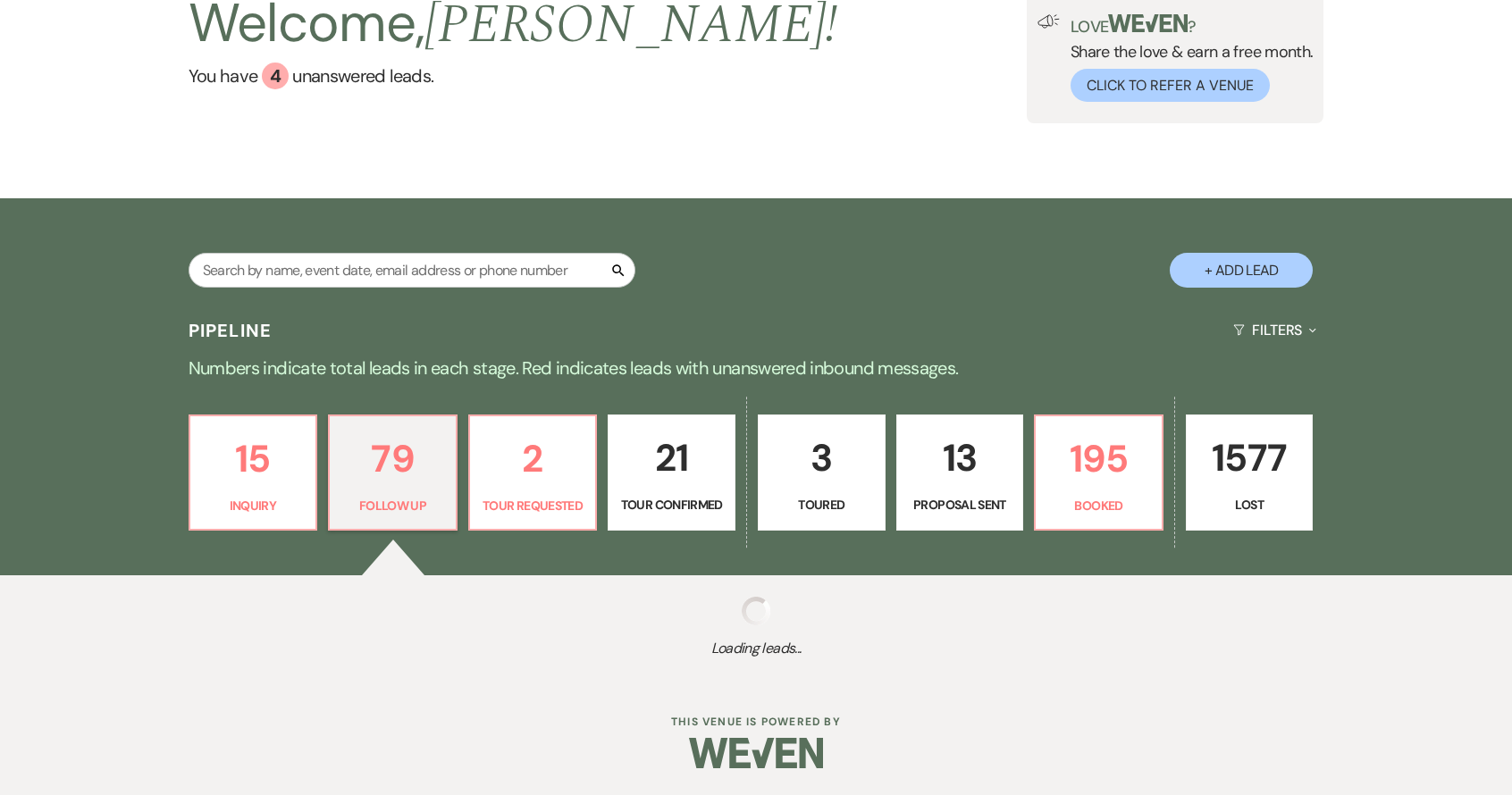
select select "9"
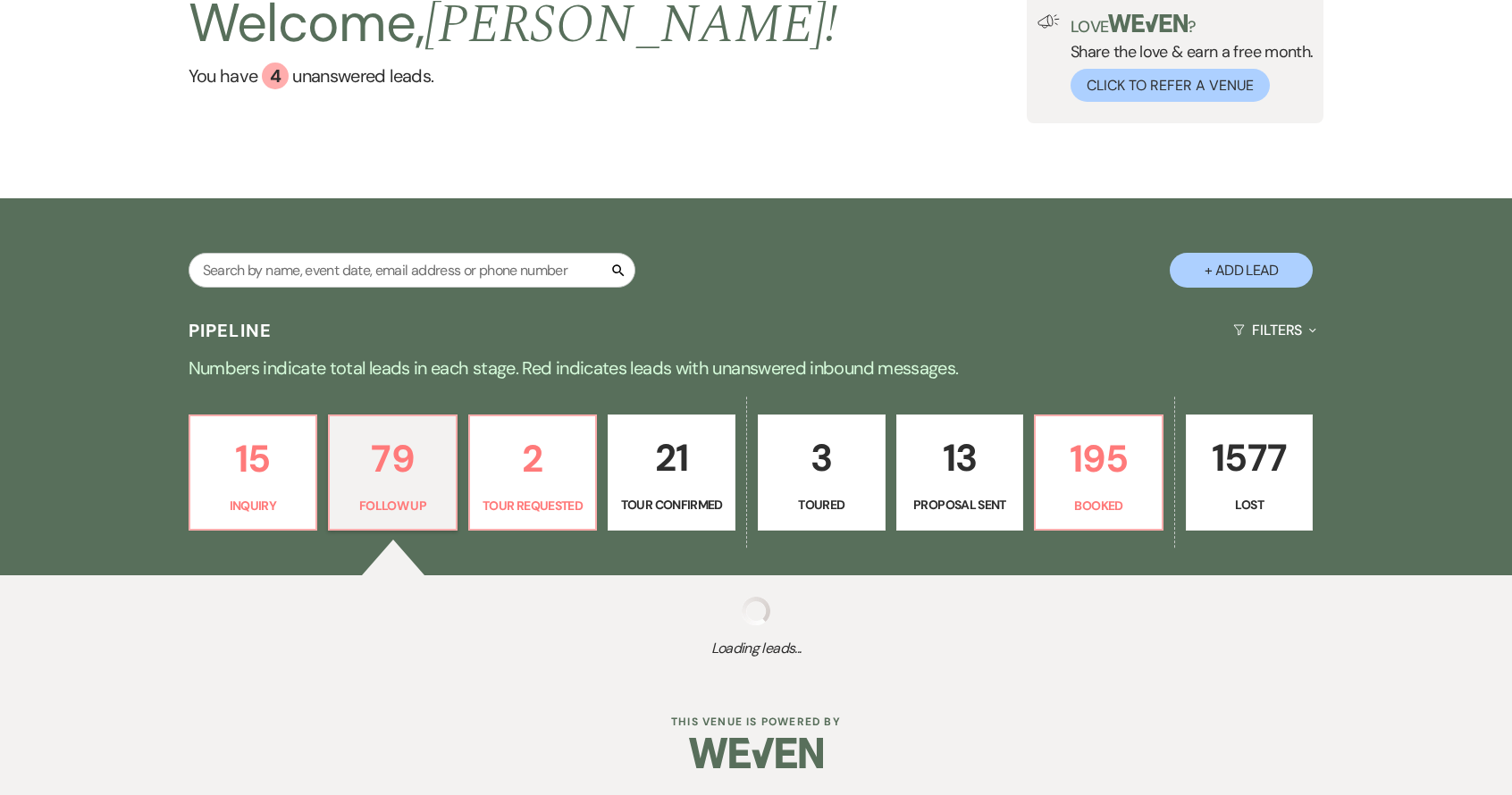
select select "9"
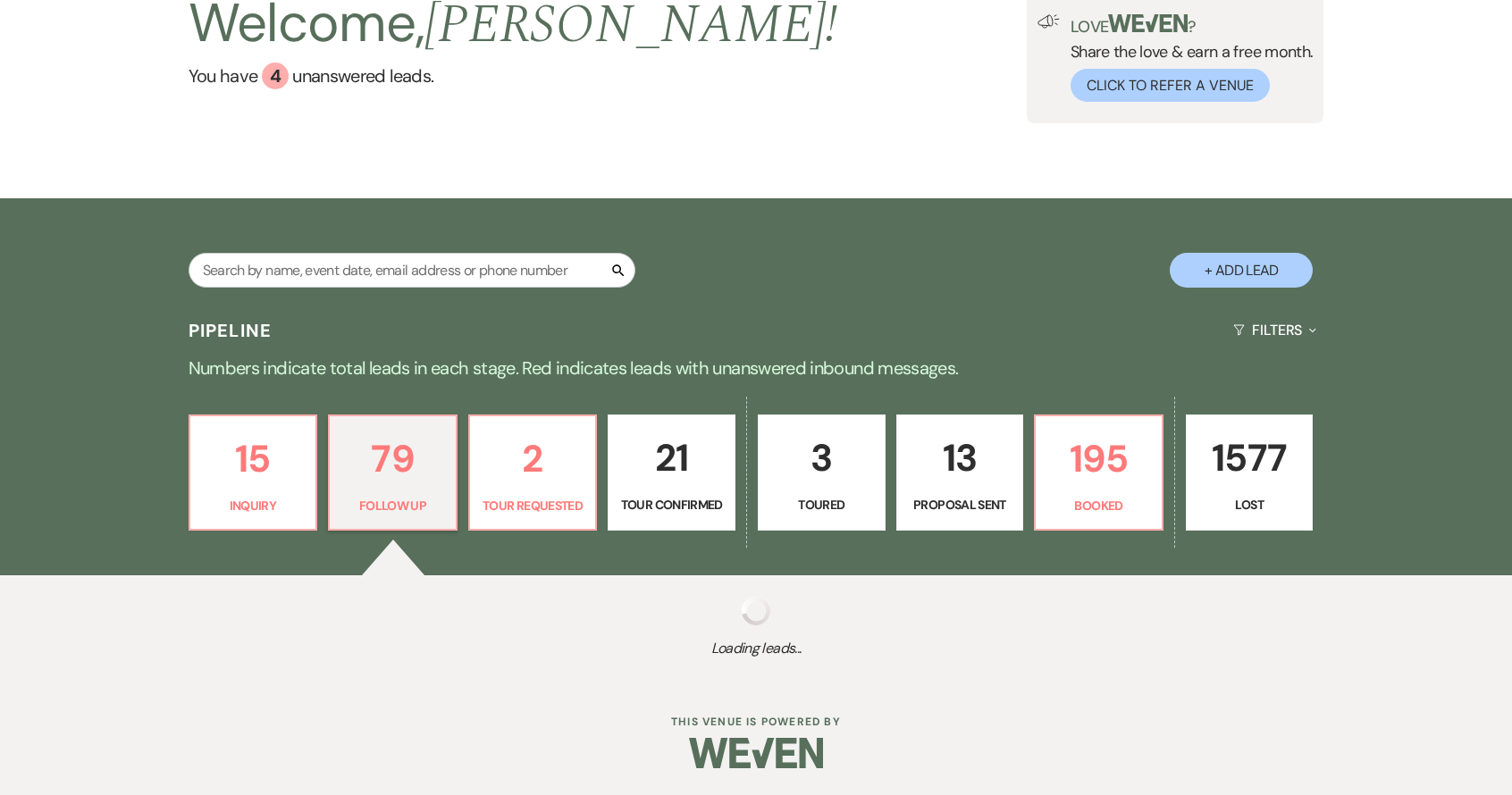
select select "9"
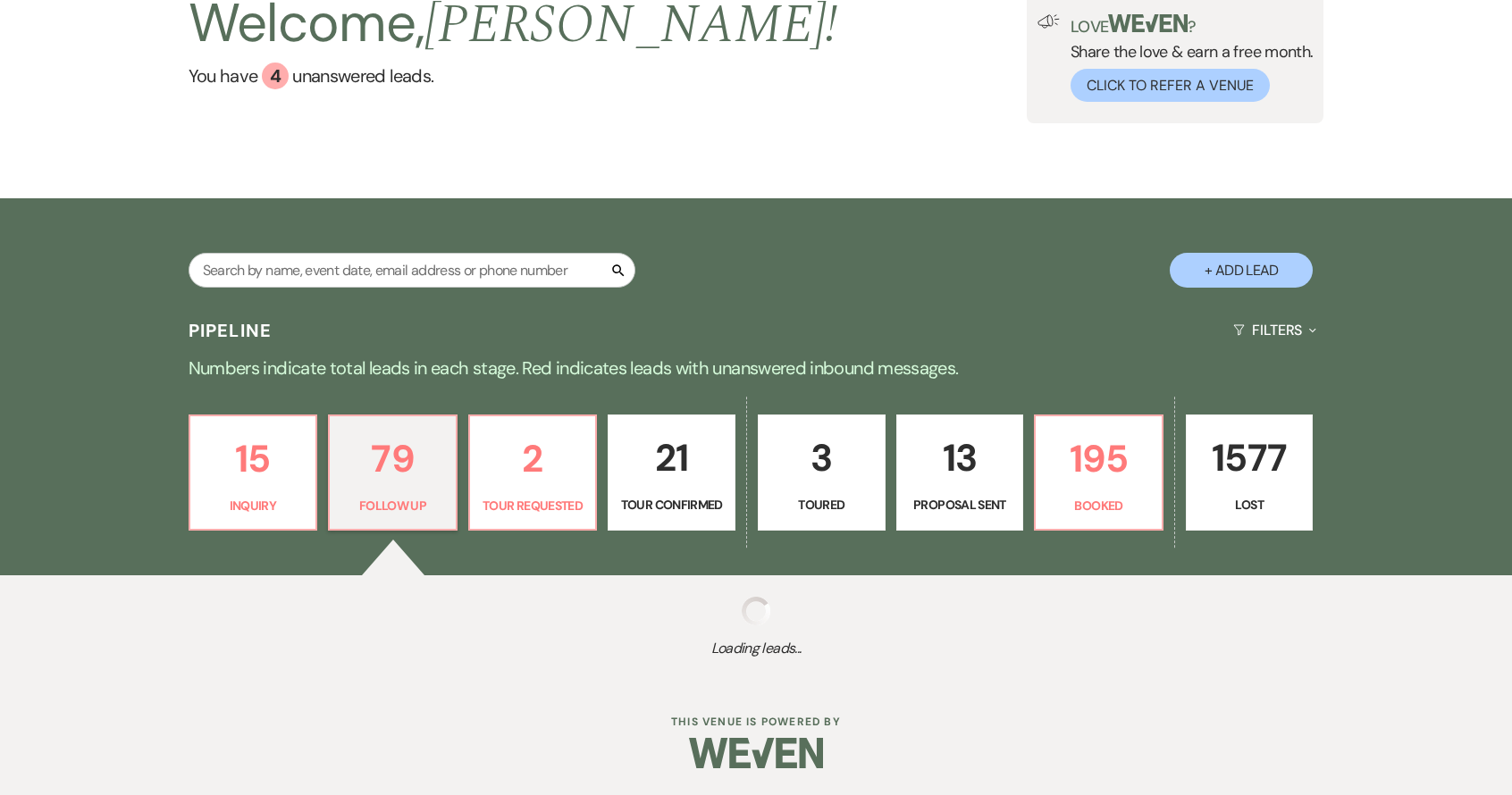
select select "9"
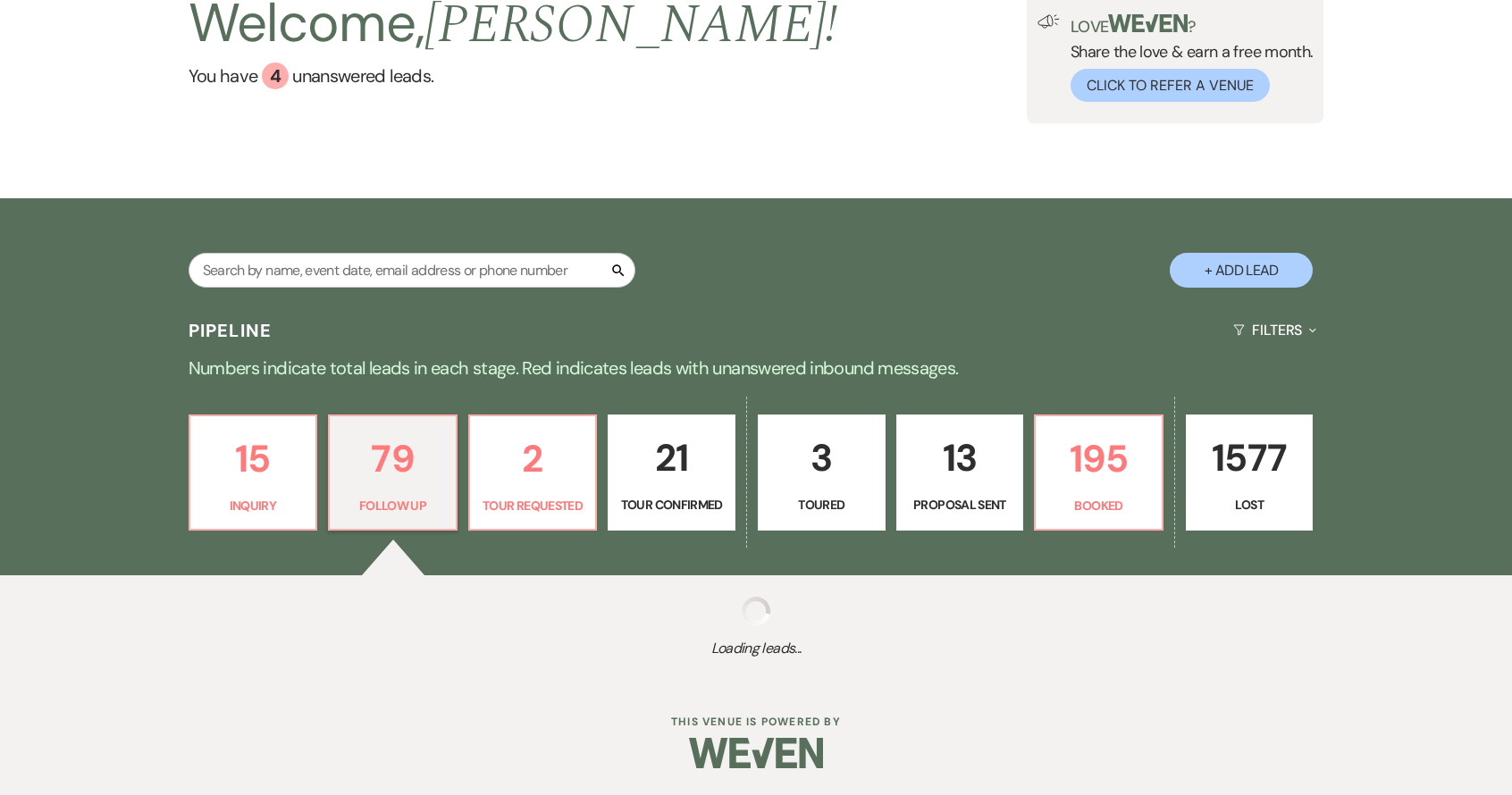
select select "9"
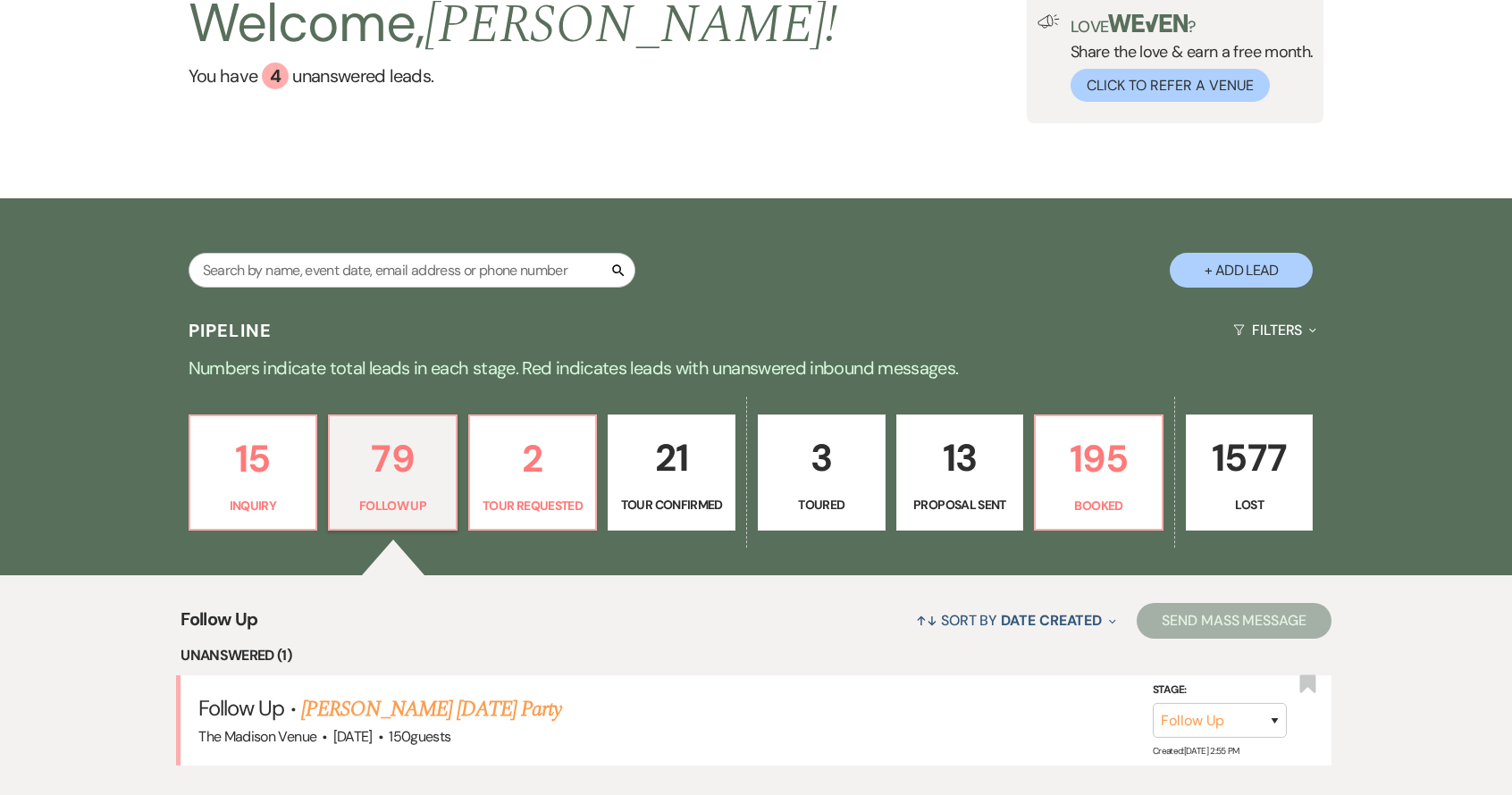
scroll to position [559, 0]
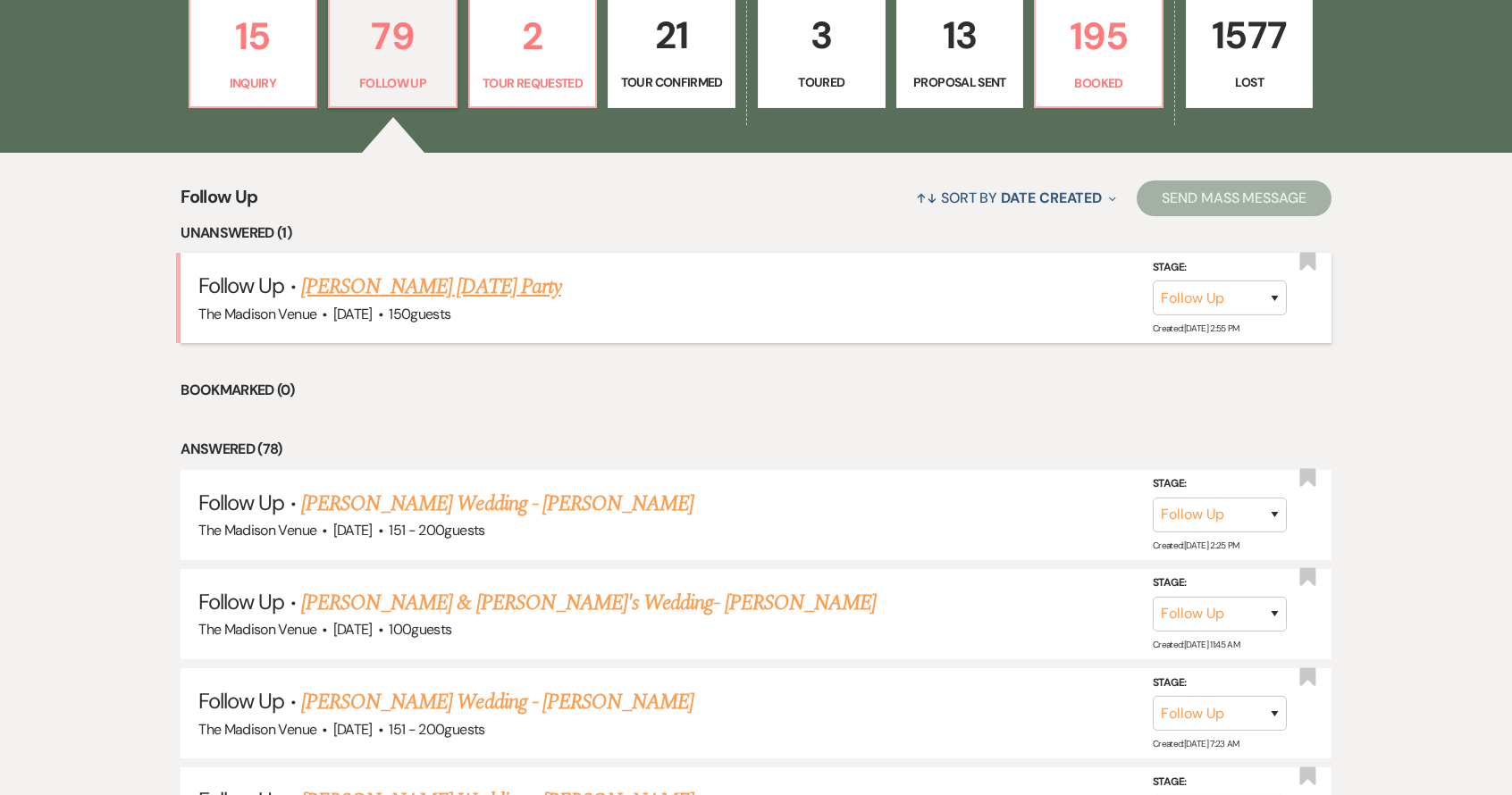
click at [428, 276] on link "Jenine Saba's Halloween Party" at bounding box center [431, 287] width 260 height 32
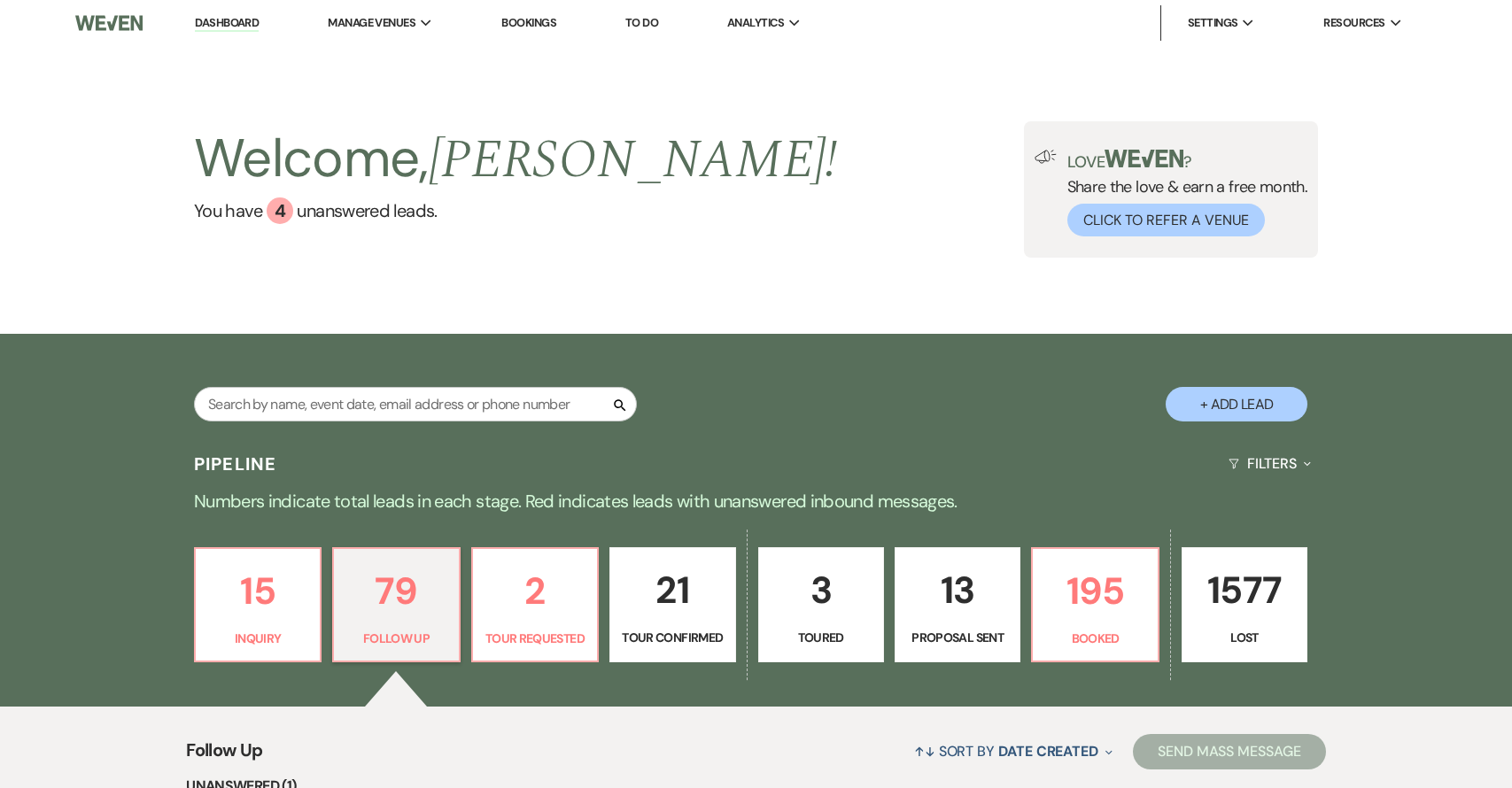
select select "9"
select select "5"
select select "13"
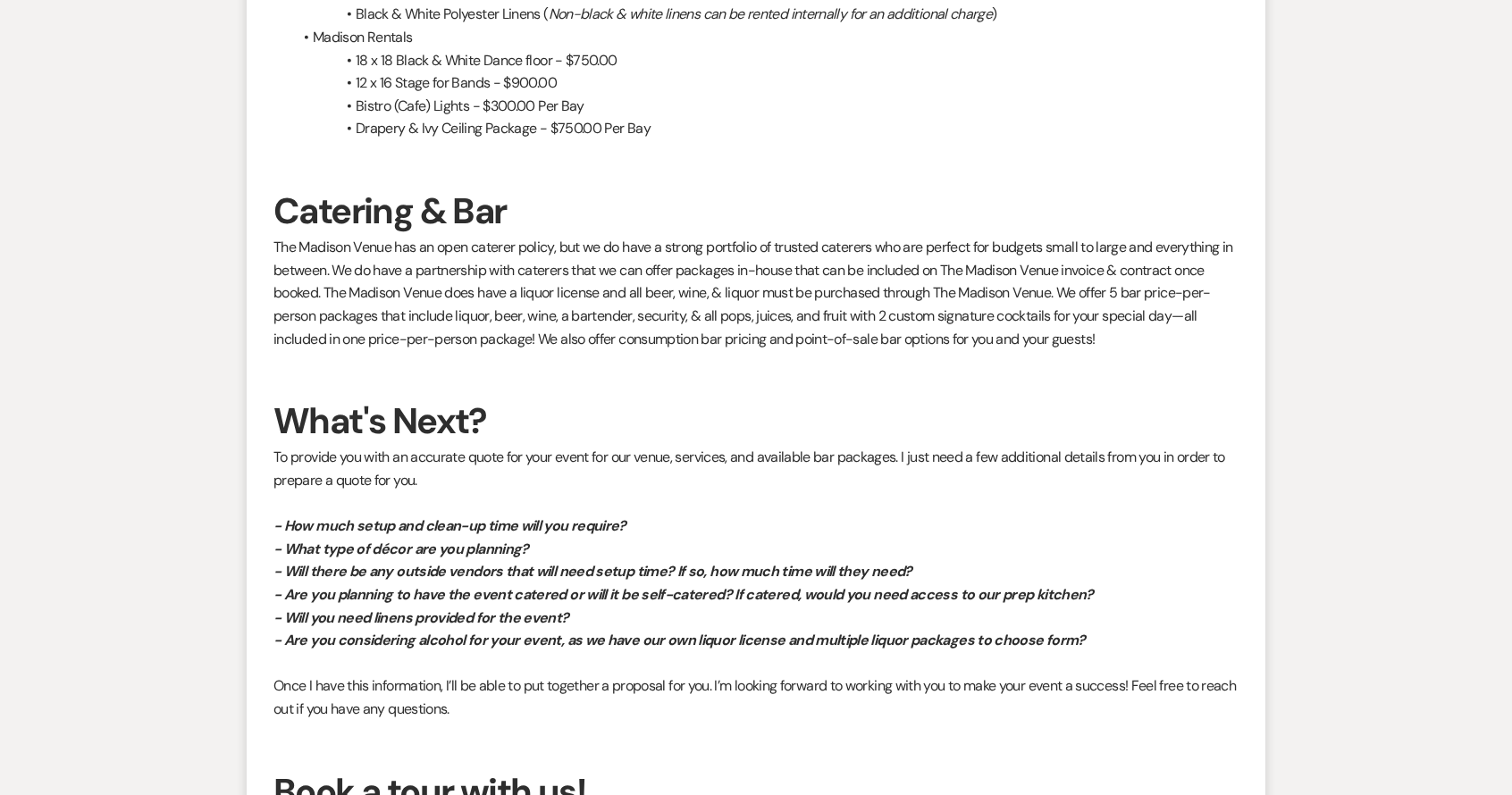
scroll to position [2299, 0]
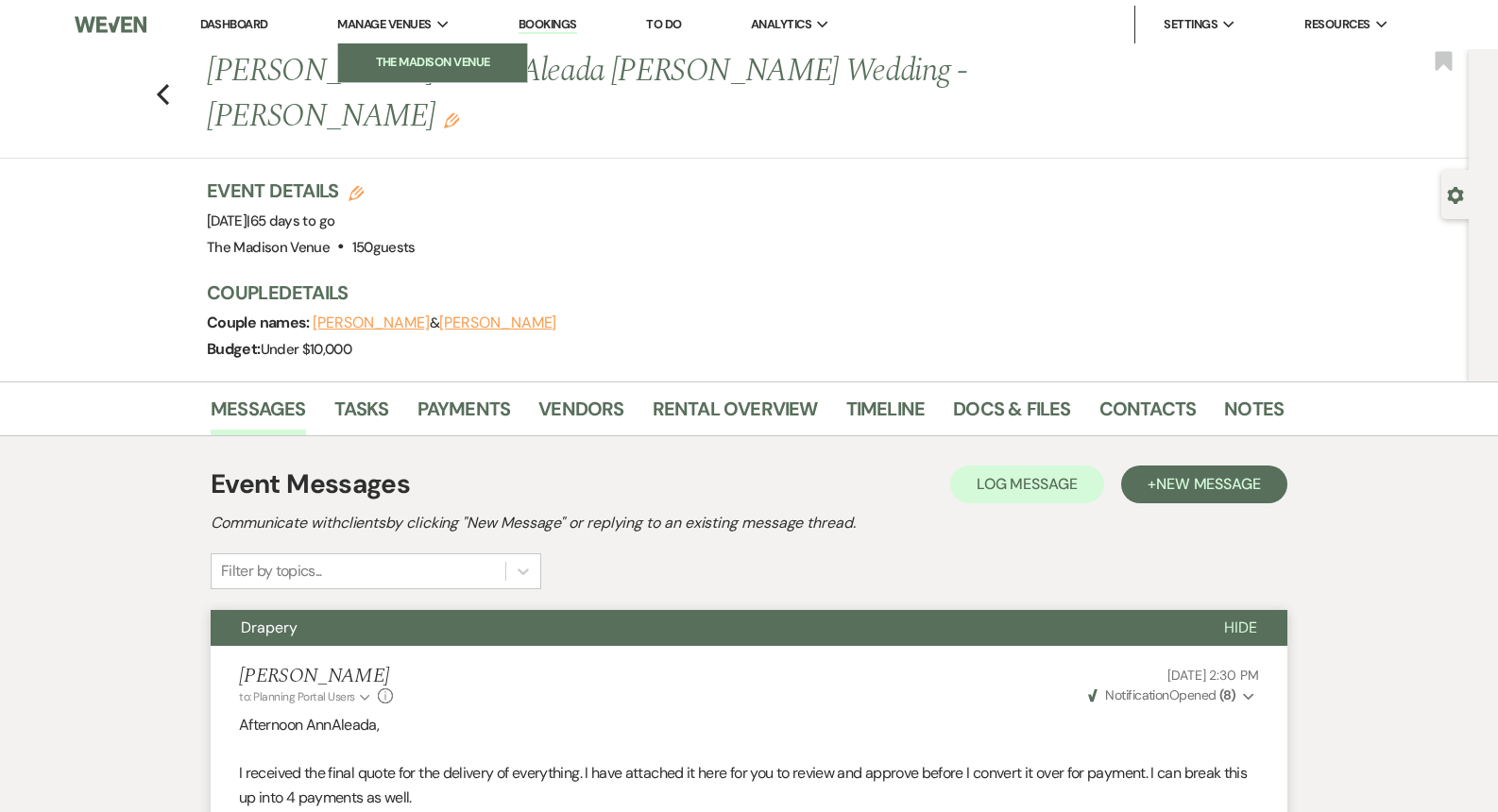
click at [414, 73] on link "The Madison Venue" at bounding box center [433, 62] width 188 height 37
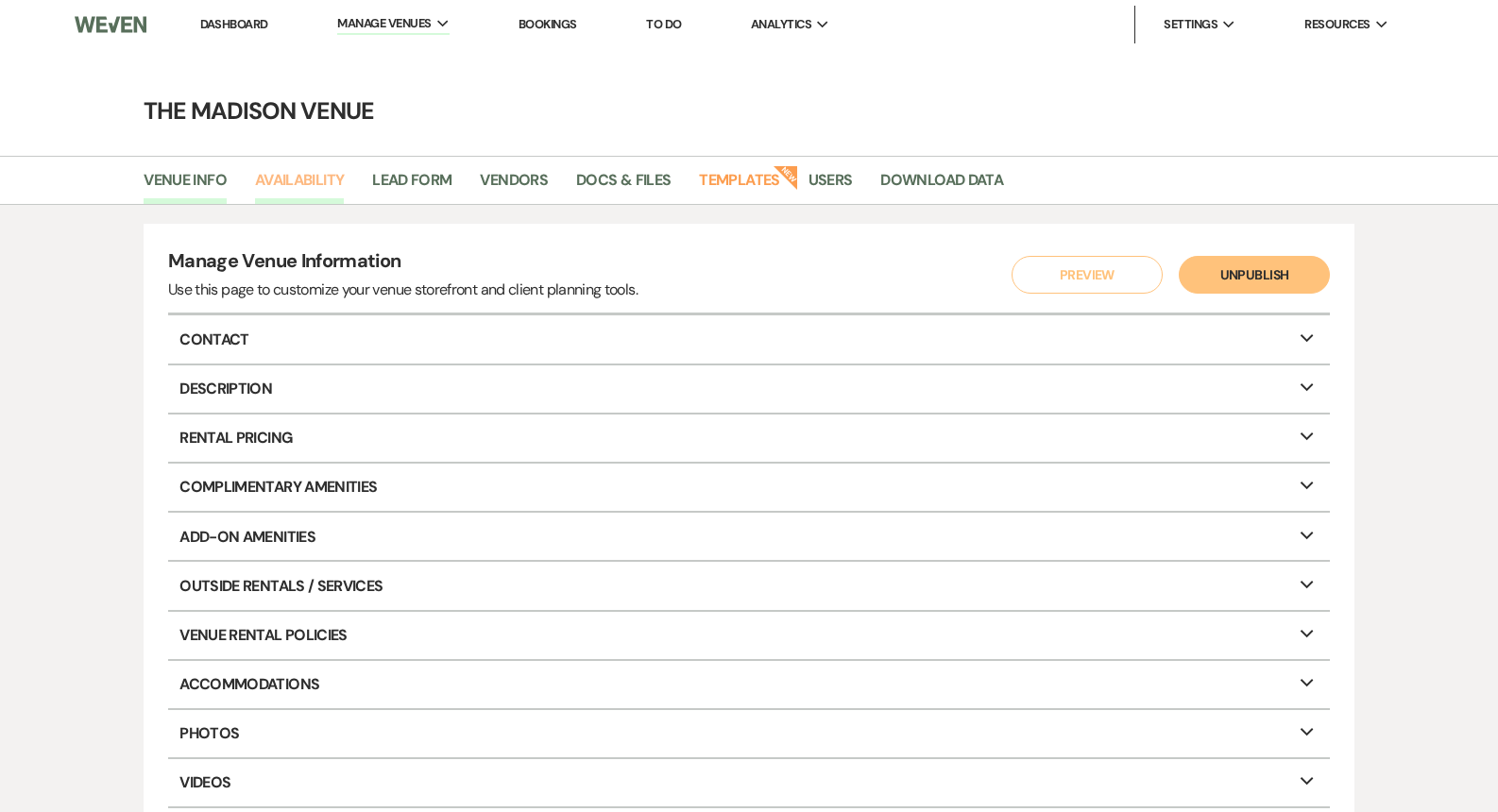
click at [308, 192] on link "Availability" at bounding box center [299, 185] width 88 height 36
select select "3"
select select "2026"
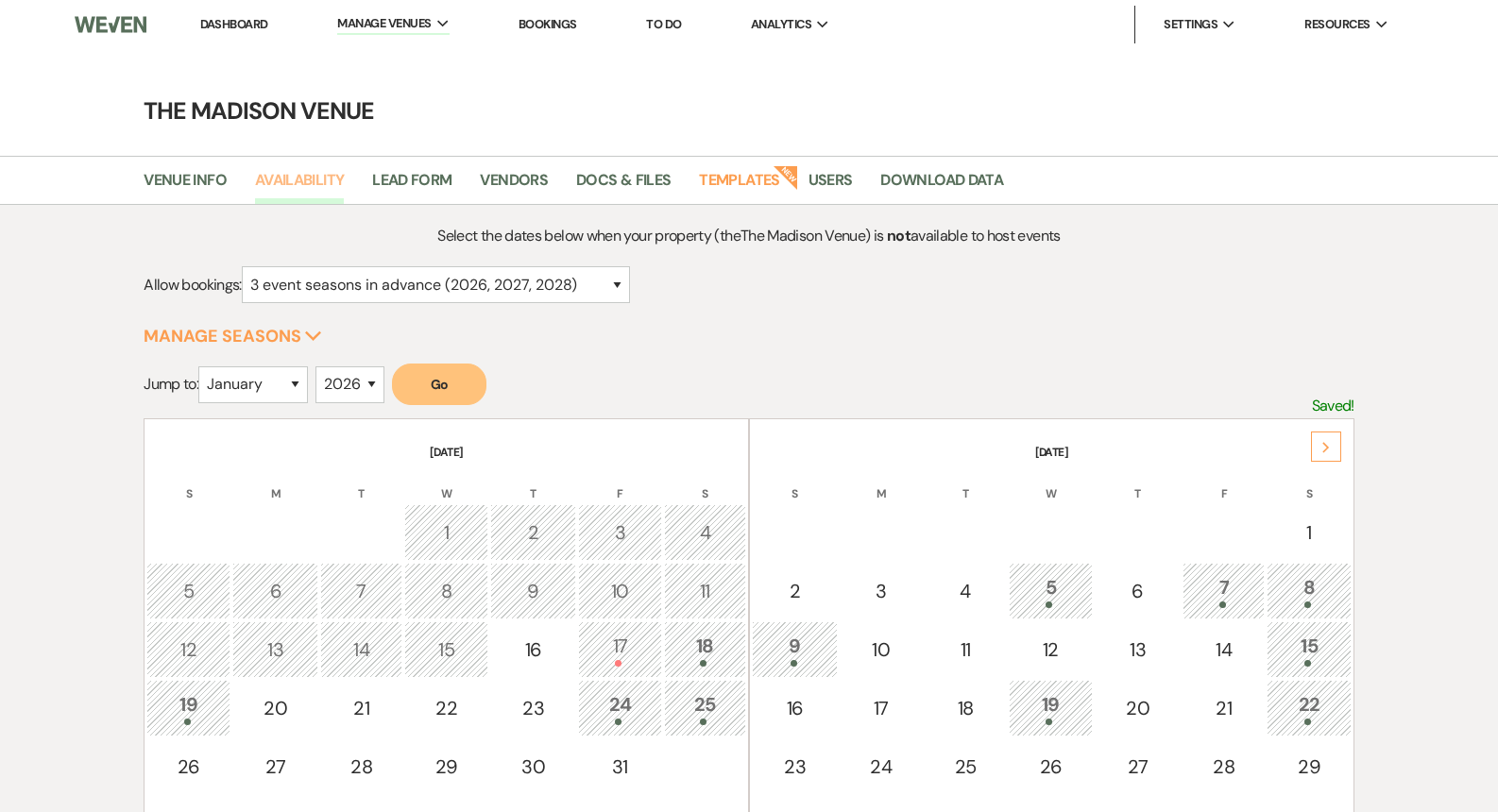
scroll to position [237, 0]
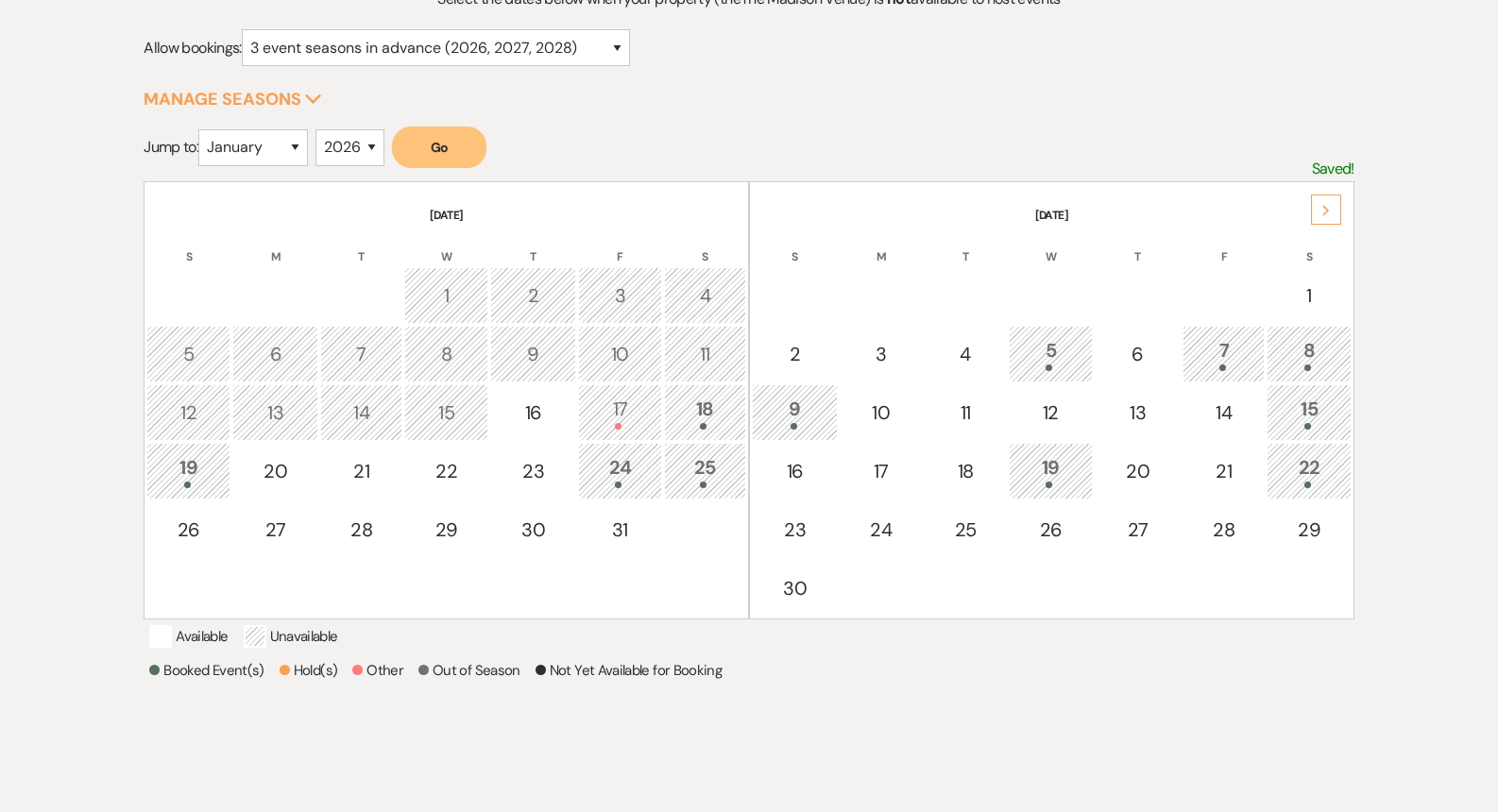
click at [224, 470] on td "19" at bounding box center [187, 471] width 84 height 57
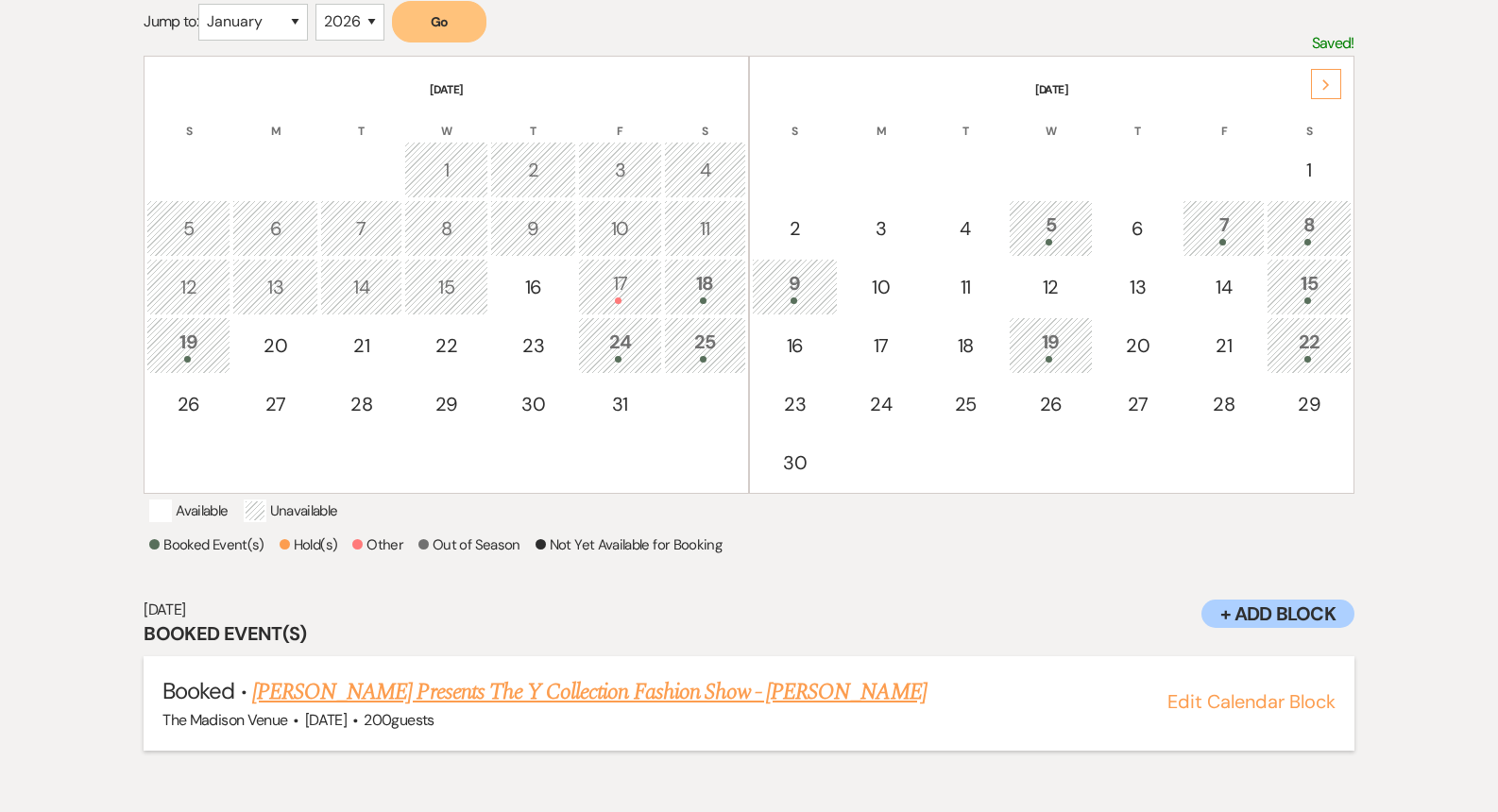
click at [365, 709] on link "[PERSON_NAME] Presents The Y Collection Fashion Show - [PERSON_NAME]" at bounding box center [588, 691] width 674 height 34
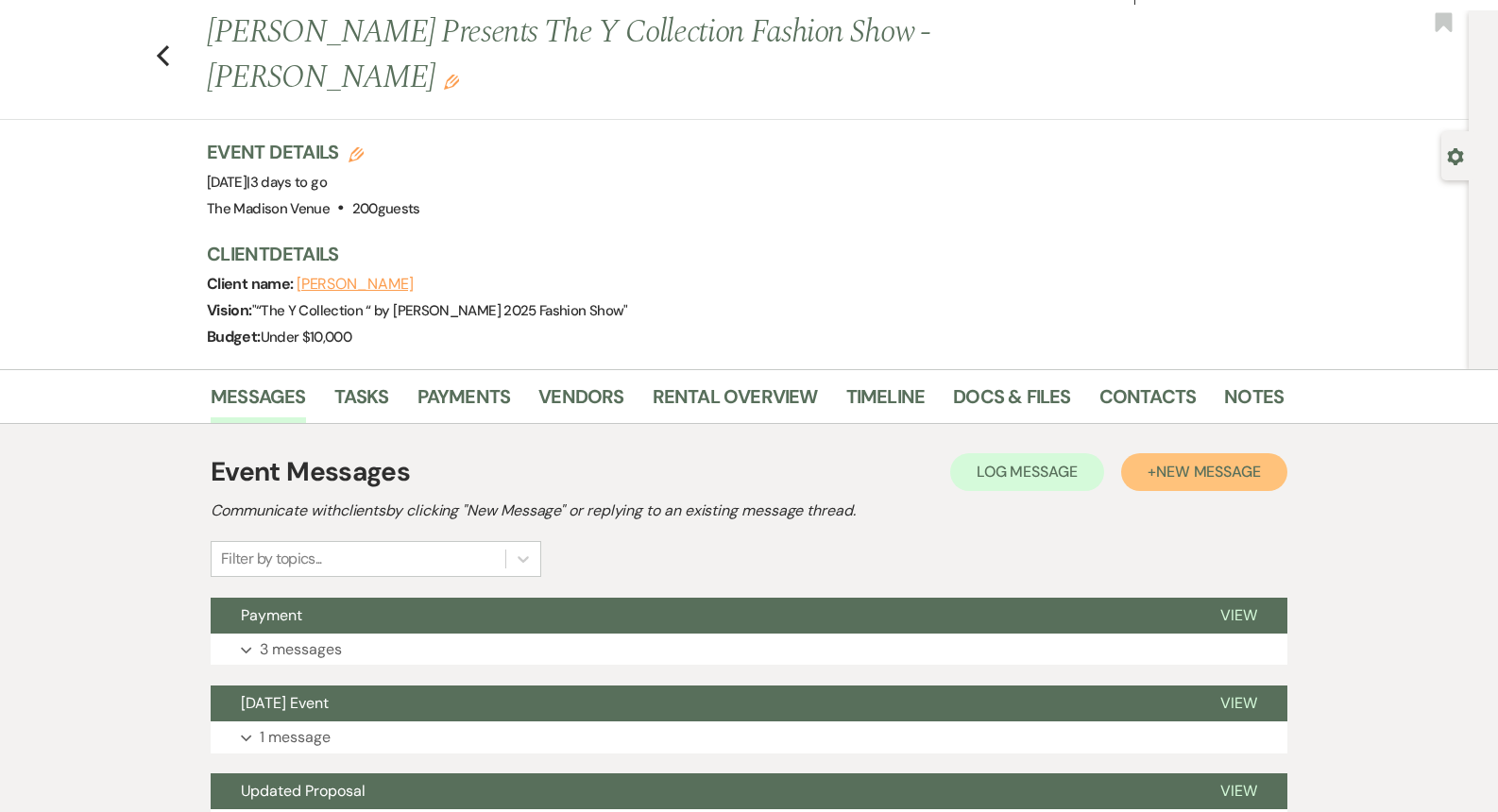
click at [1192, 461] on span "New Message" at bounding box center [1208, 471] width 105 height 20
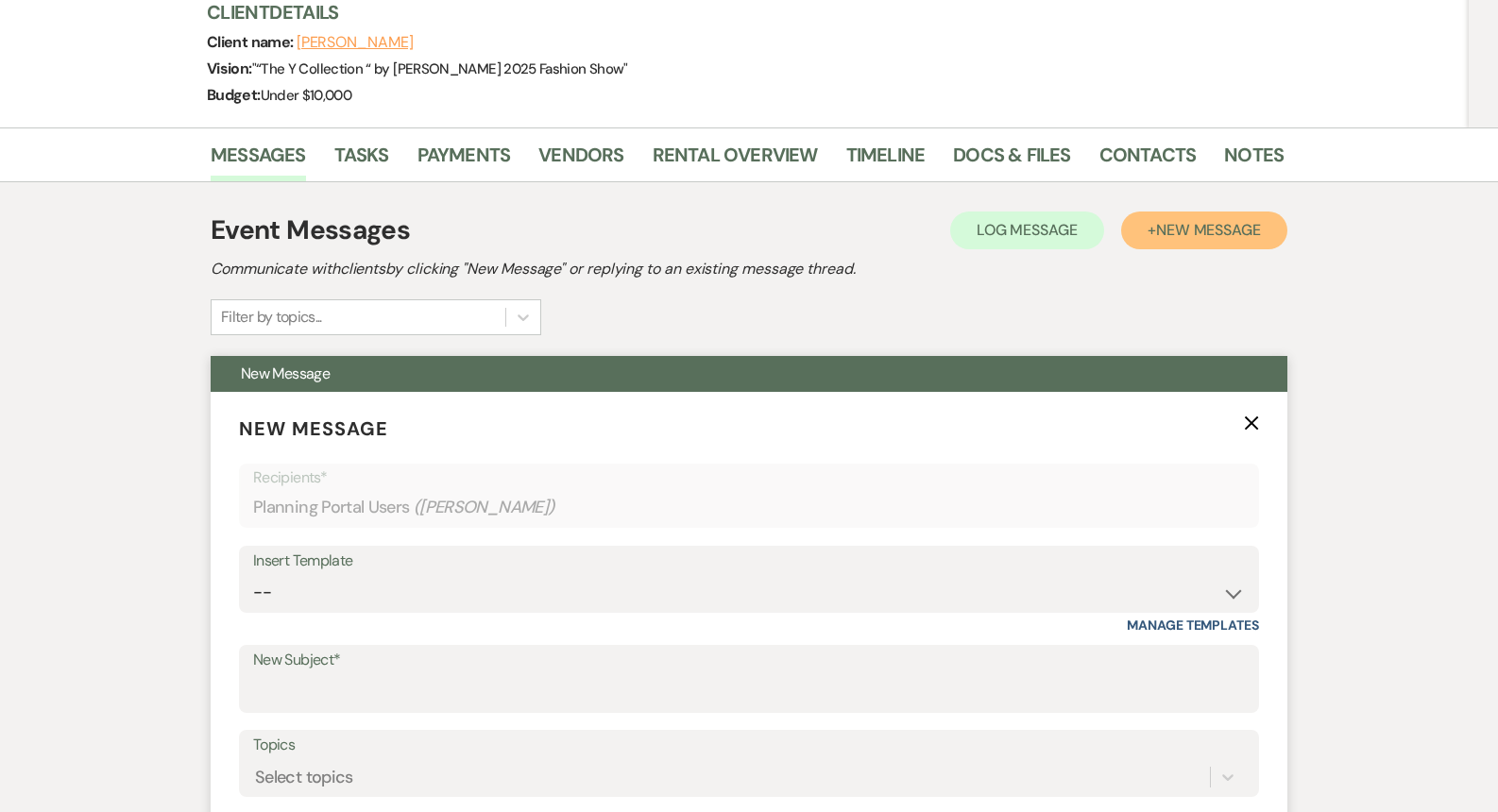
scroll to position [397, 0]
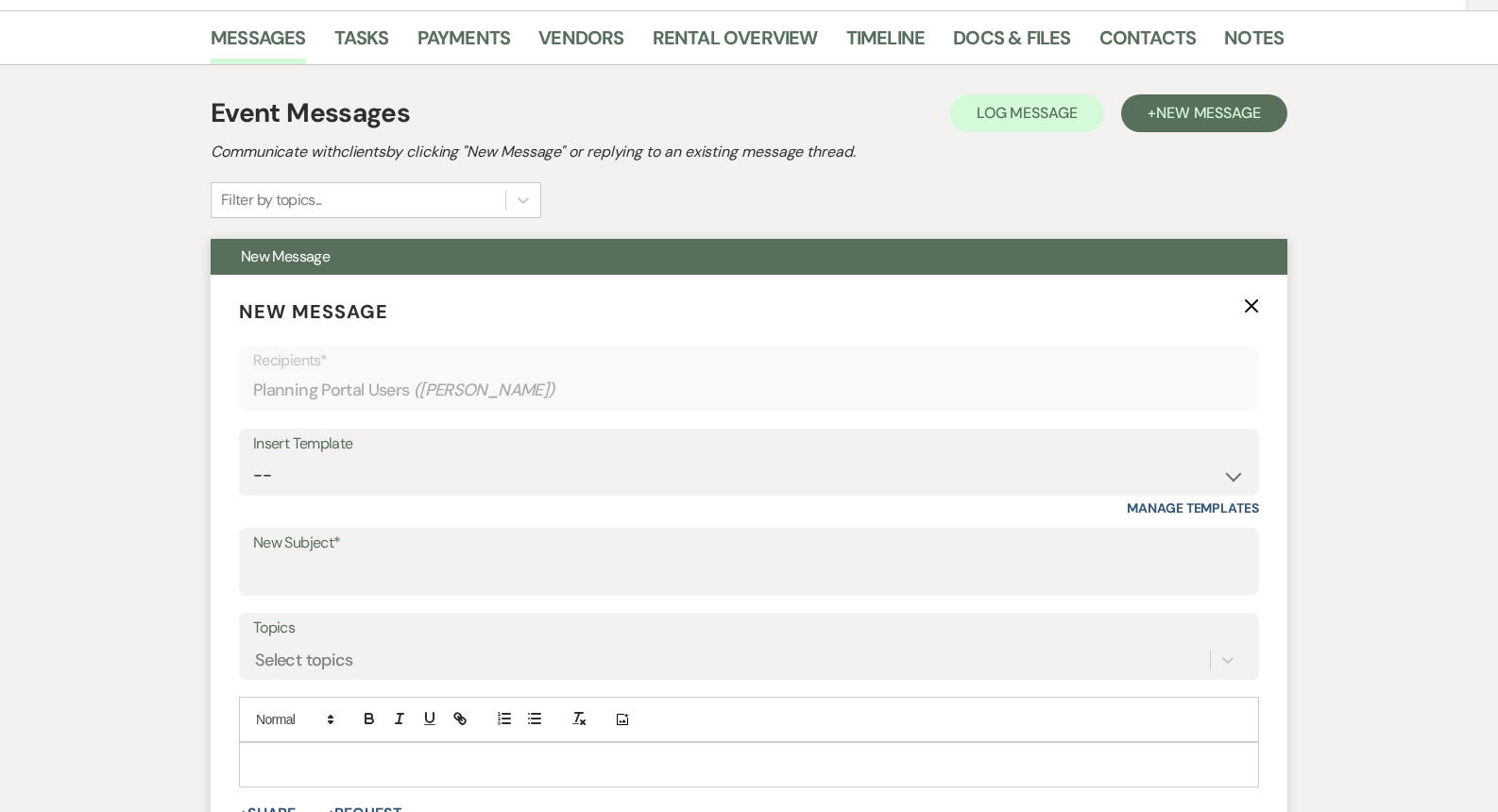
click at [408, 754] on p at bounding box center [748, 765] width 989 height 21
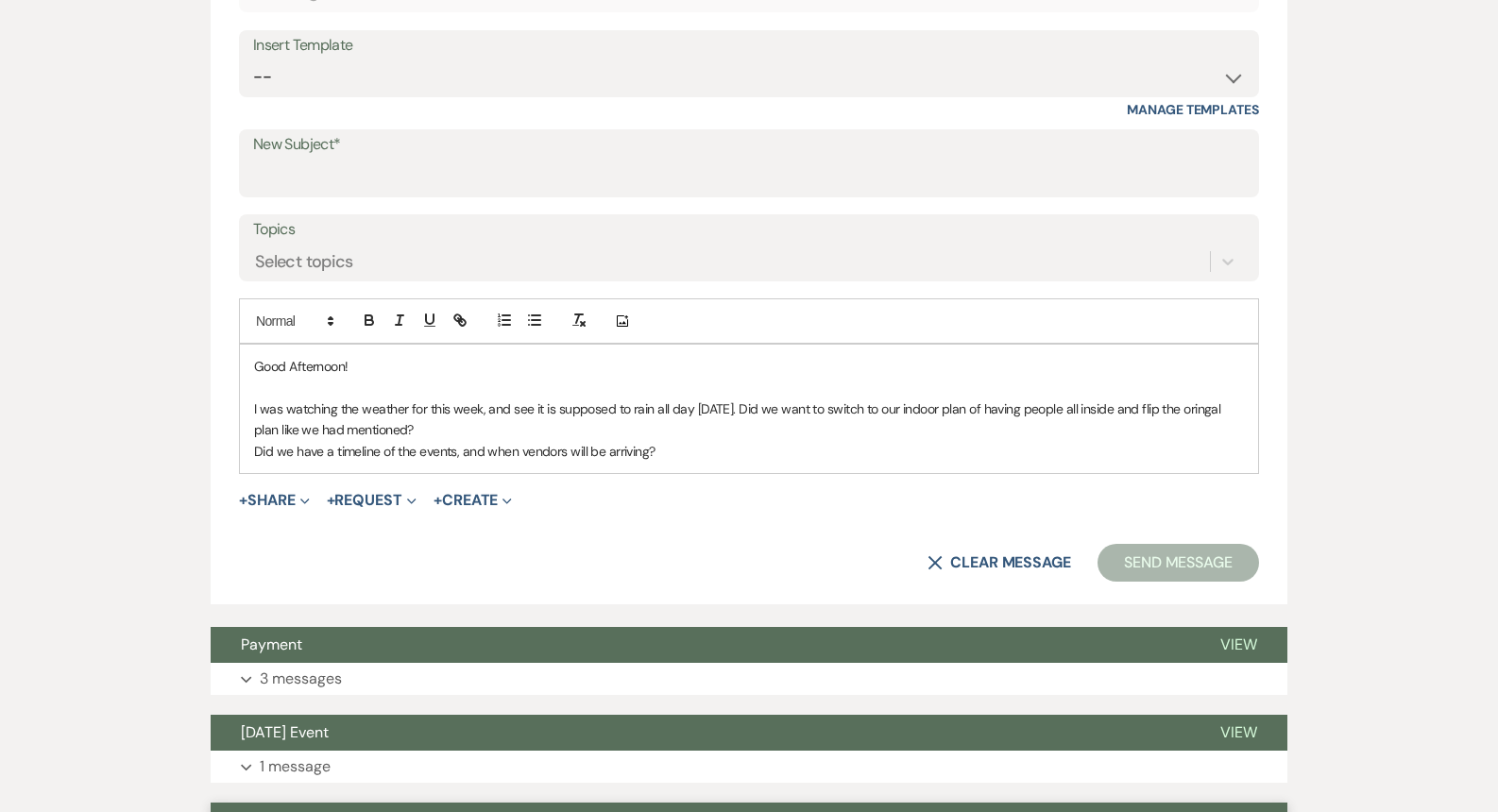
scroll to position [763, 0]
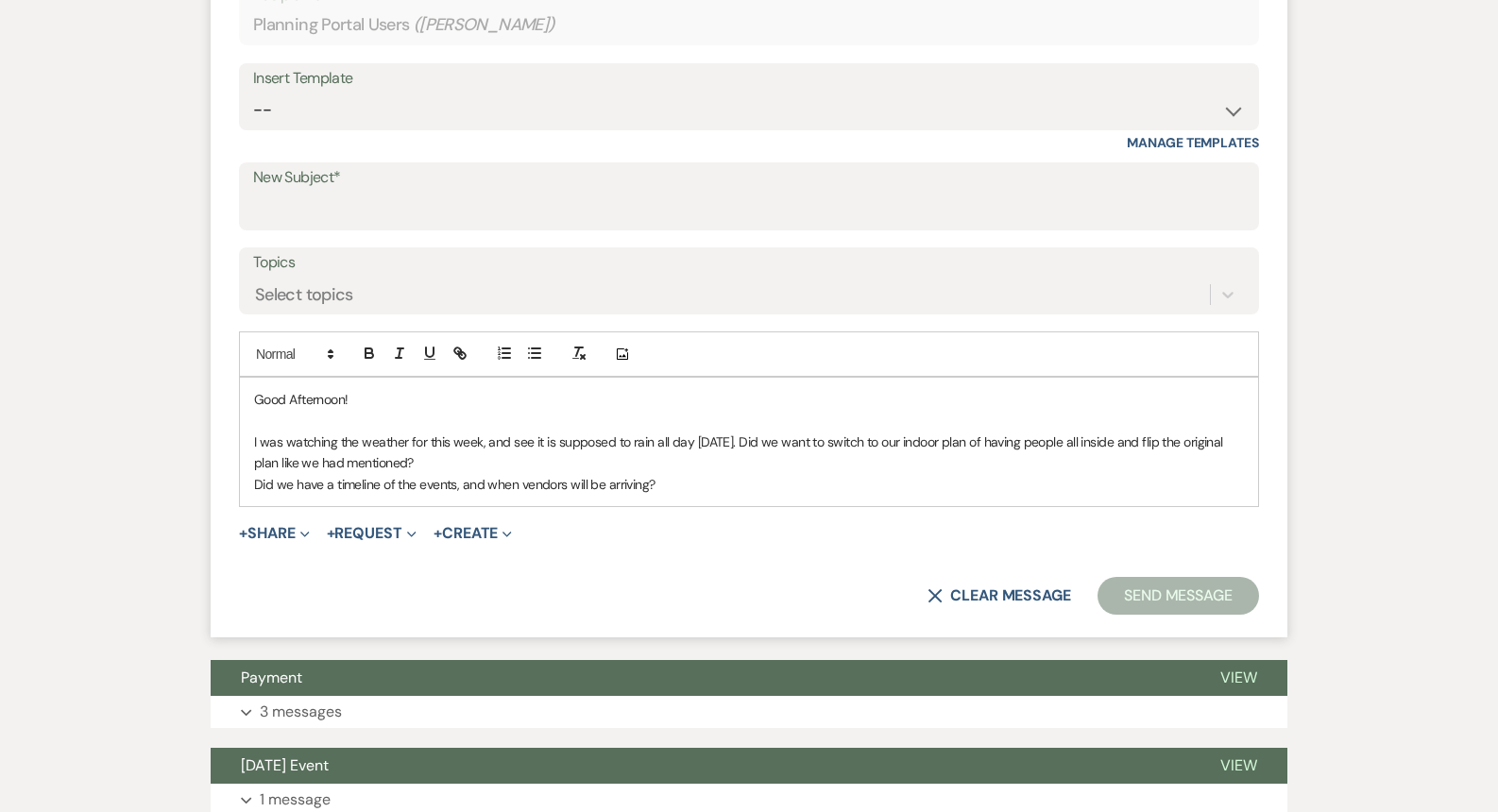
click at [822, 474] on p "Did we have a timeline of the events, and when vendors will be arriving?" at bounding box center [748, 484] width 989 height 21
click at [1186, 577] on button "Send Message" at bounding box center [1178, 595] width 162 height 37
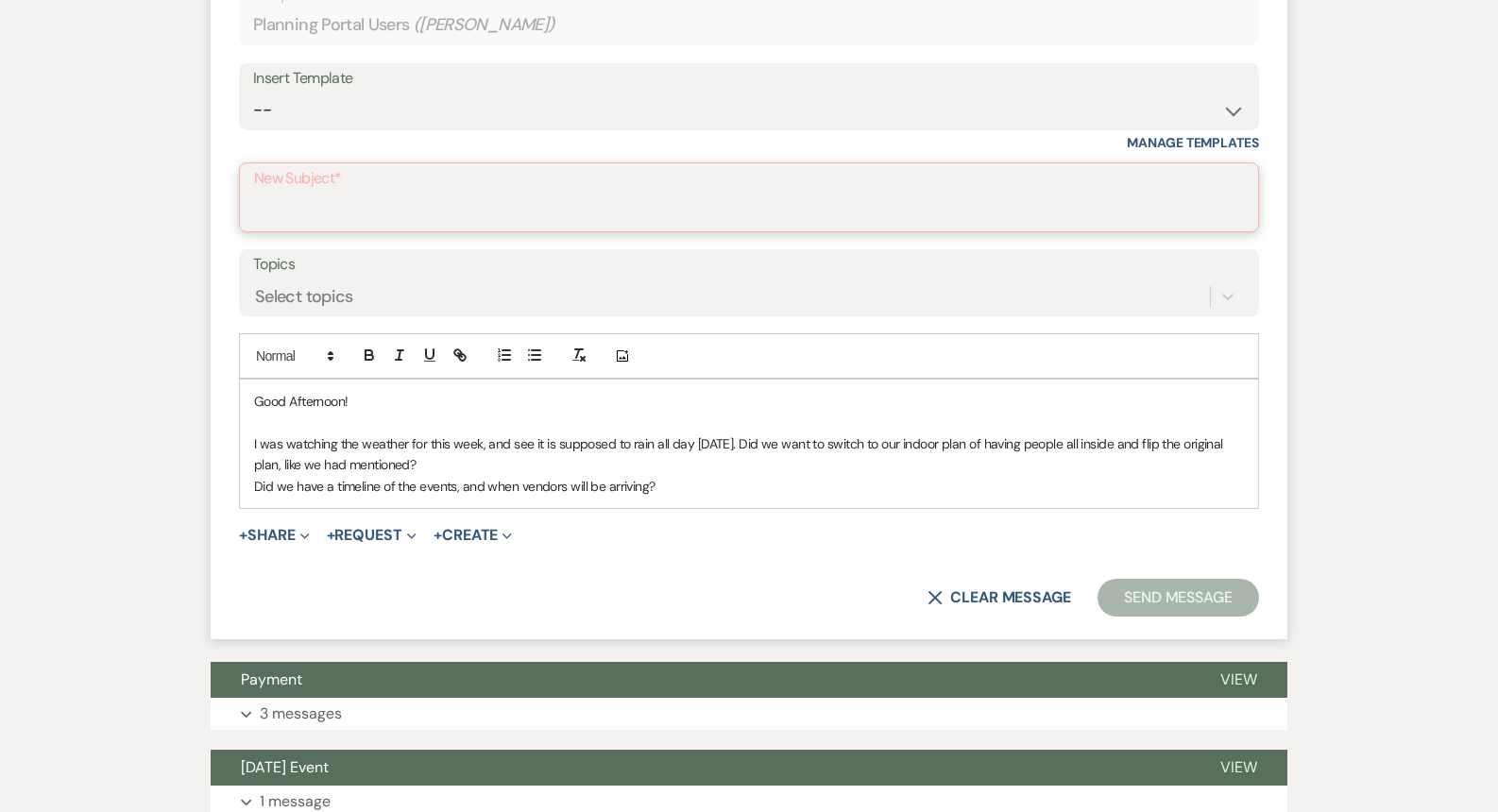
click at [483, 192] on input "New Subject*" at bounding box center [748, 210] width 989 height 37
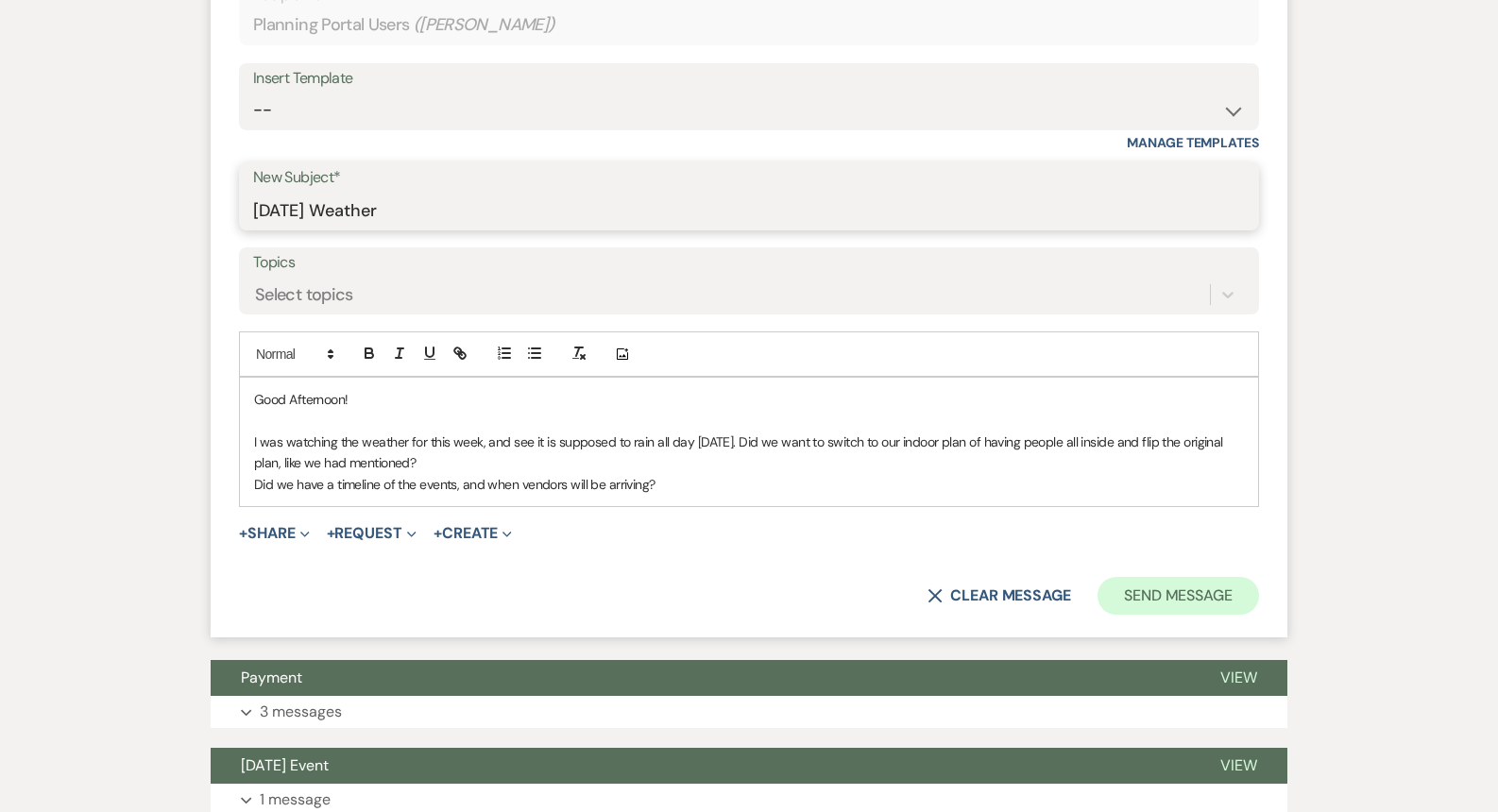
type input "Sunday Weather"
click at [1165, 577] on button "Send Message" at bounding box center [1178, 595] width 162 height 37
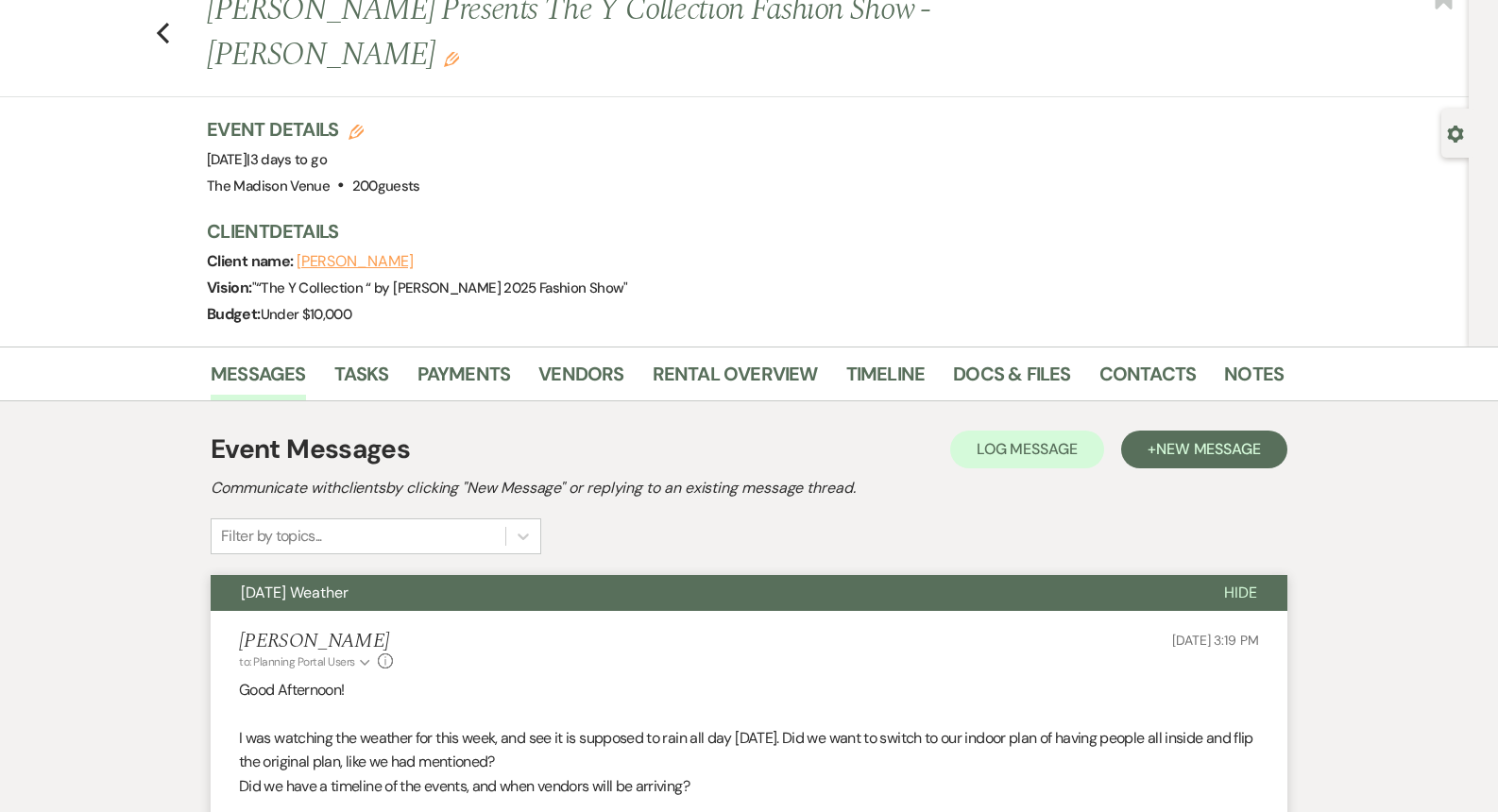
click at [511, 355] on li "Payments" at bounding box center [478, 377] width 122 height 45
click at [472, 358] on link "Payments" at bounding box center [463, 379] width 93 height 41
